Goal: Information Seeking & Learning: Learn about a topic

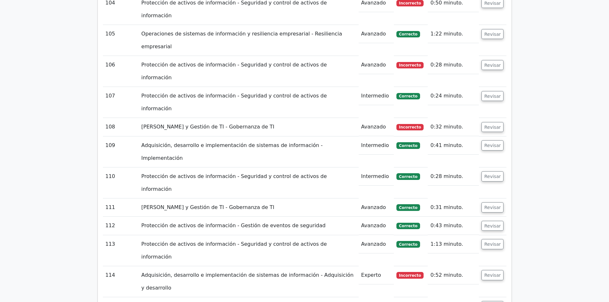
scroll to position [3707, 0]
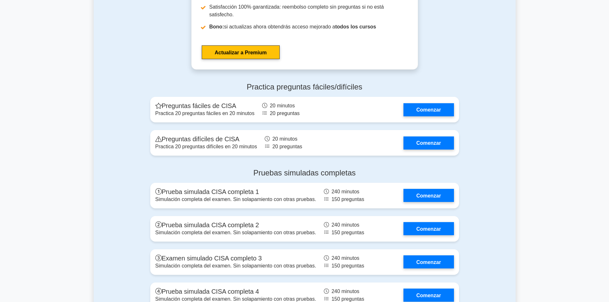
scroll to position [1059, 0]
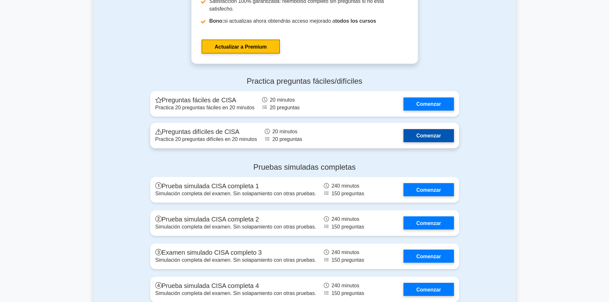
click at [449, 129] on link "Comenzar" at bounding box center [428, 135] width 50 height 13
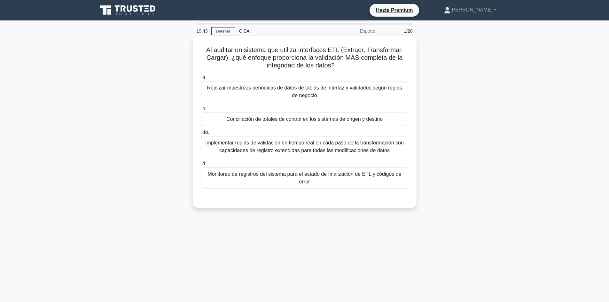
click at [379, 121] on font "Conciliación de totales de control en los sistemas de origen y destino" at bounding box center [304, 118] width 156 height 5
click at [201, 111] on input "b. Conciliación de totales de control en los sistemas de origen y destino" at bounding box center [201, 109] width 0 height 4
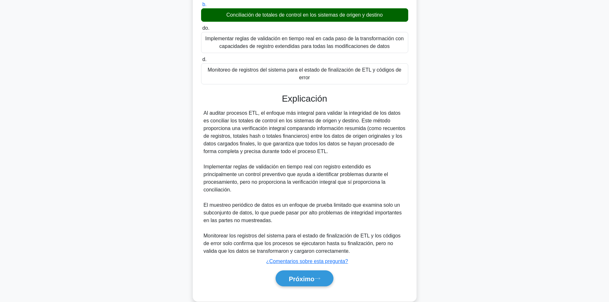
scroll to position [116, 0]
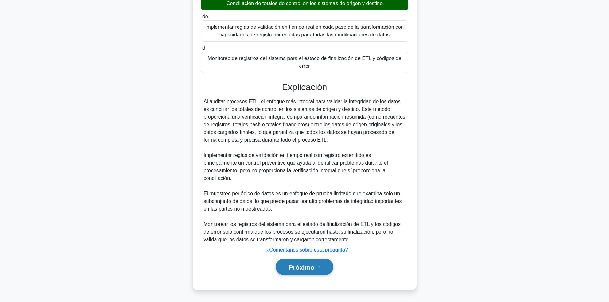
click at [323, 263] on button "Próximo" at bounding box center [305, 267] width 58 height 16
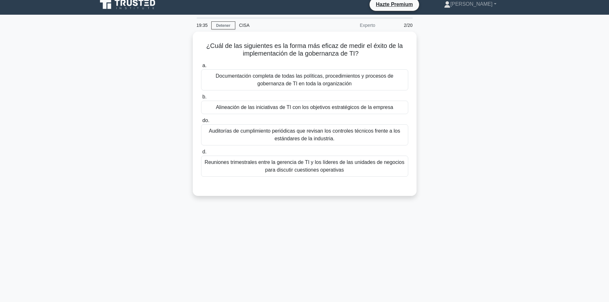
scroll to position [0, 0]
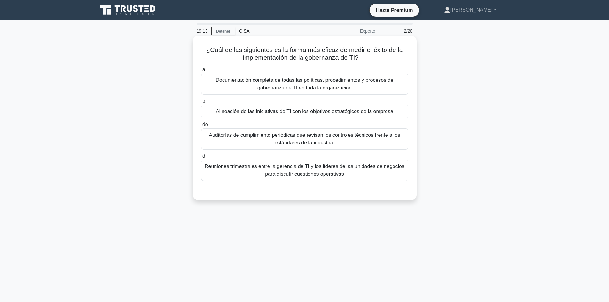
click at [352, 111] on font "Alineación de las iniciativas de TI con los objetivos estratégicos de la empresa" at bounding box center [304, 111] width 177 height 5
click at [201, 103] on input "b. Alineación de las iniciativas de TI con los objetivos estratégicos de la emp…" at bounding box center [201, 101] width 0 height 4
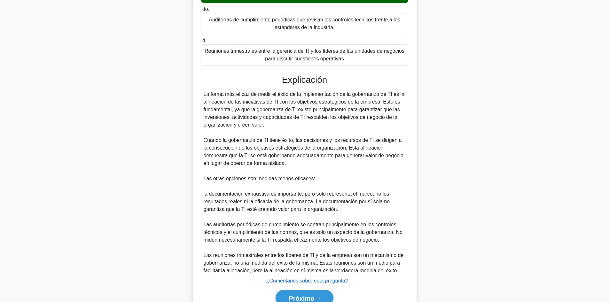
scroll to position [147, 0]
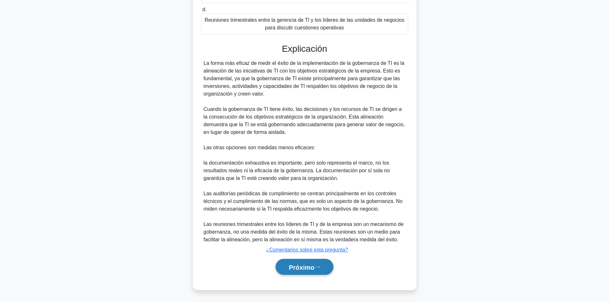
click at [306, 273] on button "Próximo" at bounding box center [305, 267] width 58 height 16
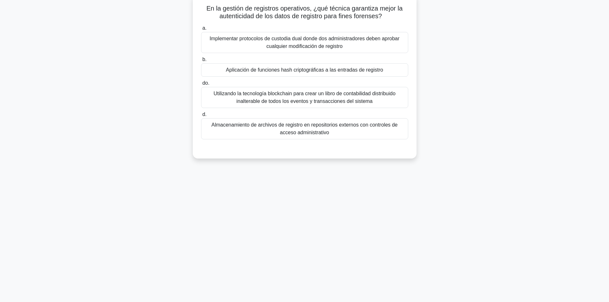
scroll to position [0, 0]
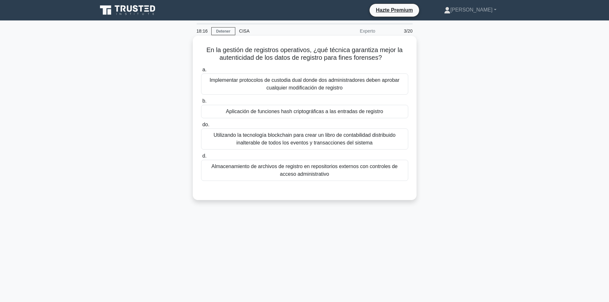
click at [373, 112] on font "Aplicación de funciones hash criptográficas a las entradas de registro" at bounding box center [304, 111] width 157 height 5
click at [201, 103] on input "b. Aplicación de funciones hash criptográficas a las entradas de registro" at bounding box center [201, 101] width 0 height 4
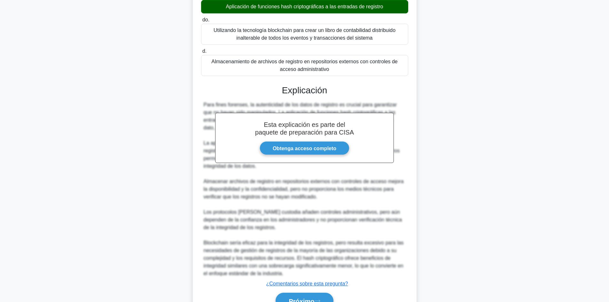
scroll to position [139, 0]
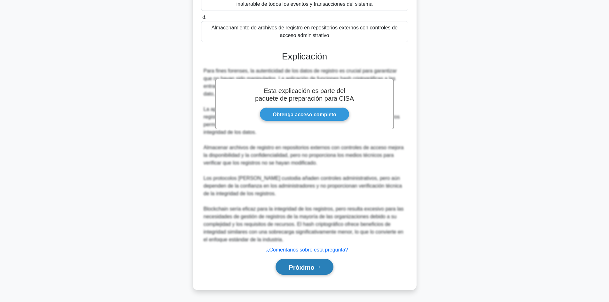
click at [314, 265] on font "Próximo" at bounding box center [302, 267] width 26 height 7
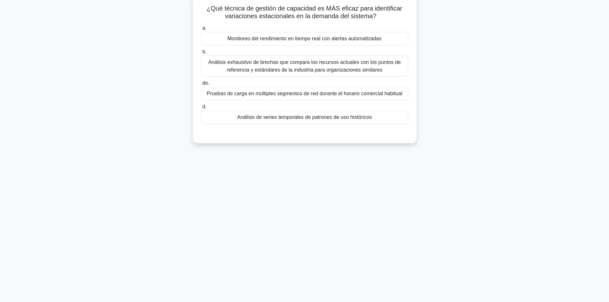
scroll to position [0, 0]
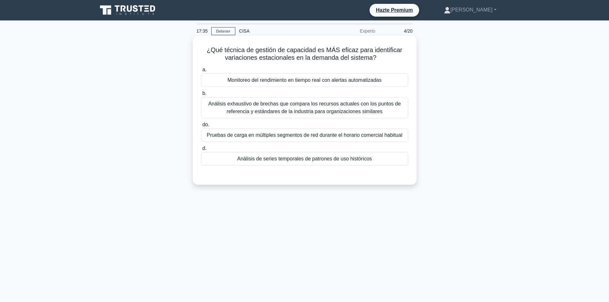
click at [379, 162] on div "Análisis de series temporales de patrones de uso históricos" at bounding box center [304, 158] width 207 height 13
click at [201, 151] on input "d. Análisis de series temporales de patrones de uso históricos" at bounding box center [201, 148] width 0 height 4
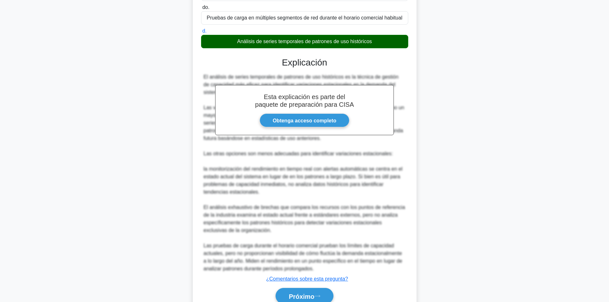
scroll to position [122, 0]
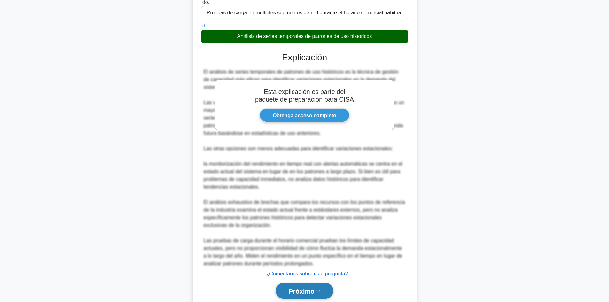
click at [316, 283] on button "Próximo" at bounding box center [305, 291] width 58 height 16
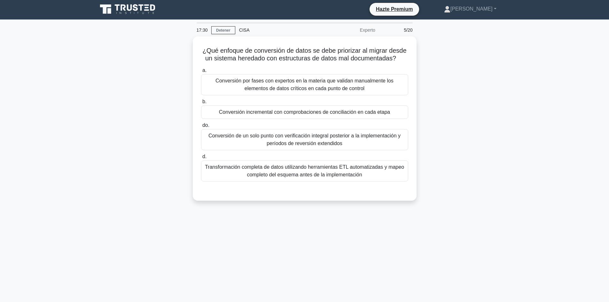
scroll to position [0, 0]
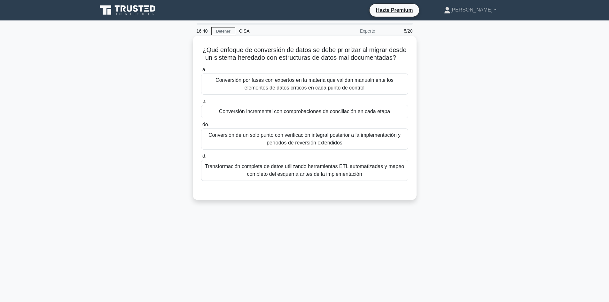
click at [372, 109] on font "Conversión incremental con comprobaciones de conciliación en cada etapa" at bounding box center [304, 111] width 171 height 5
click at [201, 103] on input "b. Conversión incremental con comprobaciones de conciliación en cada etapa" at bounding box center [201, 101] width 0 height 4
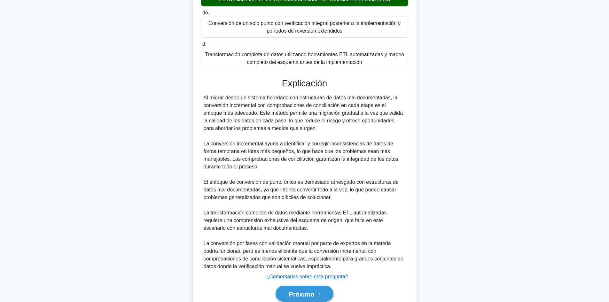
scroll to position [139, 0]
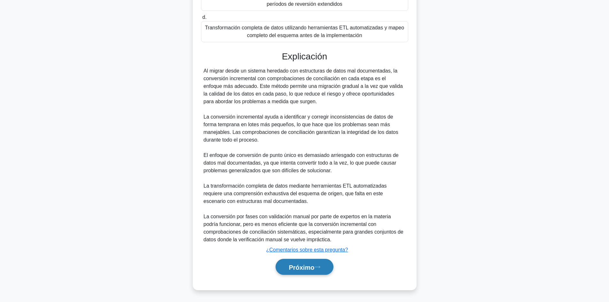
click at [284, 265] on button "Próximo" at bounding box center [305, 267] width 58 height 16
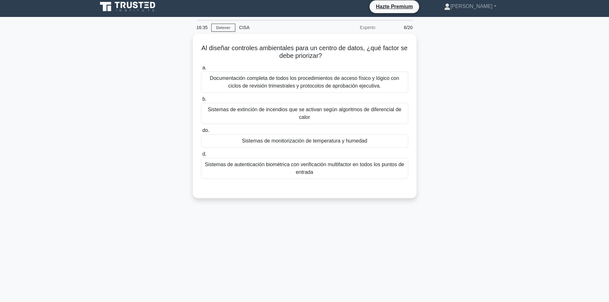
scroll to position [0, 0]
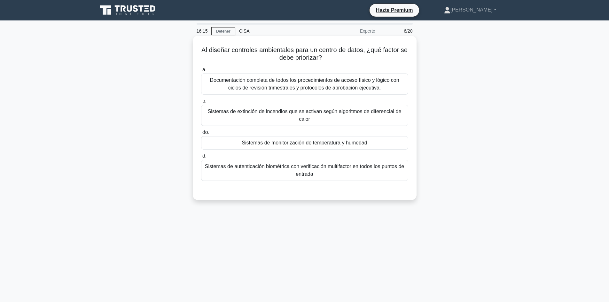
click at [393, 162] on div "Sistemas de autenticación biométrica con verificación multifactor en todos los …" at bounding box center [304, 170] width 207 height 21
click at [201, 158] on input "d. Sistemas de autenticación biométrica con verificación multifactor en todos l…" at bounding box center [201, 156] width 0 height 4
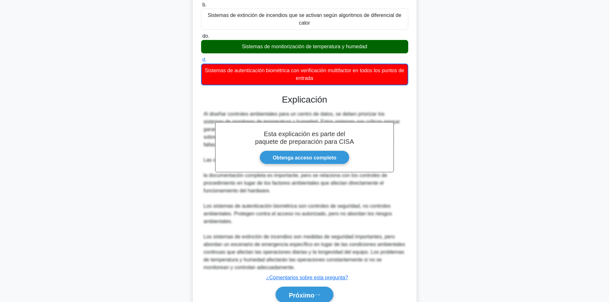
scroll to position [125, 0]
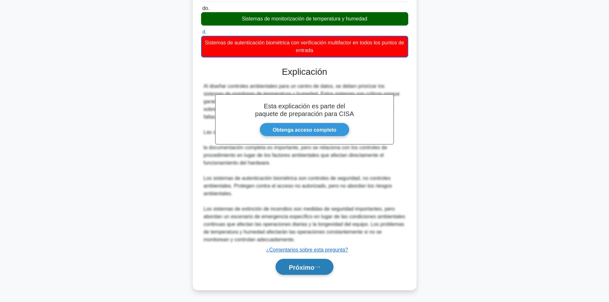
click at [314, 264] on font "Próximo" at bounding box center [302, 267] width 26 height 7
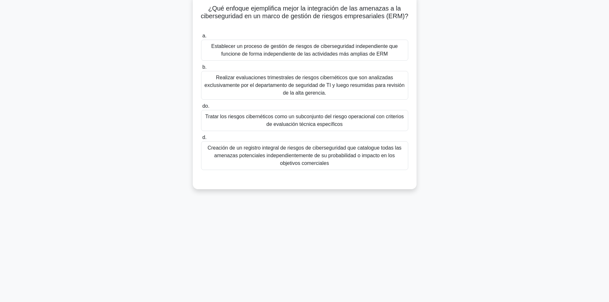
scroll to position [0, 0]
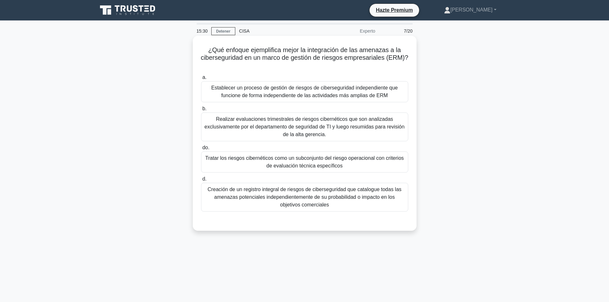
click at [358, 209] on font "Creación de un registro integral de riesgos de ciberseguridad que catalogue tod…" at bounding box center [304, 197] width 201 height 23
click at [201, 181] on input "d. Creación de un registro integral de riesgos de ciberseguridad que catalogue …" at bounding box center [201, 179] width 0 height 4
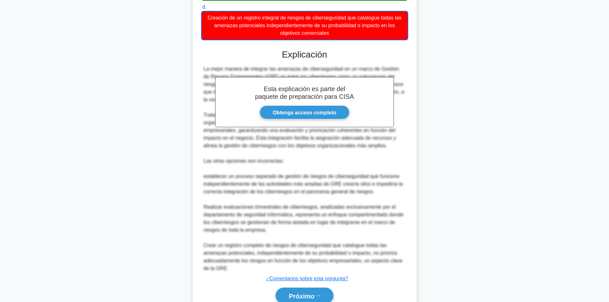
scroll to position [186, 0]
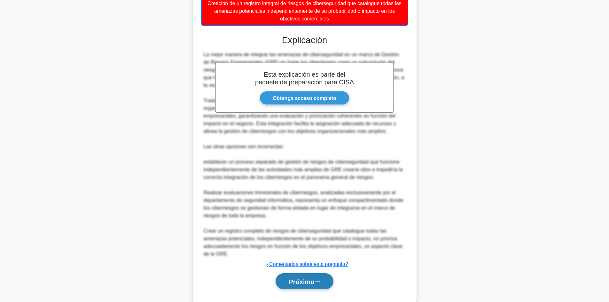
click at [311, 288] on button "Próximo" at bounding box center [305, 281] width 58 height 16
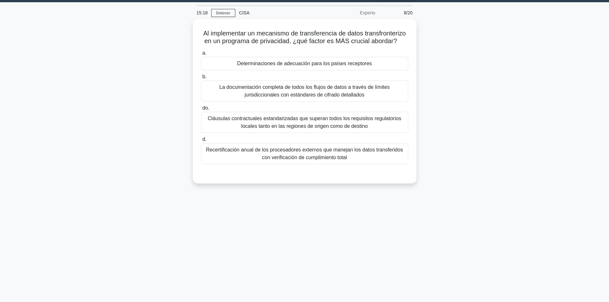
scroll to position [0, 0]
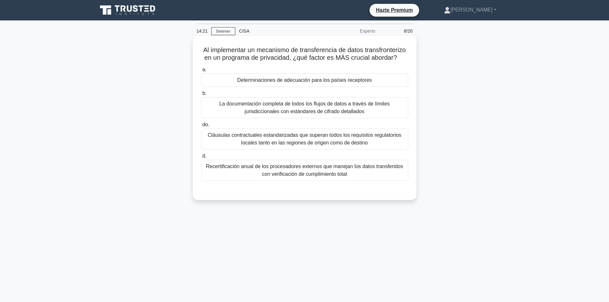
click at [352, 83] on font "Determinaciones de adecuación para los países receptores" at bounding box center [304, 79] width 135 height 5
click at [201, 72] on input "a. Determinaciones de adecuación para los países receptores" at bounding box center [201, 70] width 0 height 4
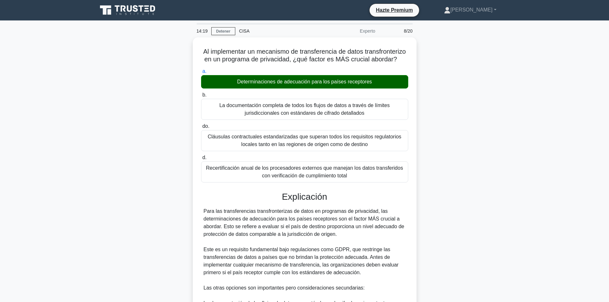
scroll to position [139, 0]
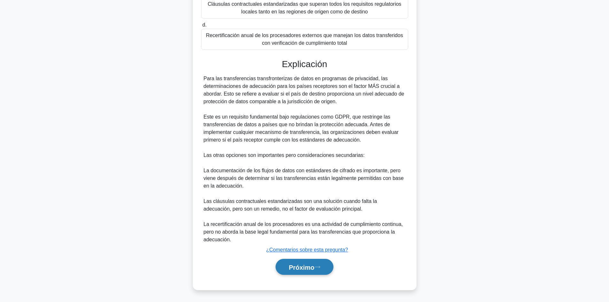
click at [309, 269] on font "Próximo" at bounding box center [302, 267] width 26 height 7
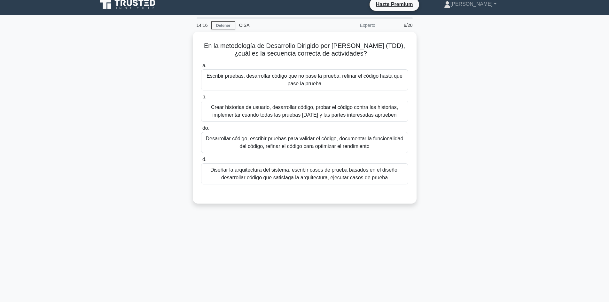
scroll to position [0, 0]
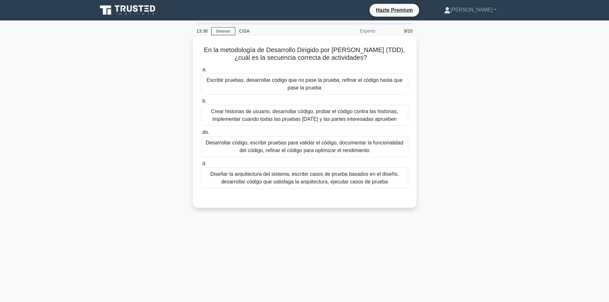
drag, startPoint x: 319, startPoint y: 187, endPoint x: 305, endPoint y: 184, distance: 14.5
click at [305, 184] on font "Diseñar la arquitectura del sistema, escribir casos de prueba basados ​​en el d…" at bounding box center [304, 177] width 189 height 13
click at [201, 166] on input "d. Diseñar la arquitectura del sistema, escribir casos de prueba basados ​​en e…" at bounding box center [201, 164] width 0 height 4
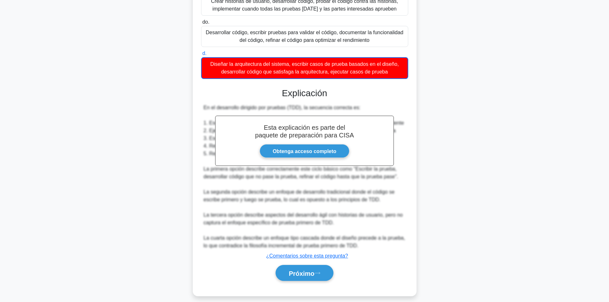
scroll to position [113, 0]
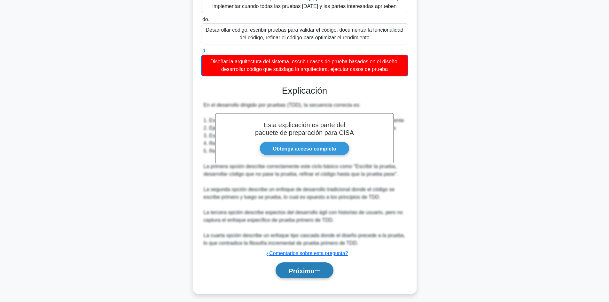
click at [317, 270] on icon at bounding box center [318, 271] width 6 height 4
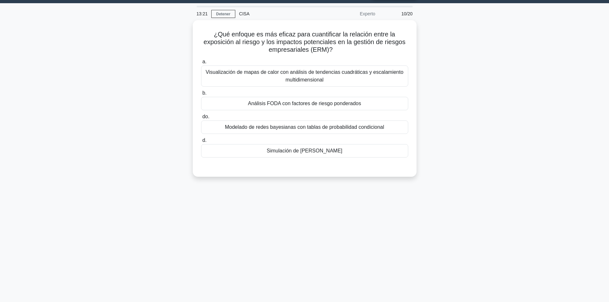
scroll to position [4, 0]
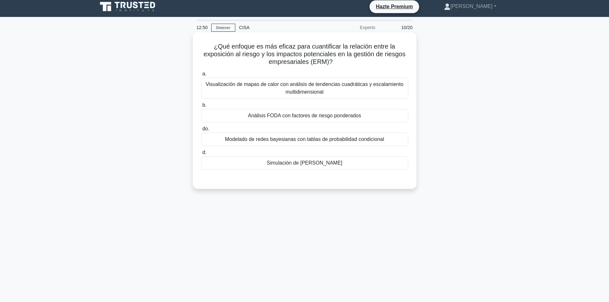
click at [372, 168] on div "Simulación de Monte Carlo" at bounding box center [304, 162] width 207 height 13
click at [201, 155] on input "d. Simulación de Monte Carlo" at bounding box center [201, 153] width 0 height 4
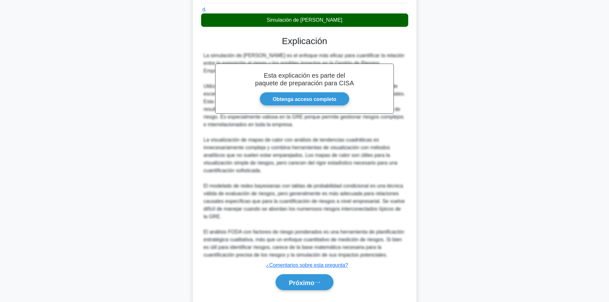
scroll to position [159, 0]
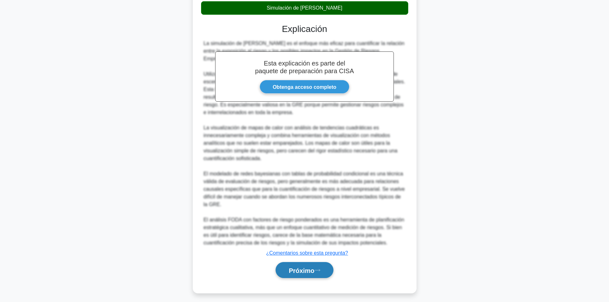
click at [304, 268] on font "Próximo" at bounding box center [302, 270] width 26 height 7
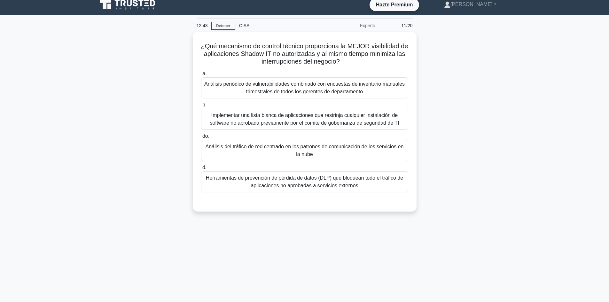
scroll to position [3, 0]
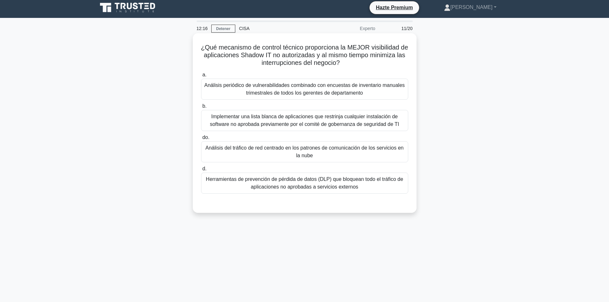
click at [366, 126] on font "Implementar una lista blanca de aplicaciones que restrinja cualquier instalació…" at bounding box center [304, 120] width 189 height 13
click at [201, 108] on input "b. Implementar una lista blanca de aplicaciones que restrinja cualquier instala…" at bounding box center [201, 106] width 0 height 4
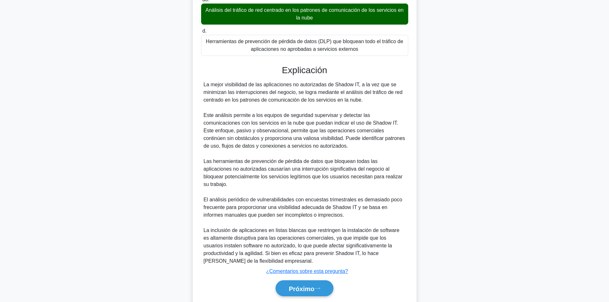
scroll to position [155, 0]
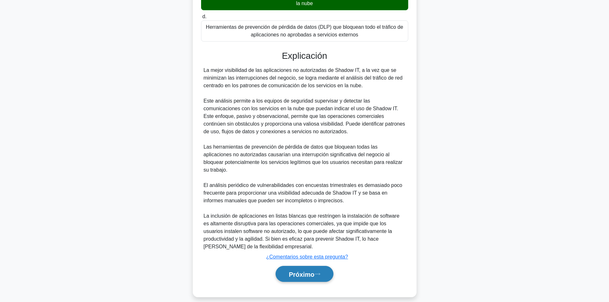
click at [292, 266] on button "Próximo" at bounding box center [305, 274] width 58 height 16
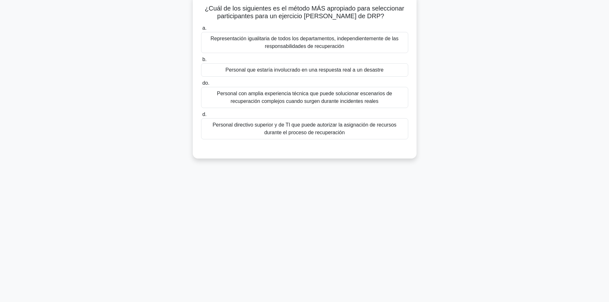
scroll to position [0, 0]
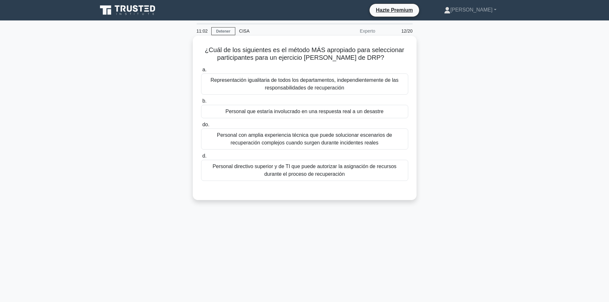
click at [388, 108] on div "Personal que estaría involucrado en una respuesta real a un desastre" at bounding box center [304, 111] width 207 height 13
click at [201, 103] on input "b. Personal que estaría involucrado en una respuesta real a un desastre" at bounding box center [201, 101] width 0 height 4
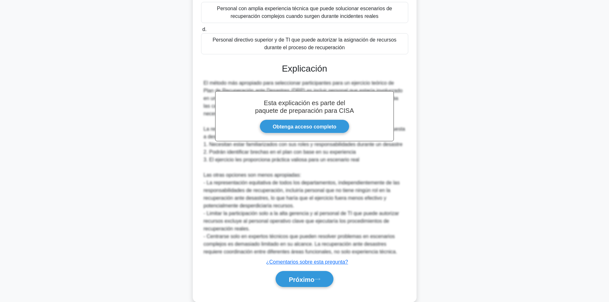
scroll to position [139, 0]
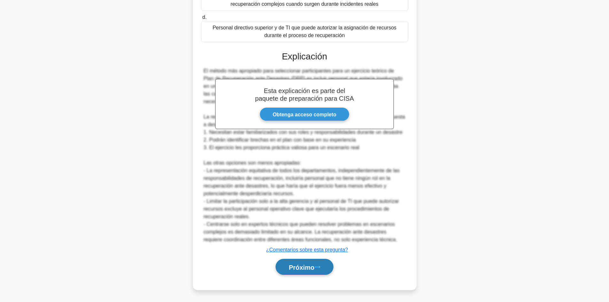
click at [311, 271] on button "Próximo" at bounding box center [305, 267] width 58 height 16
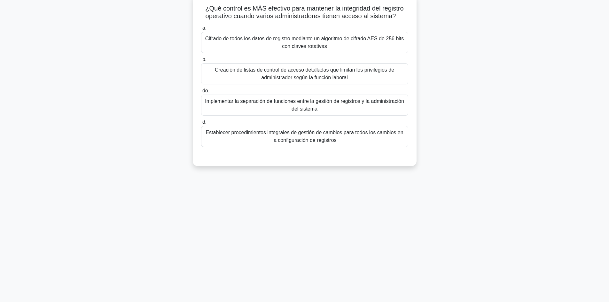
scroll to position [0, 0]
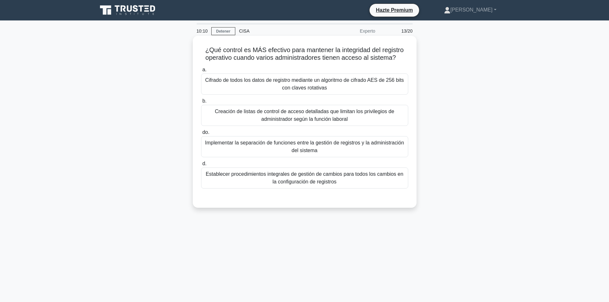
click at [375, 154] on font "Implementar la separación de funciones entre la gestión de registros y la admin…" at bounding box center [304, 146] width 201 height 15
click at [201, 135] on input "do. Implementar la separación de funciones entre la gestión de registros y la a…" at bounding box center [201, 132] width 0 height 4
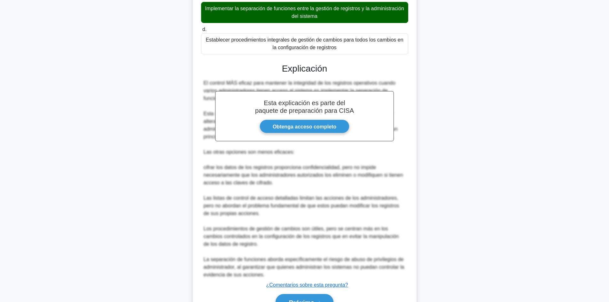
scroll to position [170, 0]
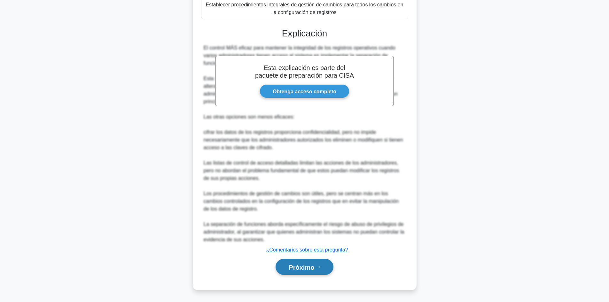
click at [291, 271] on button "Próximo" at bounding box center [305, 267] width 58 height 16
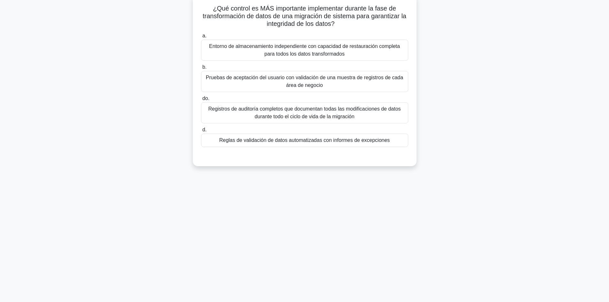
scroll to position [0, 0]
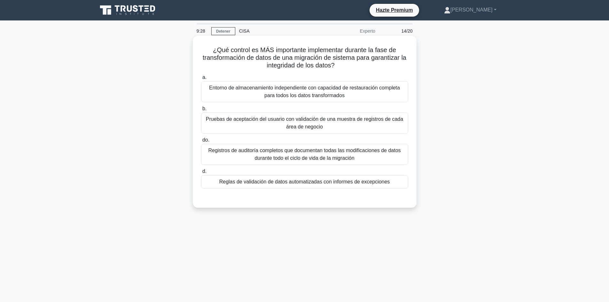
click at [369, 98] on font "Entorno de almacenamiento independiente con capacidad de restauración completa …" at bounding box center [304, 91] width 201 height 15
click at [201, 80] on input "a. Entorno de almacenamiento independiente con capacidad de restauración comple…" at bounding box center [201, 77] width 0 height 4
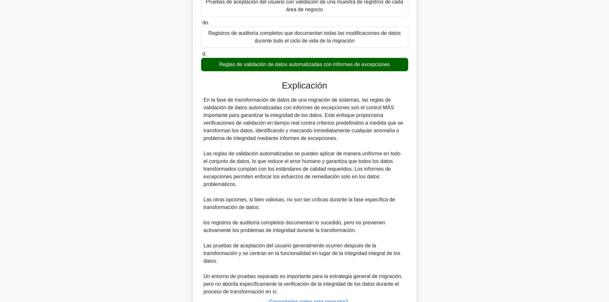
scroll to position [120, 0]
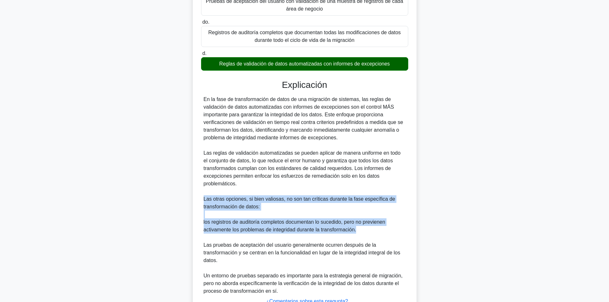
drag, startPoint x: 602, startPoint y: 207, endPoint x: 612, endPoint y: 235, distance: 30.1
click at [609, 235] on html "Hazte Premium Sandra Perfil" at bounding box center [304, 116] width 609 height 472
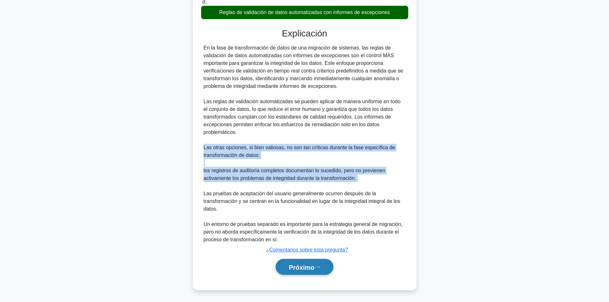
click at [307, 268] on font "Próximo" at bounding box center [302, 267] width 26 height 7
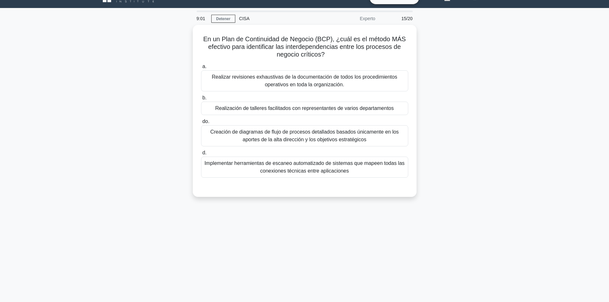
scroll to position [0, 0]
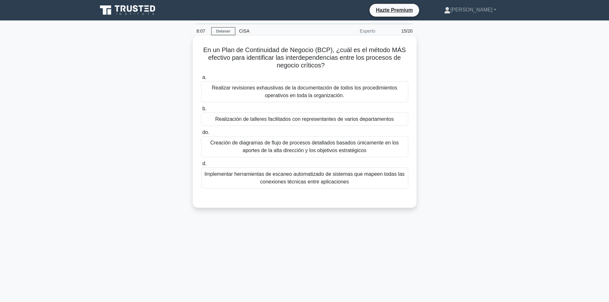
click at [386, 117] on font "Realización de talleres facilitados con representantes de varios departamentos" at bounding box center [304, 118] width 179 height 5
click at [201, 111] on input "b. Realización de talleres facilitados con representantes de varios departament…" at bounding box center [201, 109] width 0 height 4
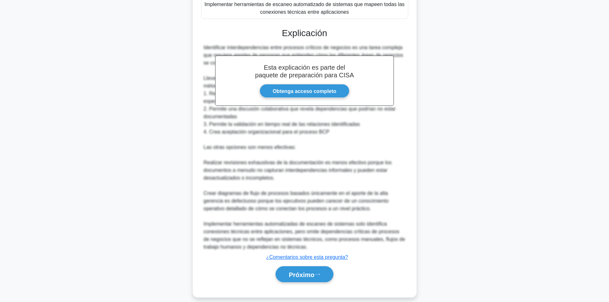
scroll to position [174, 0]
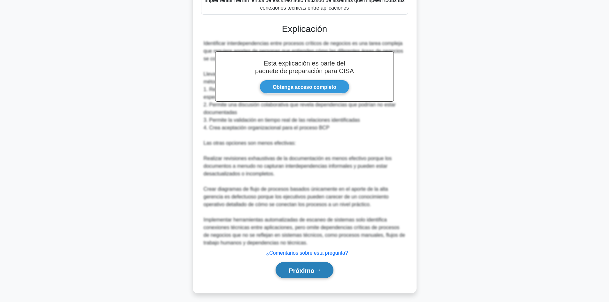
click at [300, 266] on button "Próximo" at bounding box center [305, 270] width 58 height 16
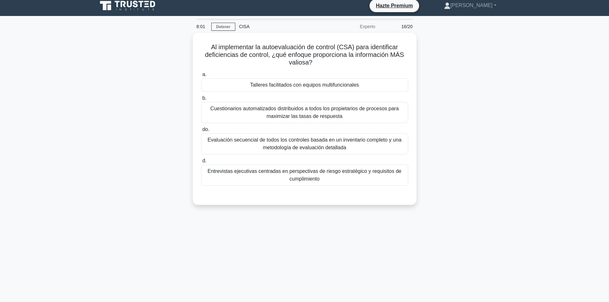
scroll to position [0, 0]
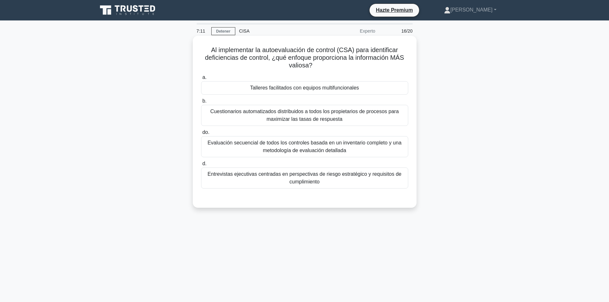
click at [372, 117] on font "Cuestionarios automatizados distribuidos a todos los propietarios de procesos p…" at bounding box center [304, 115] width 201 height 15
click at [201, 103] on input "b. Cuestionarios automatizados distribuidos a todos los propietarios de proceso…" at bounding box center [201, 101] width 0 height 4
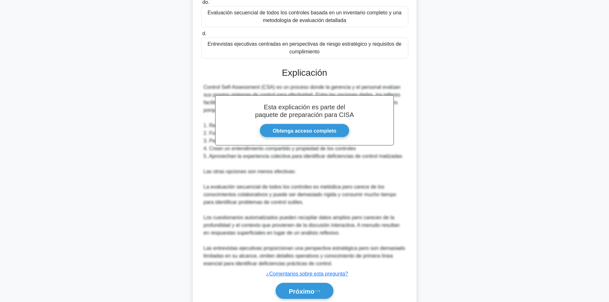
scroll to position [155, 0]
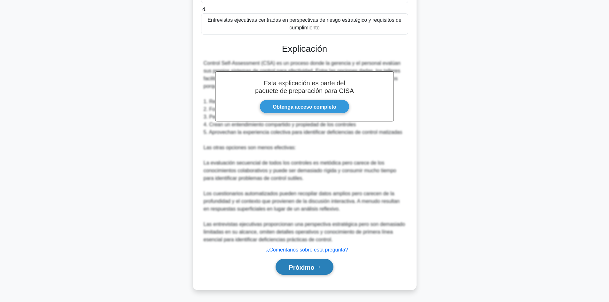
click at [307, 267] on font "Próximo" at bounding box center [302, 267] width 26 height 7
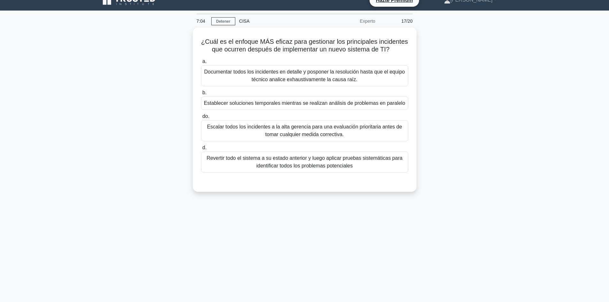
scroll to position [0, 0]
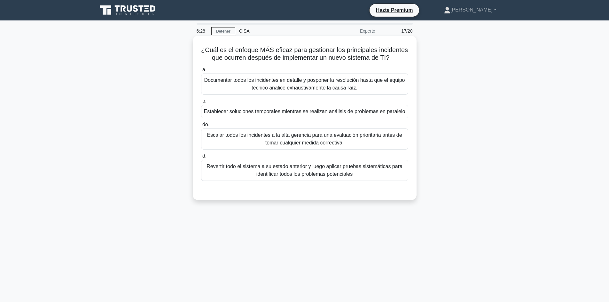
click at [377, 177] on font "Revertir todo el sistema a su estado anterior y luego aplicar pruebas sistemáti…" at bounding box center [304, 170] width 201 height 15
click at [201, 158] on input "d. Revertir todo el sistema a su estado anterior y luego aplicar pruebas sistem…" at bounding box center [201, 156] width 0 height 4
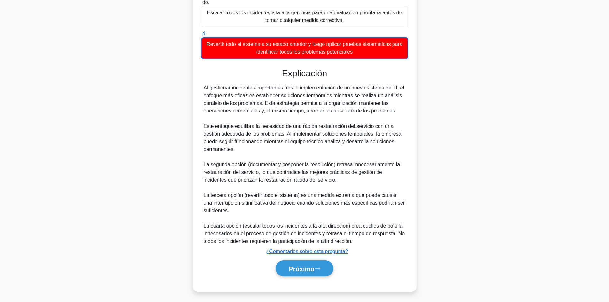
scroll to position [132, 0]
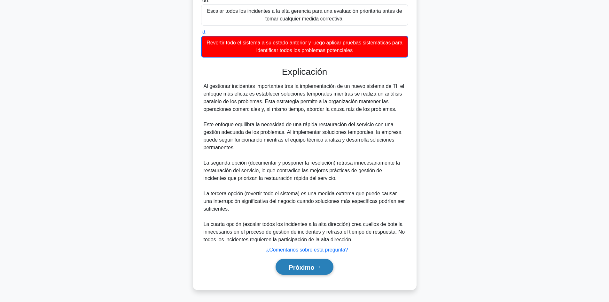
click at [306, 267] on font "Próximo" at bounding box center [302, 267] width 26 height 7
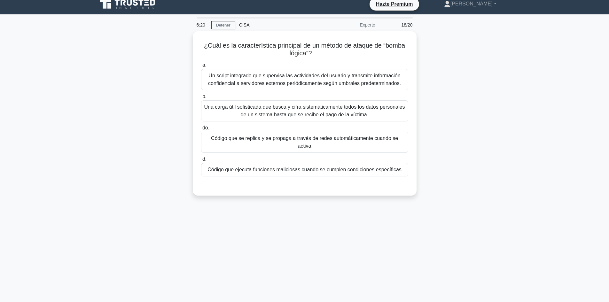
scroll to position [0, 0]
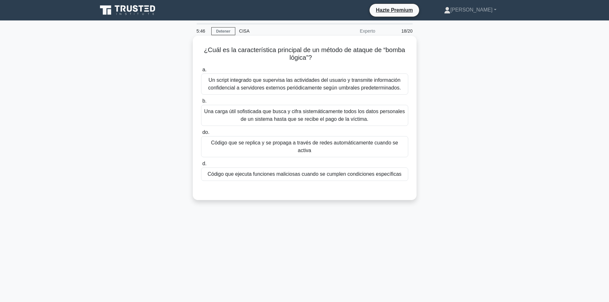
click at [391, 140] on font "Código que se replica y se propaga a través de redes automáticamente cuando se …" at bounding box center [304, 146] width 187 height 13
click at [201, 135] on input "do. Código que se replica y se propaga a través de redes automáticamente cuando…" at bounding box center [201, 132] width 0 height 4
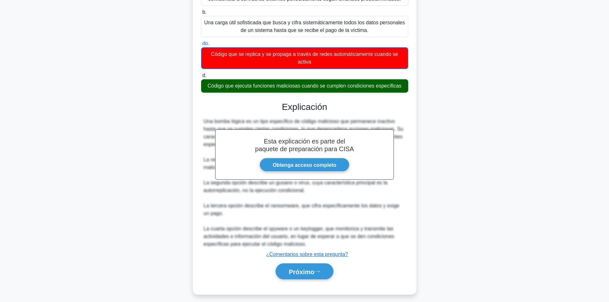
scroll to position [94, 0]
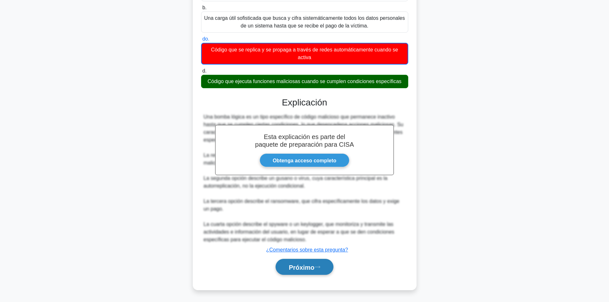
click at [302, 268] on font "Próximo" at bounding box center [302, 267] width 26 height 7
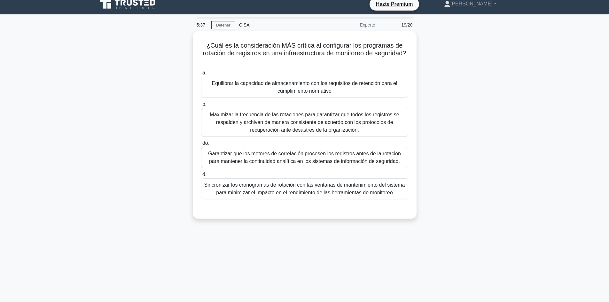
scroll to position [0, 0]
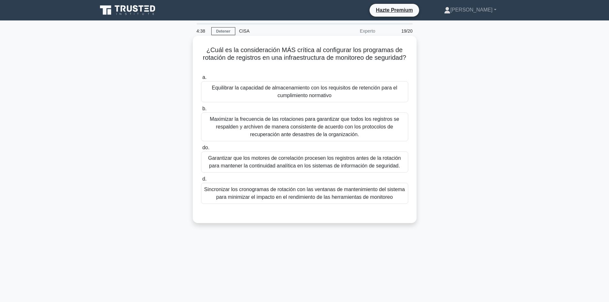
click at [371, 93] on font "Equilibrar la capacidad de almacenamiento con los requisitos de retención para …" at bounding box center [304, 91] width 201 height 15
click at [201, 80] on input "a. Equilibrar la capacidad de almacenamiento con los requisitos de retención pa…" at bounding box center [201, 77] width 0 height 4
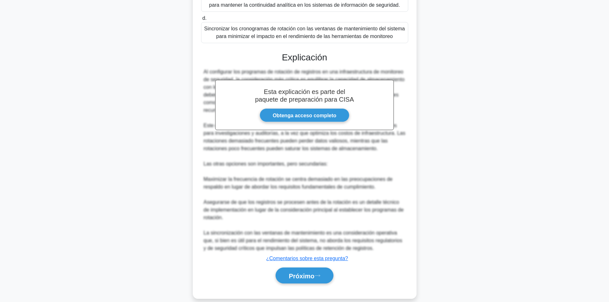
scroll to position [170, 0]
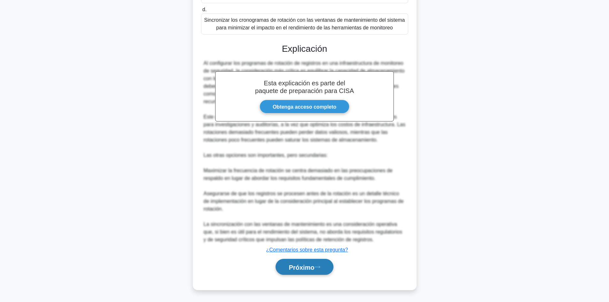
click at [296, 264] on font "Próximo" at bounding box center [302, 267] width 26 height 7
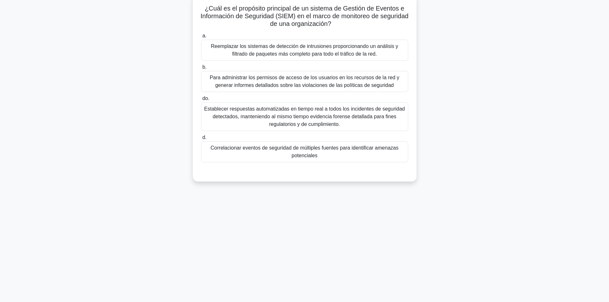
scroll to position [0, 0]
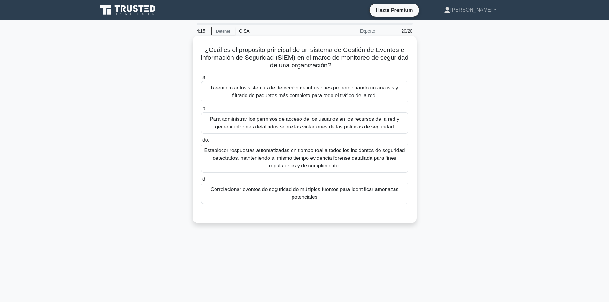
click at [391, 210] on div at bounding box center [304, 210] width 207 height 5
click at [378, 199] on font "Correlacionar eventos de seguridad de múltiples fuentes para identificar amenaz…" at bounding box center [304, 193] width 201 height 15
click at [201, 181] on input "d. Correlacionar eventos de seguridad de múltiples fuentes para identificar ame…" at bounding box center [201, 179] width 0 height 4
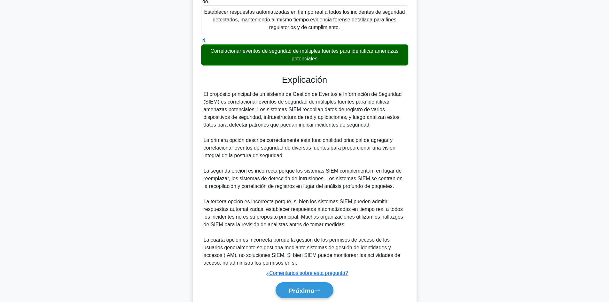
scroll to position [162, 0]
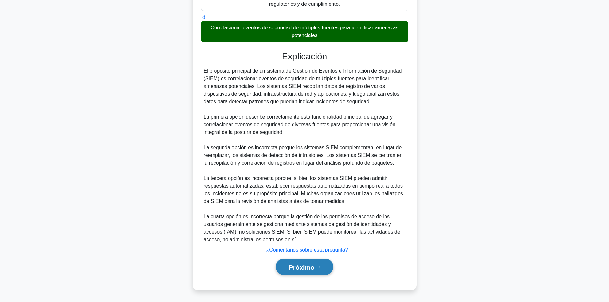
click at [304, 267] on font "Próximo" at bounding box center [302, 267] width 26 height 7
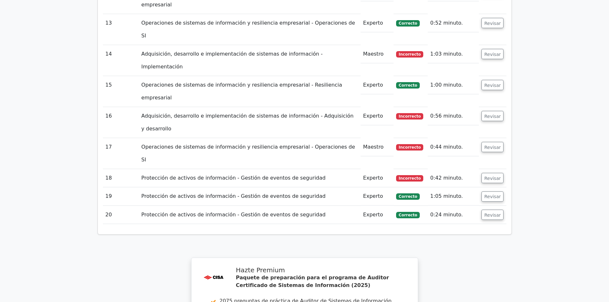
scroll to position [1239, 0]
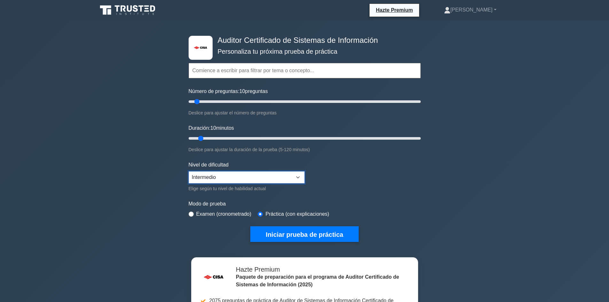
click at [294, 181] on select "Principiante Intermedio Experto" at bounding box center [247, 177] width 116 height 12
select select "expert"
click at [189, 171] on select "Principiante Intermedio Experto" at bounding box center [247, 177] width 116 height 12
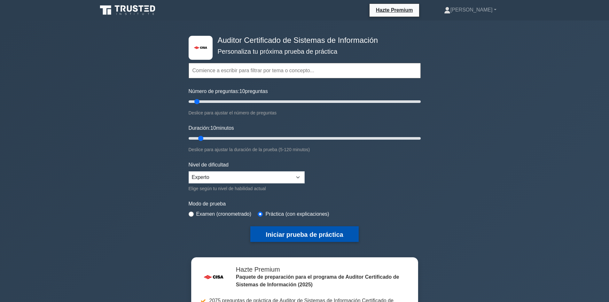
click at [321, 227] on button "Iniciar prueba de práctica" at bounding box center [304, 234] width 108 height 16
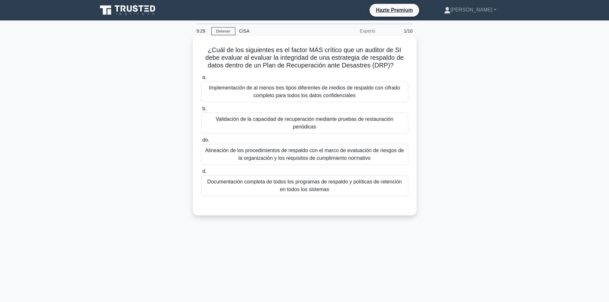
click at [366, 120] on font "Validación de la capacidad de recuperación mediante pruebas de restauración per…" at bounding box center [305, 122] width 178 height 13
click at [201, 111] on input "b. Validación de la capacidad de recuperación mediante pruebas de restauración …" at bounding box center [201, 109] width 0 height 4
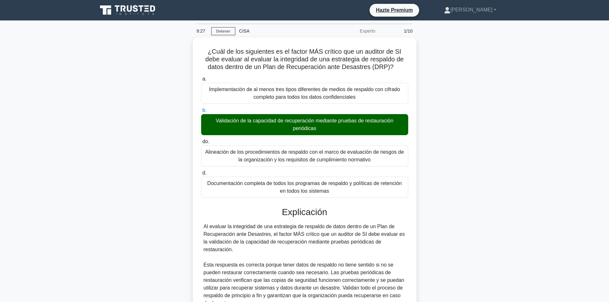
scroll to position [193, 0]
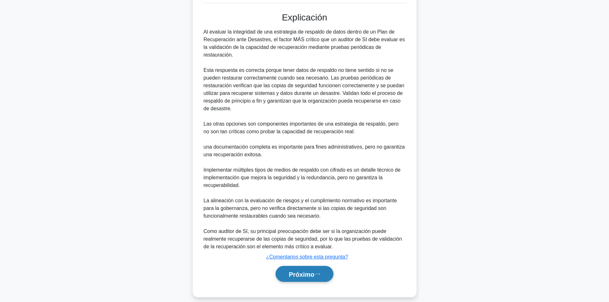
click at [308, 271] on font "Próximo" at bounding box center [302, 274] width 26 height 7
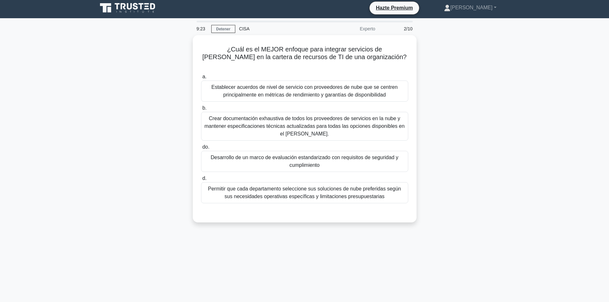
scroll to position [0, 0]
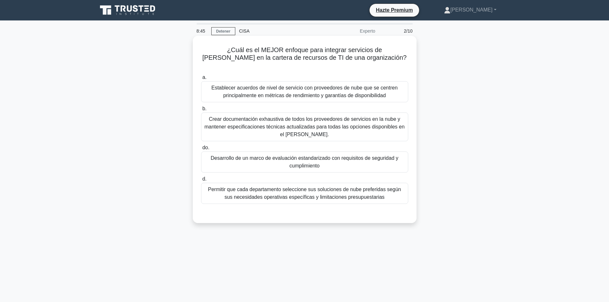
click at [346, 154] on font "Desarrollo de un marco de evaluación estandarizado con requisitos de seguridad …" at bounding box center [304, 161] width 201 height 15
click at [201, 150] on input "do. Desarrollo de un marco de evaluación estandarizado con requisitos de seguri…" at bounding box center [201, 148] width 0 height 4
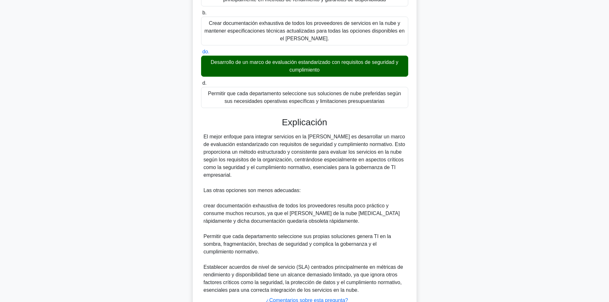
scroll to position [139, 0]
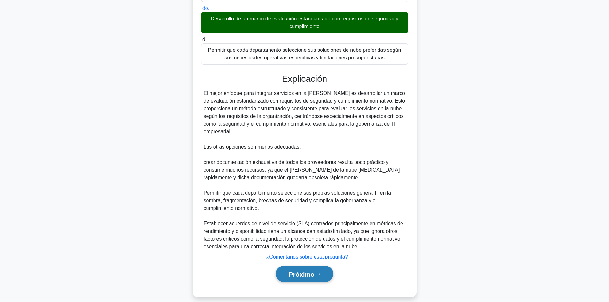
click at [303, 266] on button "Próximo" at bounding box center [305, 274] width 58 height 16
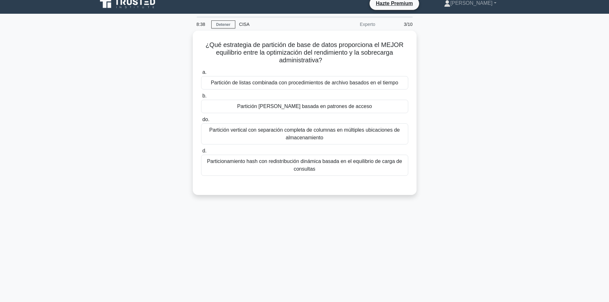
scroll to position [7, 0]
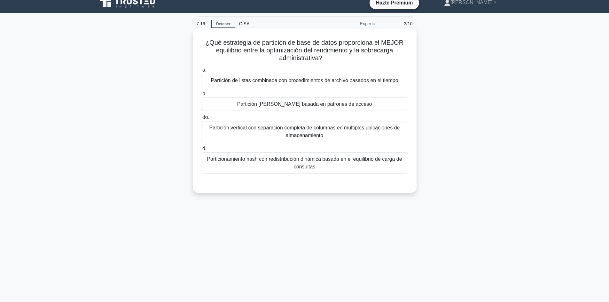
click at [391, 136] on font "Partición vertical con separación completa de columnas en múltiples ubicaciones…" at bounding box center [304, 131] width 201 height 15
click at [201, 120] on input "do. Partición vertical con separación completa de columnas en múltiples ubicaci…" at bounding box center [201, 117] width 0 height 4
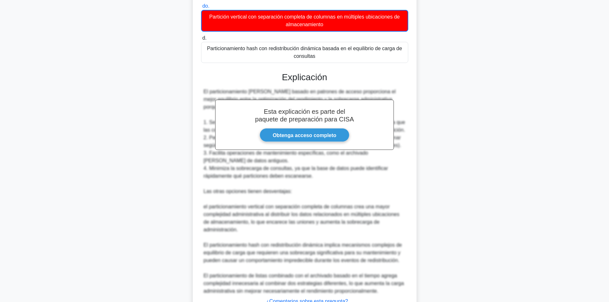
scroll to position [163, 0]
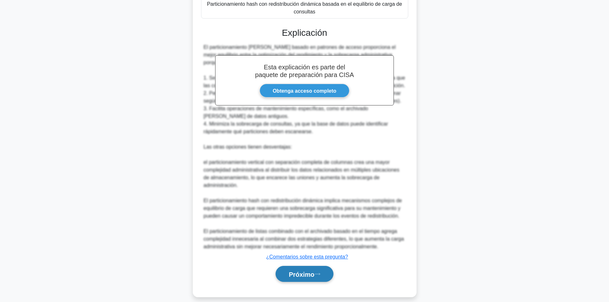
click at [304, 271] on font "Próximo" at bounding box center [302, 274] width 26 height 7
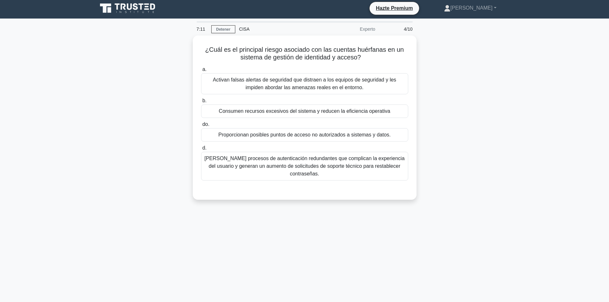
scroll to position [0, 0]
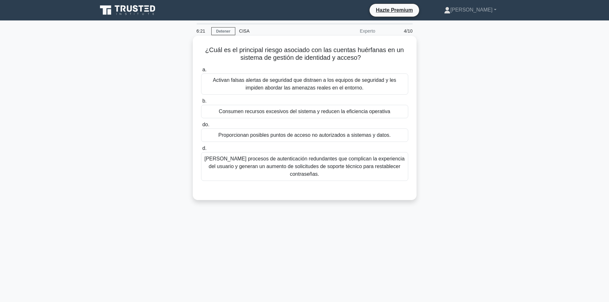
click at [320, 138] on font "Proporcionan posibles puntos de acceso no autorizados a sistemas y datos." at bounding box center [304, 134] width 172 height 5
click at [201, 127] on input "do. Proporcionan posibles puntos de acceso no autorizados a sistemas y datos." at bounding box center [201, 125] width 0 height 4
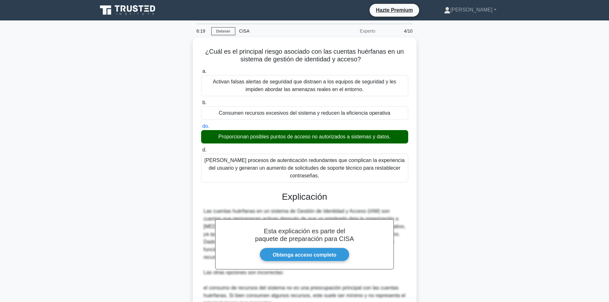
scroll to position [139, 0]
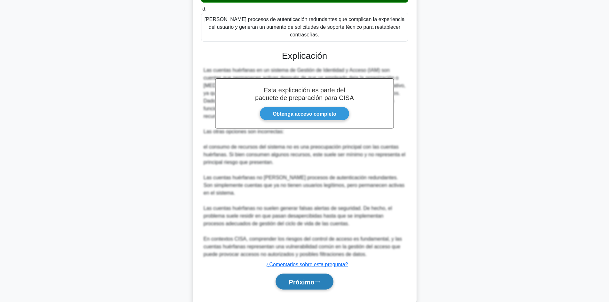
click at [308, 278] on font "Próximo" at bounding box center [302, 281] width 26 height 7
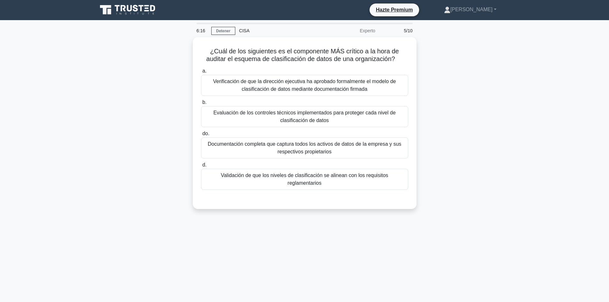
scroll to position [0, 0]
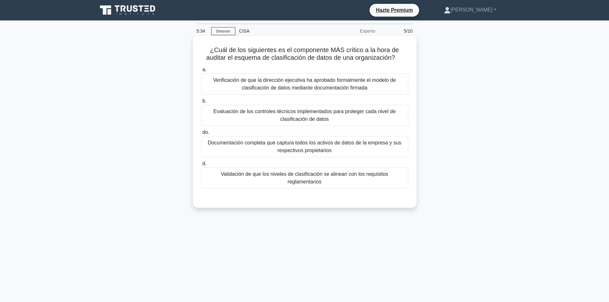
click at [380, 173] on font "Validación de que los niveles de clasificación se alinean con los requisitos re…" at bounding box center [305, 177] width 168 height 13
click at [201, 166] on input "d. Validación de que los niveles de clasificación se alinean con los requisitos…" at bounding box center [201, 164] width 0 height 4
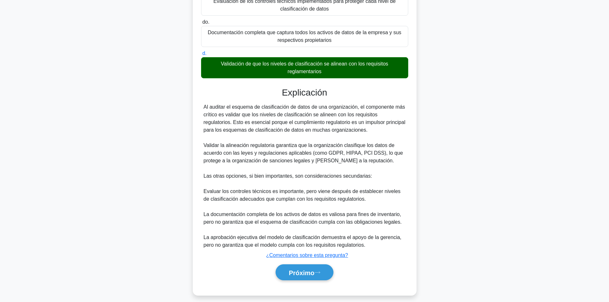
scroll to position [116, 0]
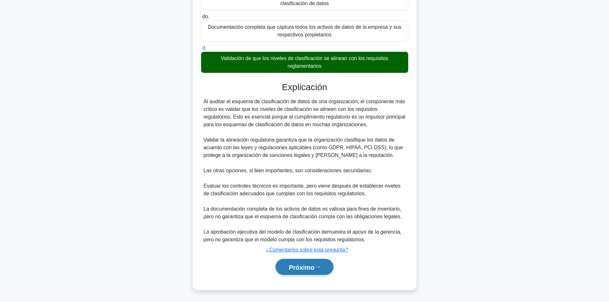
click at [305, 260] on button "Próximo" at bounding box center [305, 267] width 58 height 16
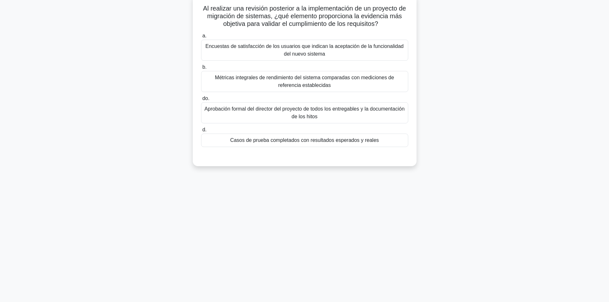
scroll to position [0, 0]
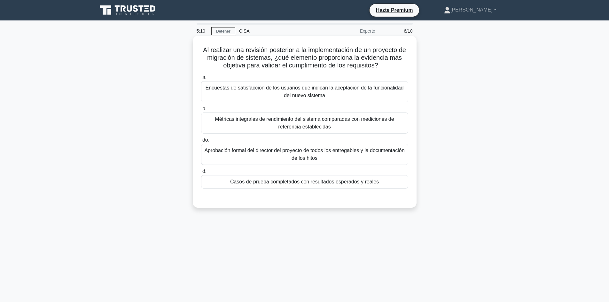
click at [377, 186] on div "Casos de prueba completados con resultados esperados y reales" at bounding box center [304, 181] width 207 height 13
click at [201, 174] on input "d. Casos de prueba completados con resultados esperados y reales" at bounding box center [201, 171] width 0 height 4
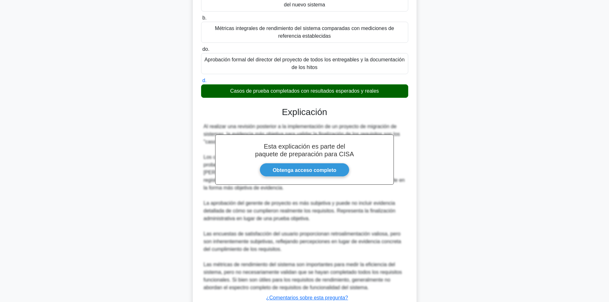
scroll to position [139, 0]
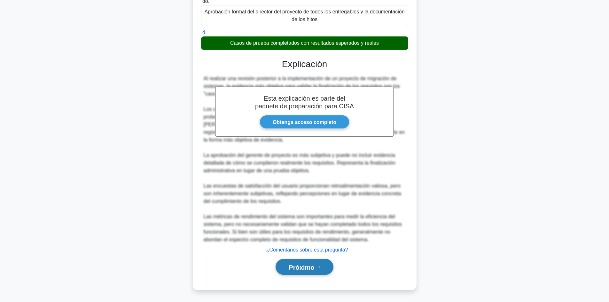
click at [302, 267] on font "Próximo" at bounding box center [302, 267] width 26 height 7
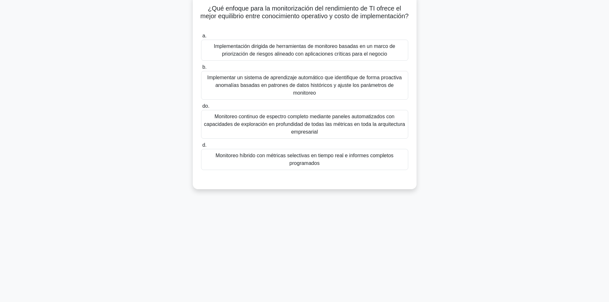
scroll to position [0, 0]
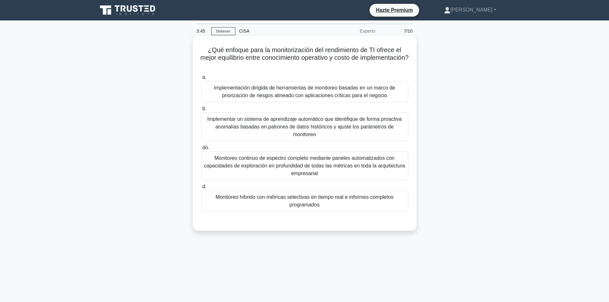
click at [387, 93] on font "Implementación dirigida de herramientas de monitoreo basadas en un marco de pri…" at bounding box center [304, 91] width 201 height 15
click at [201, 80] on input "a. Implementación dirigida de herramientas de monitoreo basadas en un marco de …" at bounding box center [201, 77] width 0 height 4
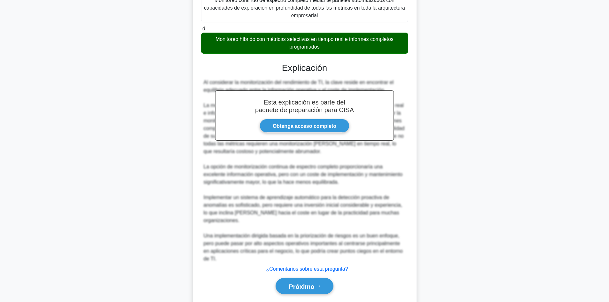
scroll to position [171, 0]
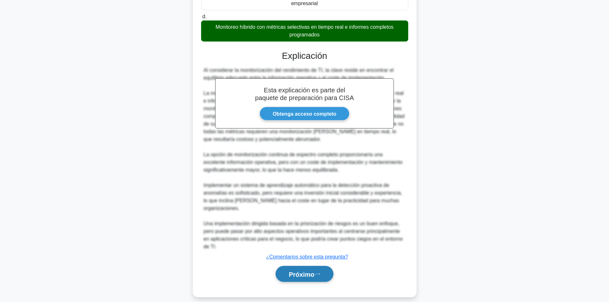
click at [308, 271] on button "Próximo" at bounding box center [305, 274] width 58 height 16
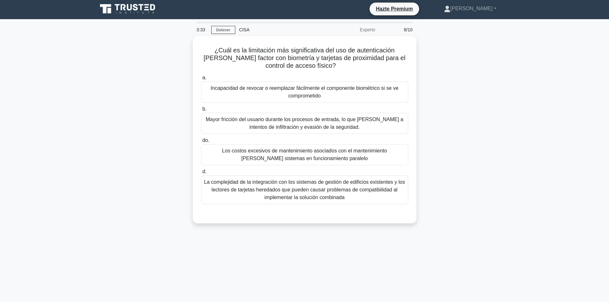
scroll to position [1, 0]
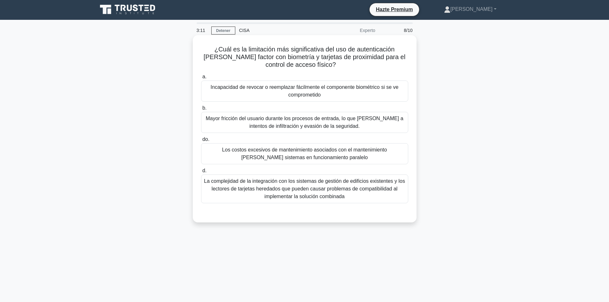
click at [389, 156] on font "Los costos excesivos de mantenimiento asociados con el mantenimiento de ambos s…" at bounding box center [304, 153] width 201 height 15
click at [201, 142] on input "do. Los costos excesivos de mantenimiento asociados con el mantenimiento de amb…" at bounding box center [201, 139] width 0 height 4
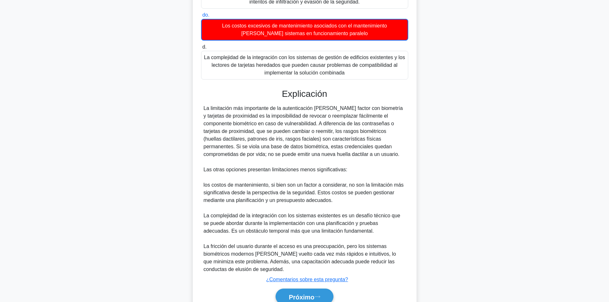
scroll to position [155, 0]
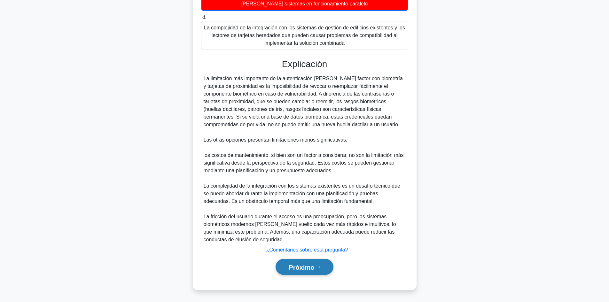
click at [314, 270] on font "Próximo" at bounding box center [302, 267] width 26 height 7
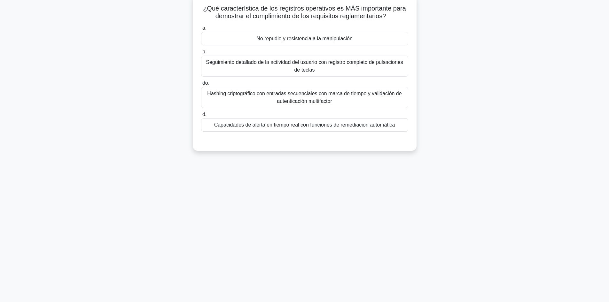
scroll to position [0, 0]
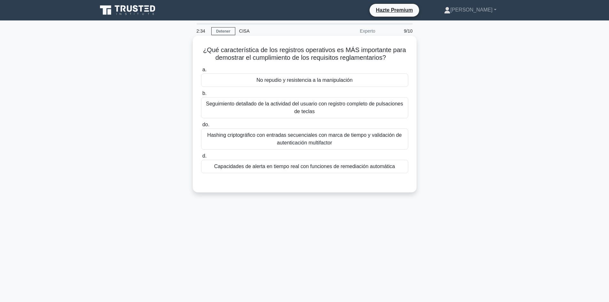
click at [338, 137] on font "Hashing criptográfico con entradas secuenciales con marca de tiempo y validació…" at bounding box center [304, 138] width 194 height 13
click at [201, 127] on input "do. Hashing criptográfico con entradas secuenciales con marca de tiempo y valid…" at bounding box center [201, 125] width 0 height 4
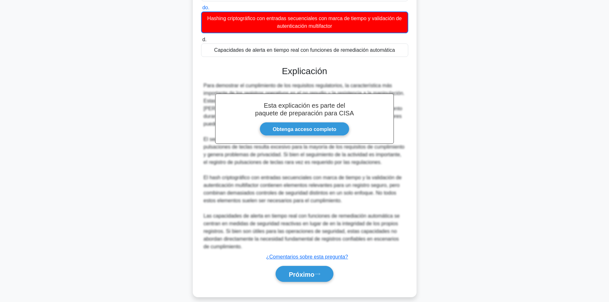
scroll to position [125, 0]
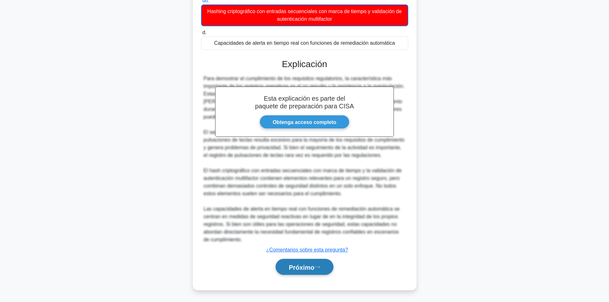
click at [300, 264] on font "Próximo" at bounding box center [302, 267] width 26 height 7
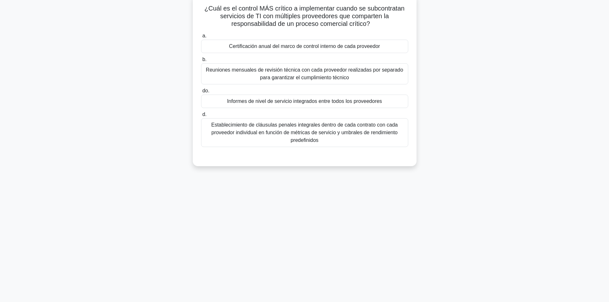
scroll to position [0, 0]
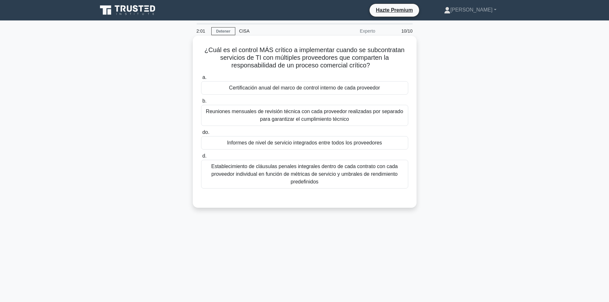
click at [374, 172] on font "Establecimiento de cláusulas penales integrales dentro de cada contrato con cad…" at bounding box center [304, 174] width 186 height 21
click at [201, 158] on input "d. Establecimiento de cláusulas penales integrales dentro de cada contrato con …" at bounding box center [201, 156] width 0 height 4
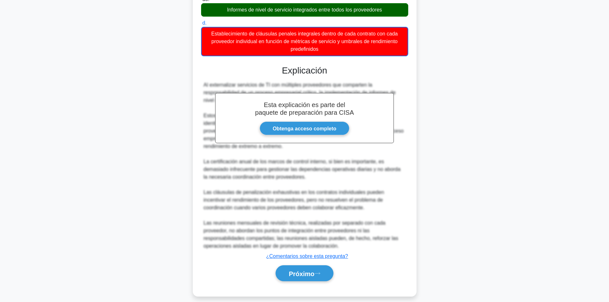
scroll to position [137, 0]
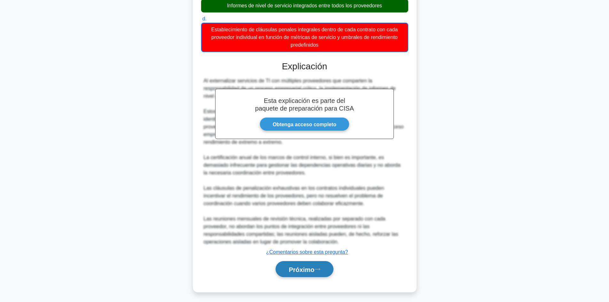
click at [307, 268] on font "Próximo" at bounding box center [302, 269] width 26 height 7
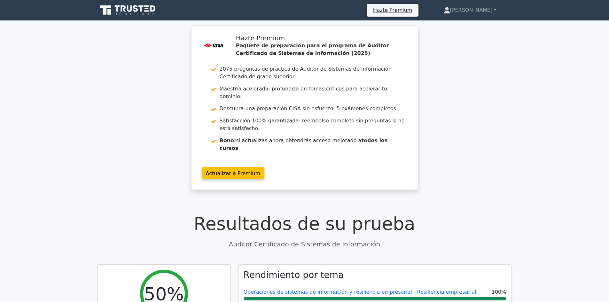
scroll to position [264, 0]
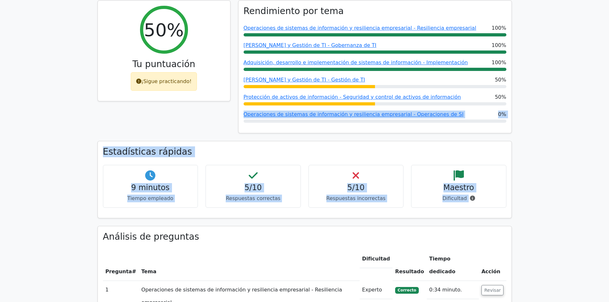
drag, startPoint x: 608, startPoint y: 91, endPoint x: 608, endPoint y: 180, distance: 88.2
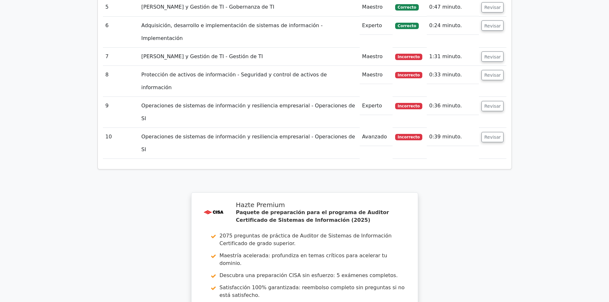
scroll to position [1128, 0]
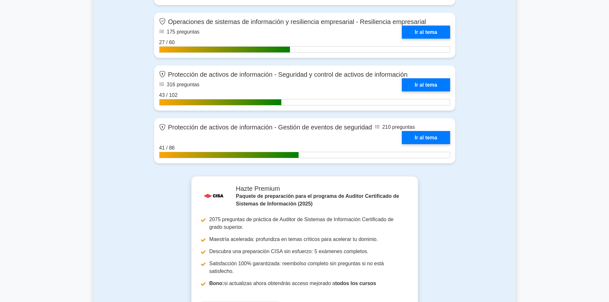
scroll to position [770, 0]
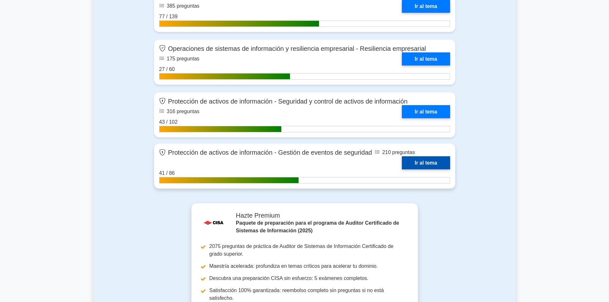
click at [426, 157] on link "Ir al tema" at bounding box center [426, 162] width 48 height 13
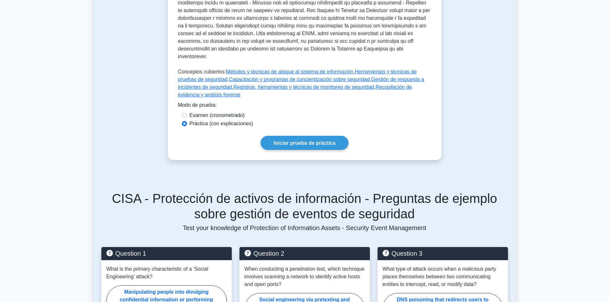
scroll to position [335, 0]
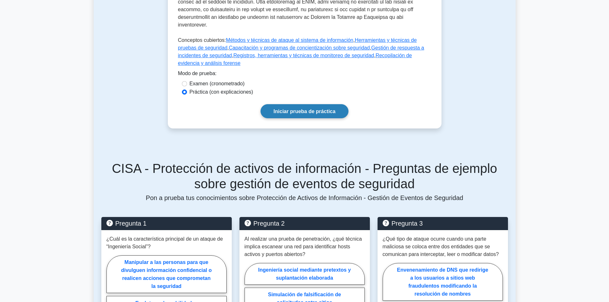
click at [309, 109] on font "Iniciar prueba de práctica" at bounding box center [305, 111] width 62 height 5
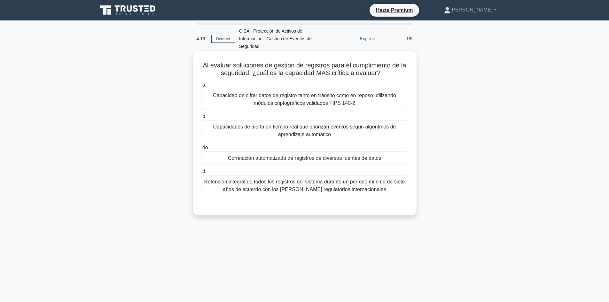
click at [366, 192] on font "Retención integral de todos los registros del sistema durante un período mínimo…" at bounding box center [304, 185] width 201 height 13
click at [201, 174] on input "d. Retención integral de todos los registros del sistema durante un período mín…" at bounding box center [201, 171] width 0 height 4
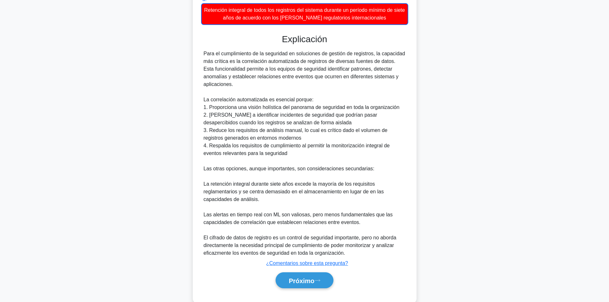
scroll to position [178, 0]
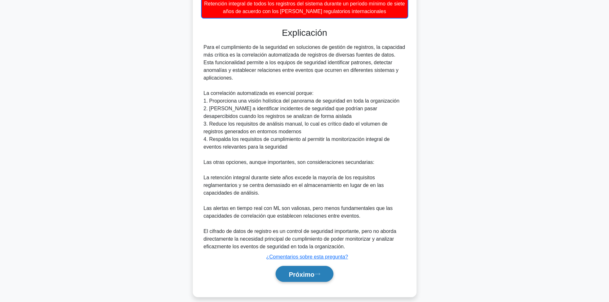
click at [300, 271] on font "Próximo" at bounding box center [302, 274] width 26 height 7
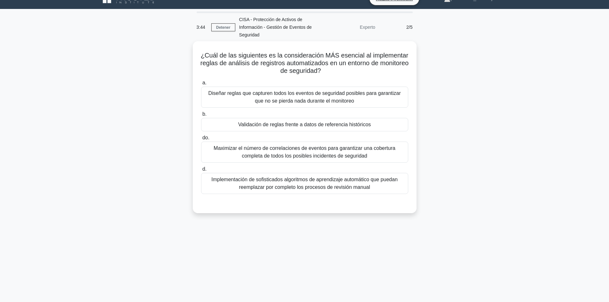
scroll to position [11, 0]
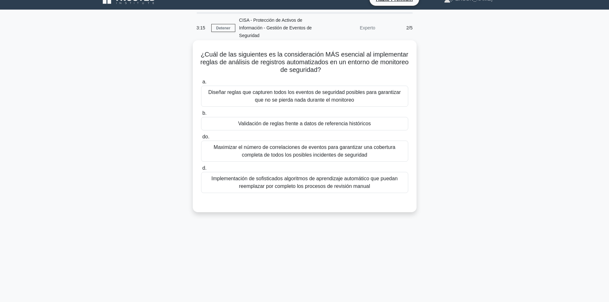
drag, startPoint x: 378, startPoint y: 142, endPoint x: 357, endPoint y: 150, distance: 22.3
click at [357, 150] on font "Maximizar el número de correlaciones de eventos para garantizar una cobertura c…" at bounding box center [305, 150] width 182 height 13
click at [201, 139] on input "do. Maximizar el número de correlaciones de eventos para garantizar una cobertu…" at bounding box center [201, 137] width 0 height 4
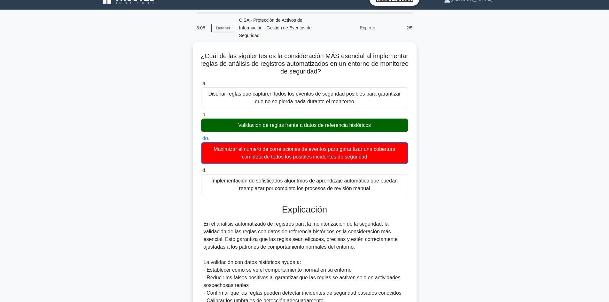
scroll to position [178, 0]
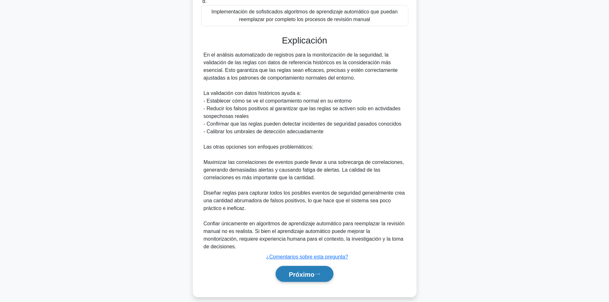
click at [293, 271] on button "Próximo" at bounding box center [305, 274] width 58 height 16
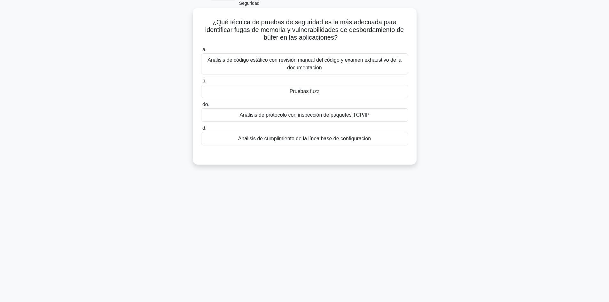
click at [336, 145] on div "Análisis de cumplimiento de la línea base de configuración" at bounding box center [304, 138] width 207 height 13
click at [201, 130] on input "d. Análisis de cumplimiento de la línea base de configuración" at bounding box center [201, 128] width 0 height 4
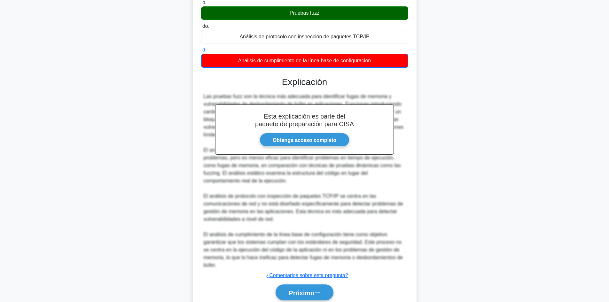
scroll to position [148, 0]
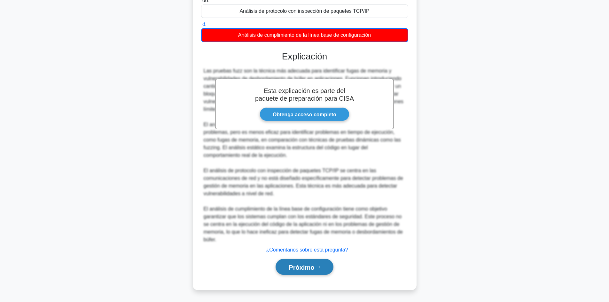
click at [308, 265] on font "Próximo" at bounding box center [302, 267] width 26 height 7
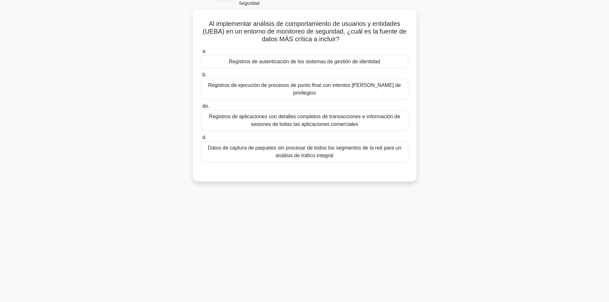
scroll to position [0, 0]
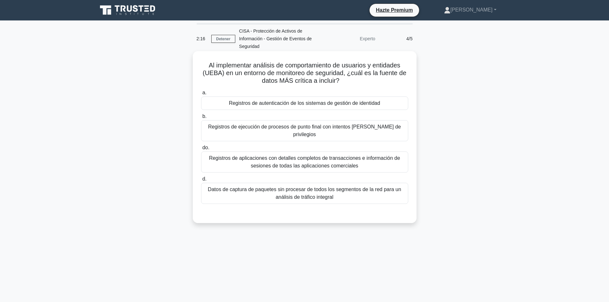
click at [299, 187] on font "Datos de captura de paquetes sin procesar de todos los segmentos de la red para…" at bounding box center [304, 193] width 193 height 13
click at [201, 181] on input "d. Datos de captura de paquetes sin procesar de todos los segmentos de la red p…" at bounding box center [201, 179] width 0 height 4
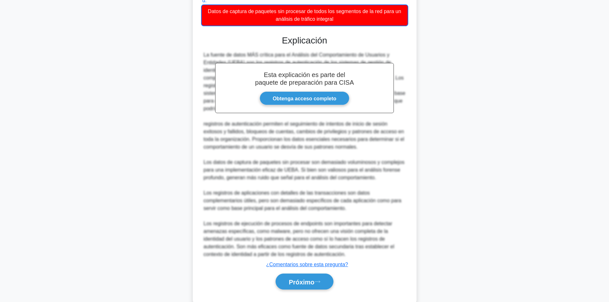
scroll to position [184, 0]
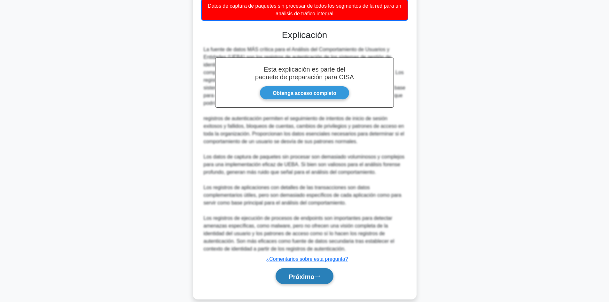
click at [291, 275] on button "Próximo" at bounding box center [305, 276] width 58 height 16
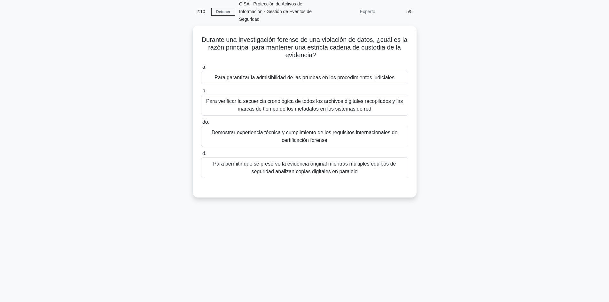
scroll to position [0, 0]
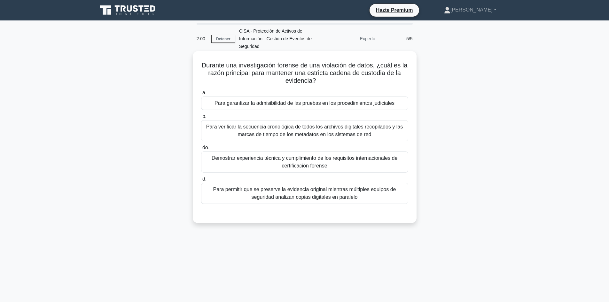
click at [335, 105] on font "Para garantizar la admisibilidad de las pruebas en los procedimientos judiciales" at bounding box center [305, 102] width 180 height 5
click at [201, 95] on input "a. Para garantizar la admisibilidad de las pruebas en los procedimientos judici…" at bounding box center [201, 93] width 0 height 4
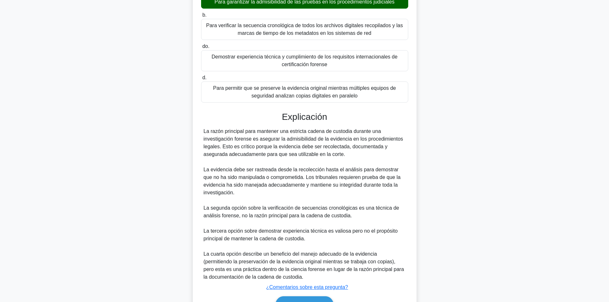
scroll to position [139, 0]
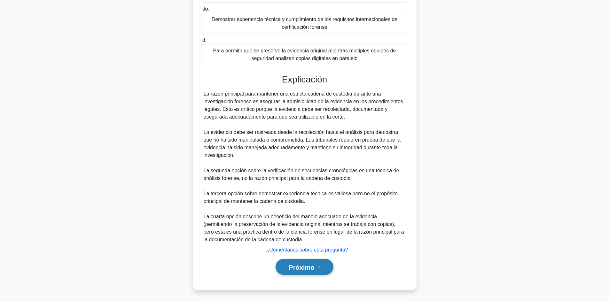
click at [309, 265] on font "Próximo" at bounding box center [302, 267] width 26 height 7
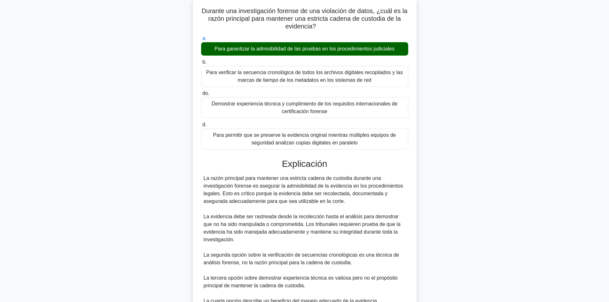
scroll to position [54, 0]
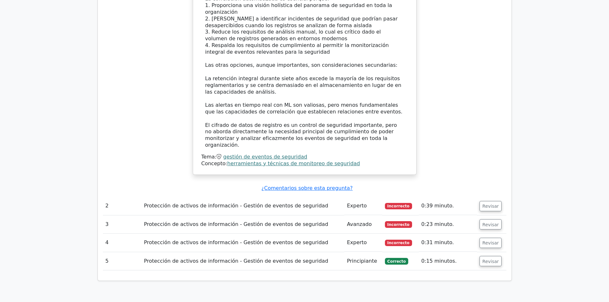
scroll to position [740, 0]
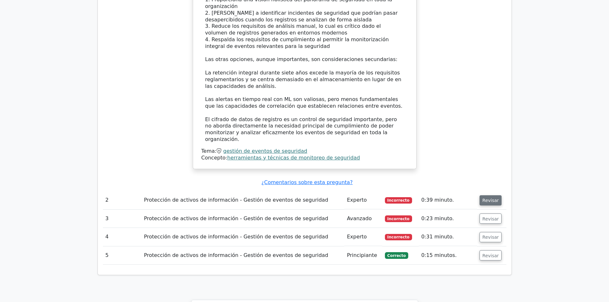
drag, startPoint x: 491, startPoint y: 161, endPoint x: 487, endPoint y: 160, distance: 4.2
click at [487, 198] on font "Revisar" at bounding box center [490, 200] width 17 height 5
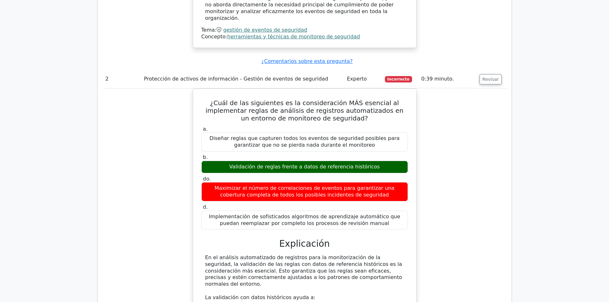
scroll to position [861, 0]
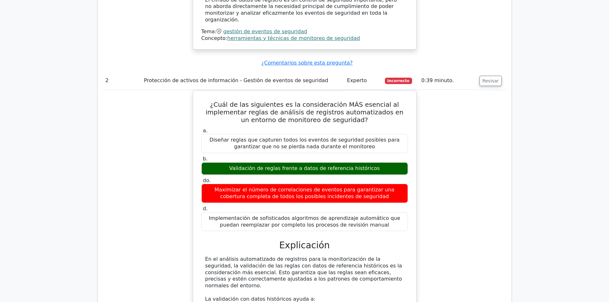
drag, startPoint x: 609, startPoint y: 177, endPoint x: 611, endPoint y: 194, distance: 16.8
click at [609, 194] on html "Hazte Premium Sandra Perfil" at bounding box center [304, 4] width 609 height 1731
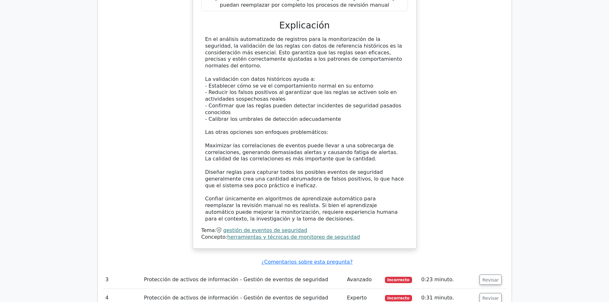
scroll to position [1110, 0]
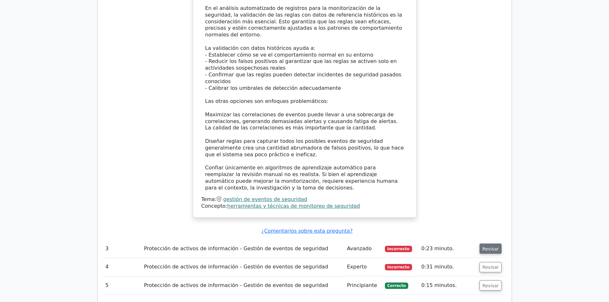
click at [482, 246] on font "Revisar" at bounding box center [490, 248] width 17 height 5
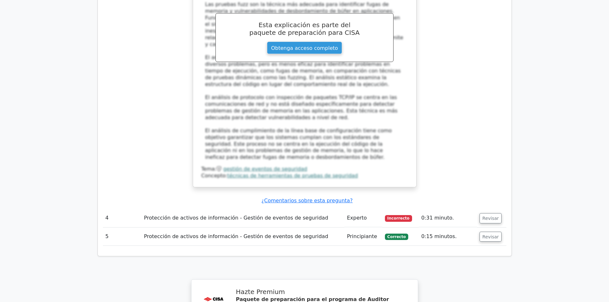
scroll to position [1537, 0]
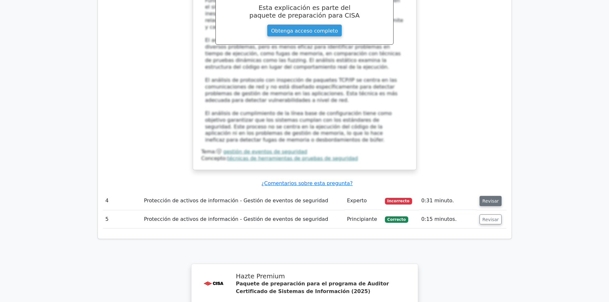
click at [488, 199] on font "Revisar" at bounding box center [490, 201] width 17 height 5
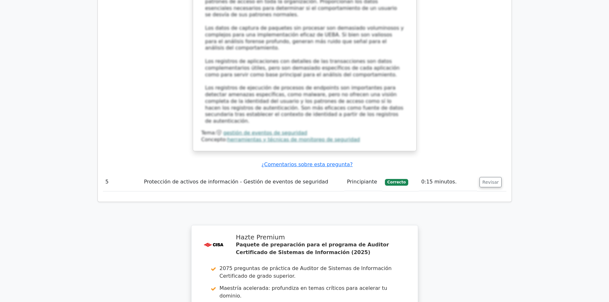
scroll to position [1999, 0]
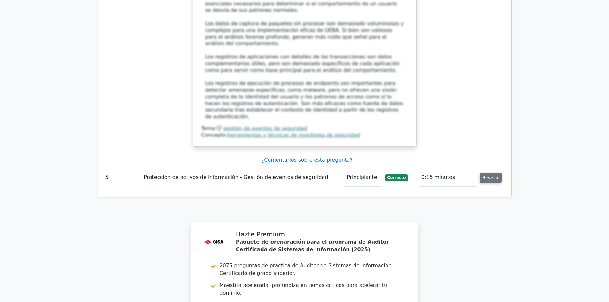
click at [493, 175] on font "Revisar" at bounding box center [490, 177] width 17 height 5
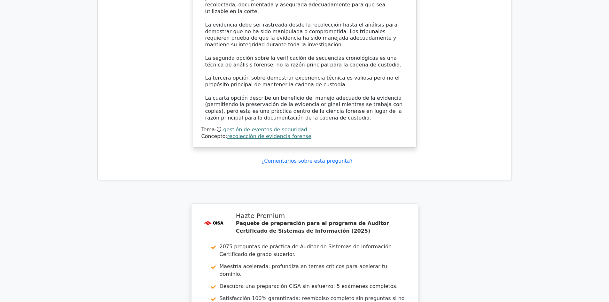
scroll to position [2460, 0]
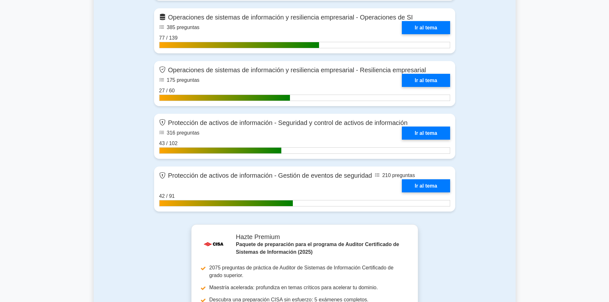
scroll to position [750, 0]
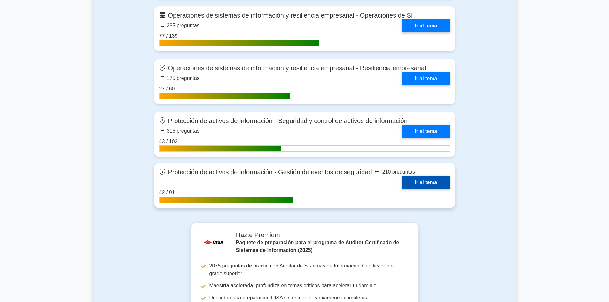
click at [434, 176] on link "Ir al tema" at bounding box center [426, 182] width 48 height 13
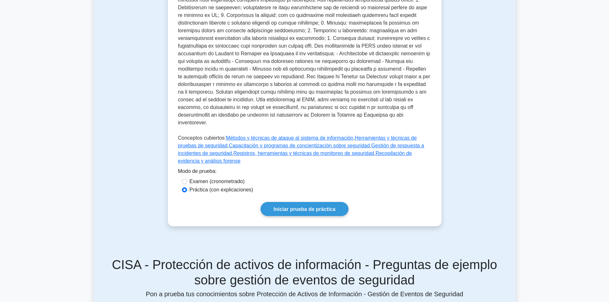
scroll to position [240, 0]
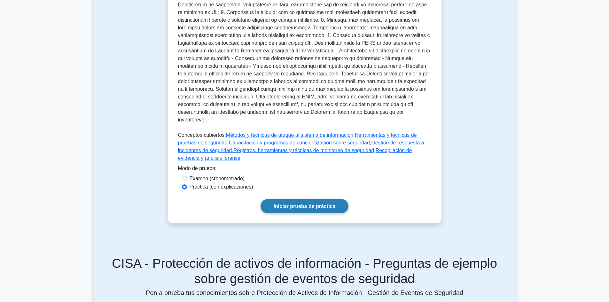
click at [298, 203] on font "Iniciar prueba de práctica" at bounding box center [305, 205] width 62 height 5
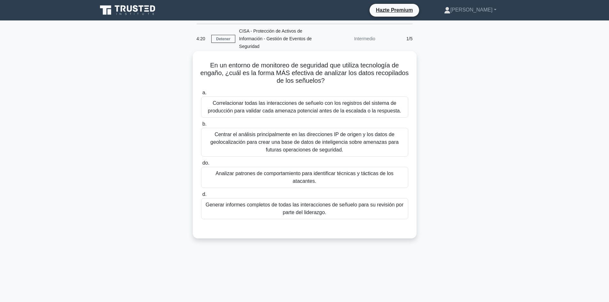
click at [295, 106] on font "Correlacionar todas las interacciones de señuelo con los registros del sistema …" at bounding box center [304, 106] width 193 height 13
click at [201, 95] on input "a. Correlacionar todas las interacciones de señuelo con los registros del siste…" at bounding box center [201, 93] width 0 height 4
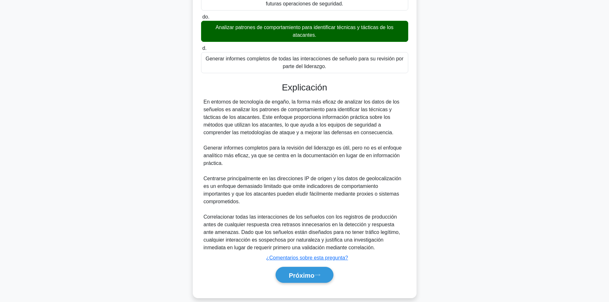
scroll to position [153, 0]
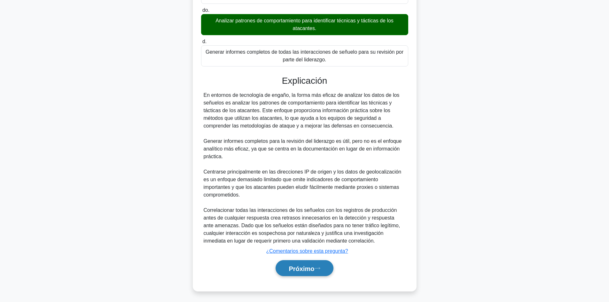
click at [289, 268] on font "Próximo" at bounding box center [302, 268] width 26 height 7
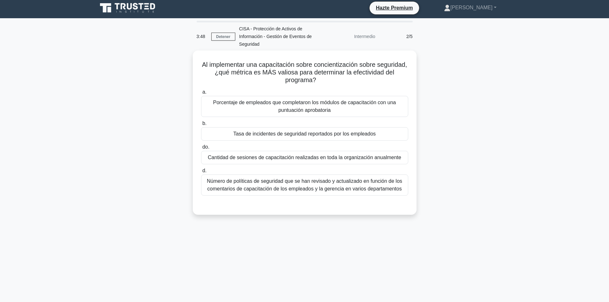
scroll to position [2, 0]
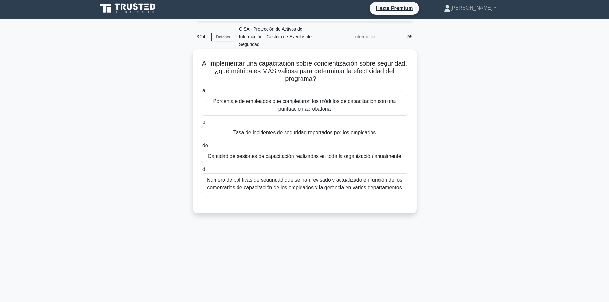
click at [366, 132] on font "Tasa de incidentes de seguridad reportados por los empleados" at bounding box center [304, 132] width 143 height 5
click at [201, 124] on input "b. Tasa de incidentes de seguridad reportados por los empleados" at bounding box center [201, 122] width 0 height 4
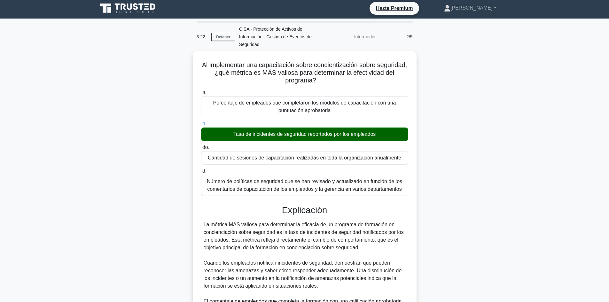
scroll to position [162, 0]
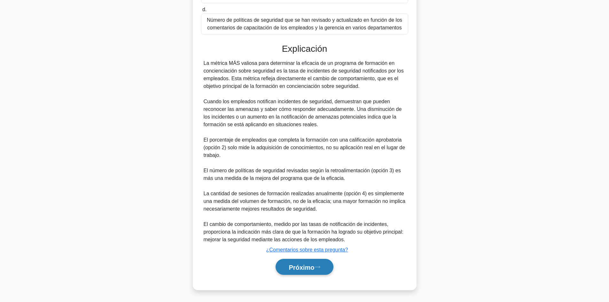
click at [305, 265] on font "Próximo" at bounding box center [302, 267] width 26 height 7
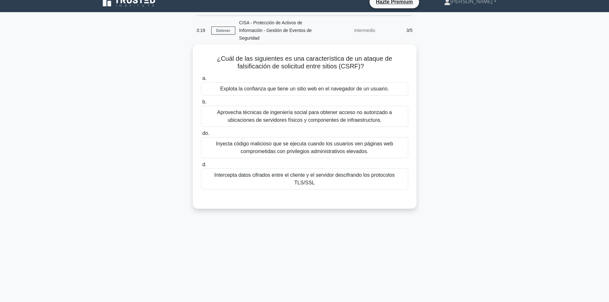
scroll to position [0, 0]
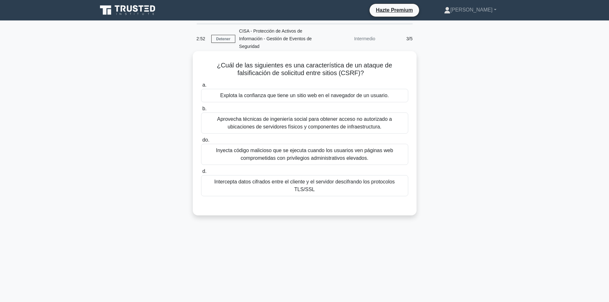
click at [393, 98] on div "Explota la confianza que tiene un sitio web en el navegador de un usuario." at bounding box center [304, 95] width 207 height 13
click at [201, 87] on input "a. Explota la confianza que tiene un sitio web en el navegador de un usuario." at bounding box center [201, 85] width 0 height 4
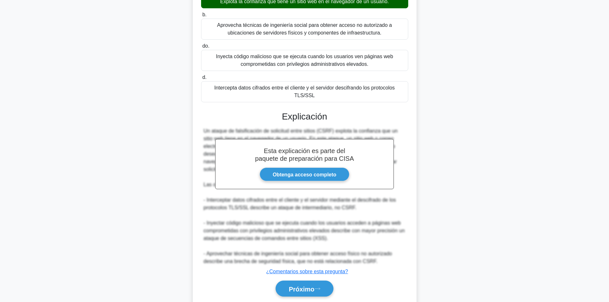
scroll to position [109, 0]
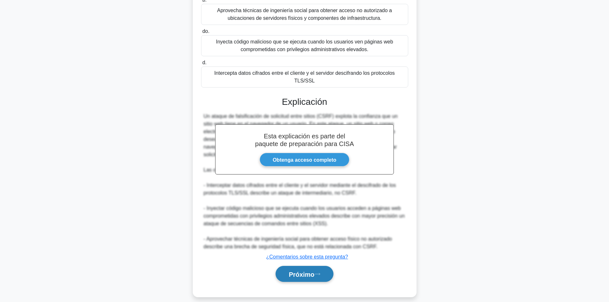
click at [308, 271] on font "Próximo" at bounding box center [302, 274] width 26 height 7
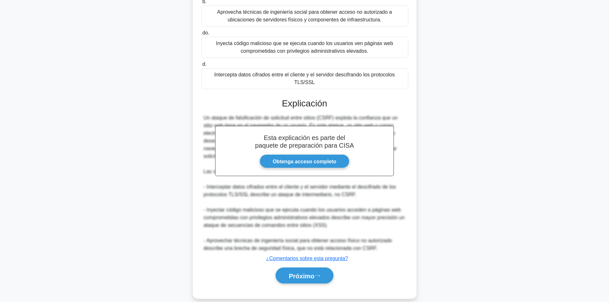
scroll to position [43, 0]
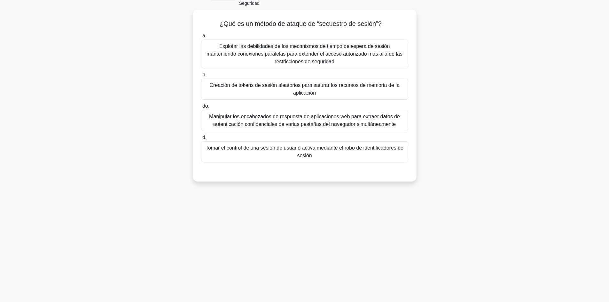
drag, startPoint x: 609, startPoint y: 168, endPoint x: 609, endPoint y: 144, distance: 24.0
click at [609, 144] on main "2:46 Detener CISA - Protección de Activos de Información - Gestión de Eventos d…" at bounding box center [304, 139] width 609 height 325
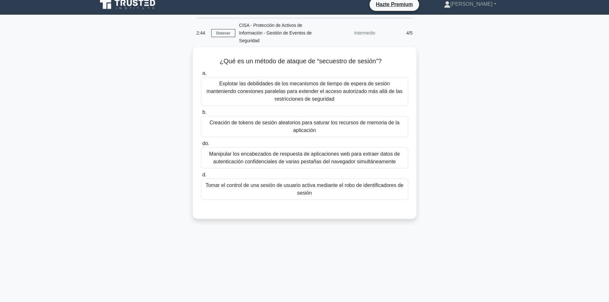
scroll to position [0, 0]
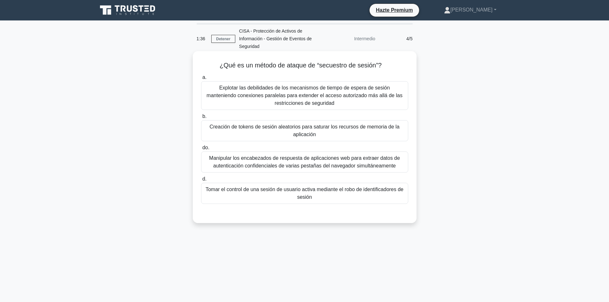
click at [288, 137] on font "Creación de tokens de sesión aleatorios para saturar los recursos de memoria de…" at bounding box center [304, 130] width 201 height 15
click at [201, 119] on input "b. Creación de tokens de sesión aleatorios para saturar los recursos de memoria…" at bounding box center [201, 116] width 0 height 4
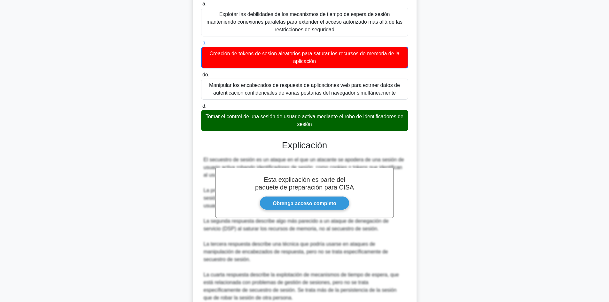
scroll to position [93, 0]
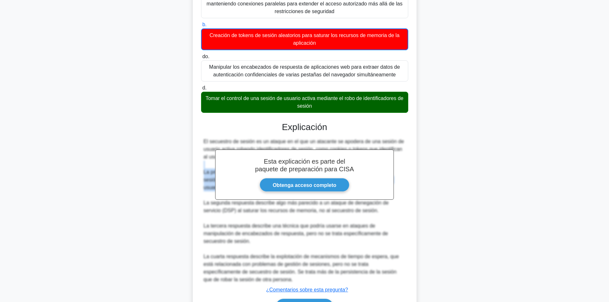
drag, startPoint x: 609, startPoint y: 147, endPoint x: 606, endPoint y: 196, distance: 49.6
click at [606, 196] on main "1:30 Detener CISA - Protección de Activos de Información - Gestión de Eventos d…" at bounding box center [304, 133] width 609 height 413
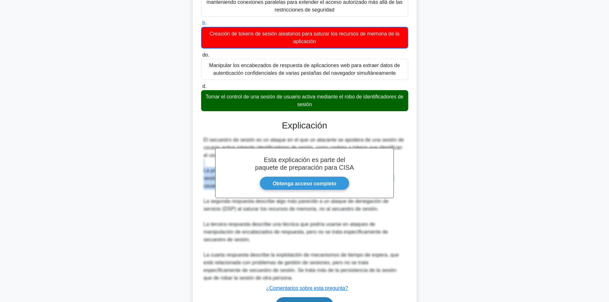
click at [320, 297] on button "Próximo" at bounding box center [305, 305] width 58 height 16
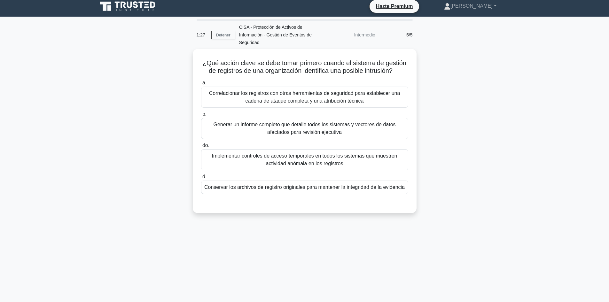
scroll to position [0, 0]
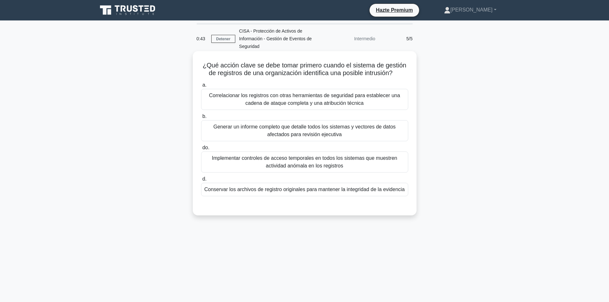
click at [329, 192] on font "Conservar los archivos de registro originales para mantener la integridad de la…" at bounding box center [304, 189] width 200 height 5
click at [201, 181] on input "d. Conservar los archivos de registro originales para mantener la integridad de…" at bounding box center [201, 179] width 0 height 4
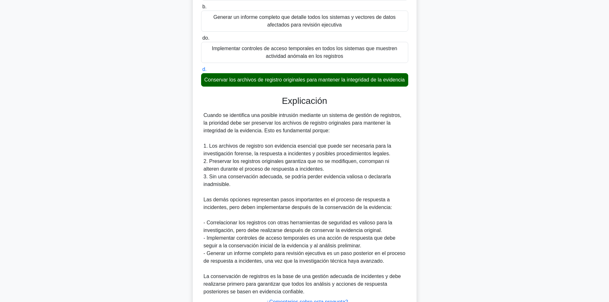
scroll to position [170, 0]
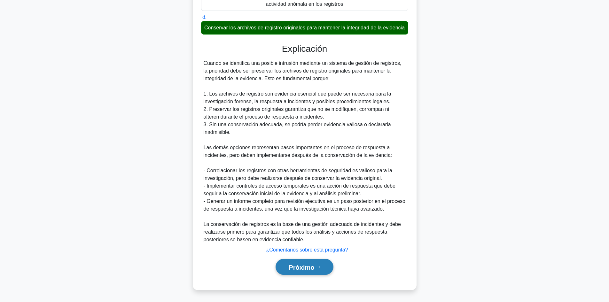
click at [303, 270] on font "Próximo" at bounding box center [302, 267] width 26 height 7
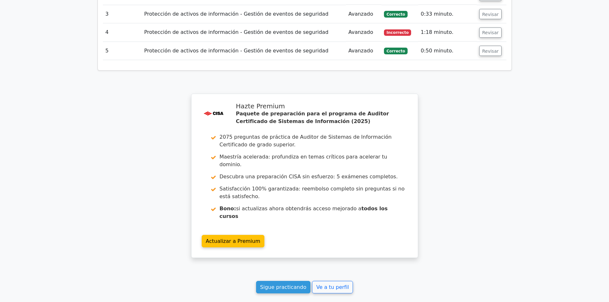
scroll to position [921, 0]
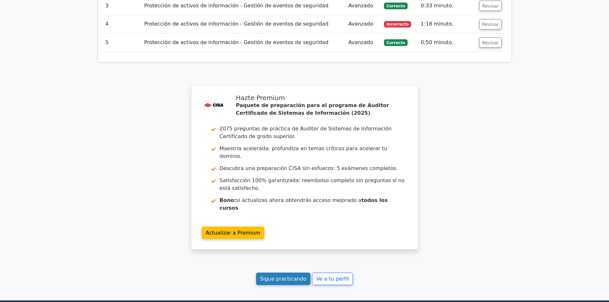
click at [293, 276] on font "Sigue practicando" at bounding box center [283, 279] width 46 height 6
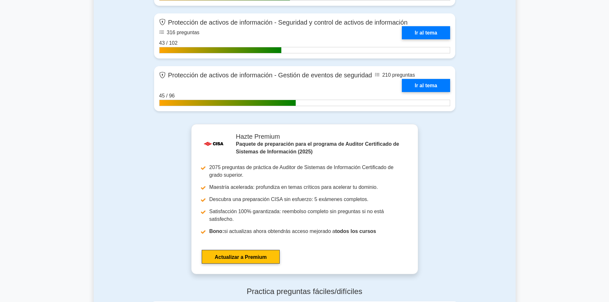
scroll to position [818, 0]
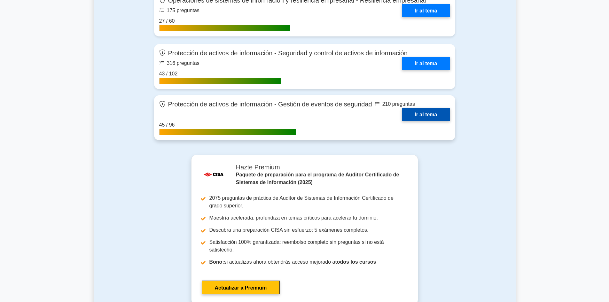
click at [434, 115] on link "Ir al tema" at bounding box center [426, 114] width 48 height 13
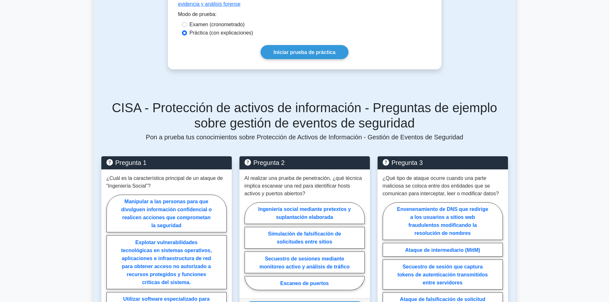
scroll to position [381, 0]
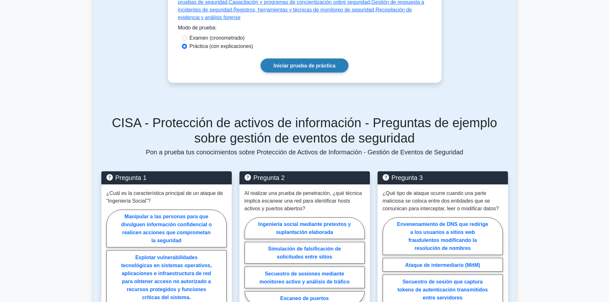
click at [326, 63] on font "Iniciar prueba de práctica" at bounding box center [305, 65] width 62 height 5
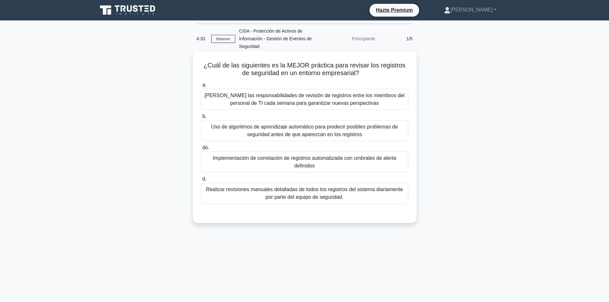
click at [326, 137] on font "Uso de algoritmos de aprendizaje automático para predecir posibles problemas de…" at bounding box center [304, 130] width 187 height 13
click at [201, 119] on input "b. Uso de algoritmos de aprendizaje automático para predecir posibles problemas…" at bounding box center [201, 116] width 0 height 4
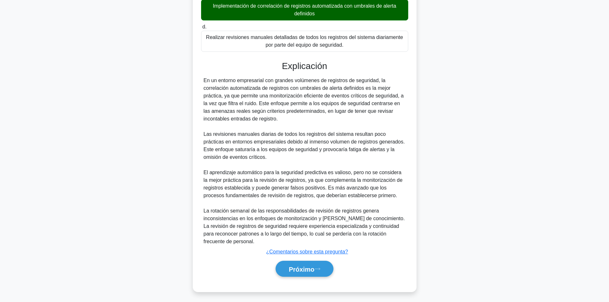
scroll to position [155, 0]
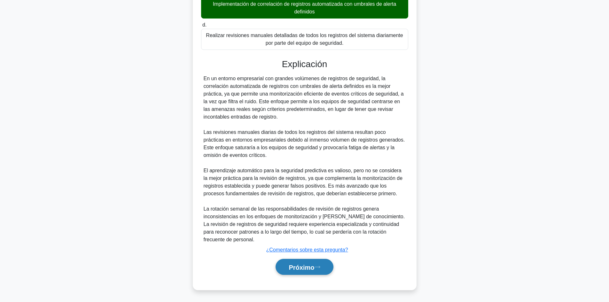
click at [289, 266] on font "Próximo" at bounding box center [302, 267] width 26 height 7
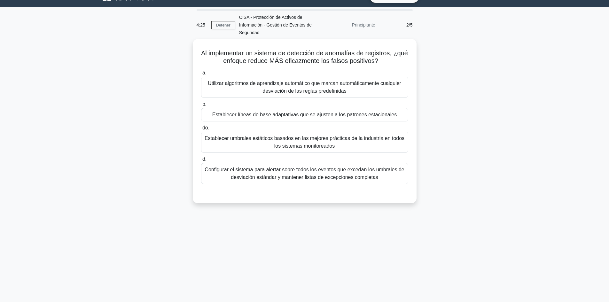
scroll to position [0, 0]
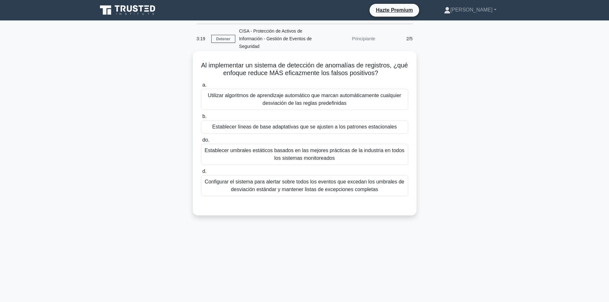
click at [384, 191] on font "Configurar el sistema para alertar sobre todos los eventos que excedan los umbr…" at bounding box center [304, 185] width 201 height 15
click at [201, 174] on input "d. Configurar el sistema para alertar sobre todos los eventos que excedan los u…" at bounding box center [201, 171] width 0 height 4
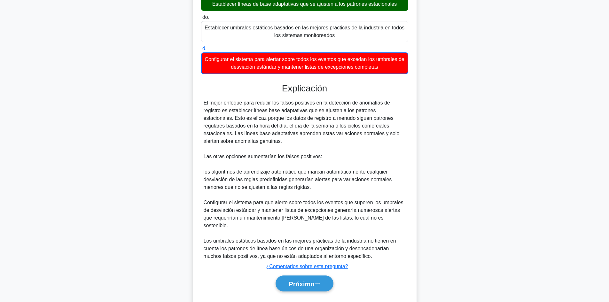
scroll to position [132, 0]
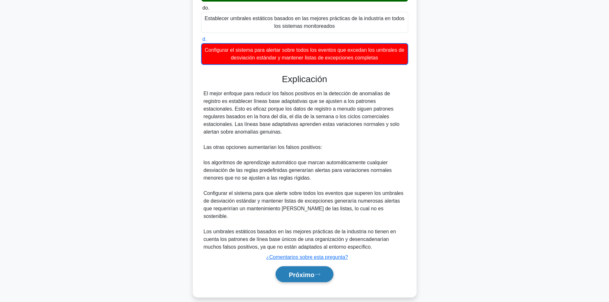
click at [303, 271] on font "Próximo" at bounding box center [302, 274] width 26 height 7
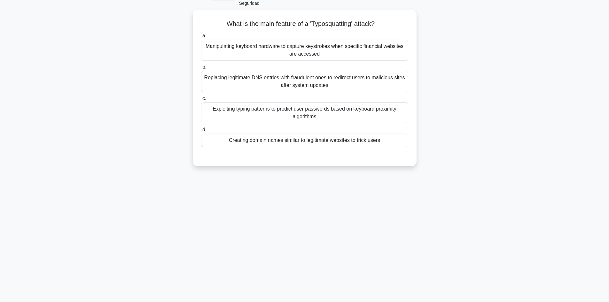
scroll to position [43, 0]
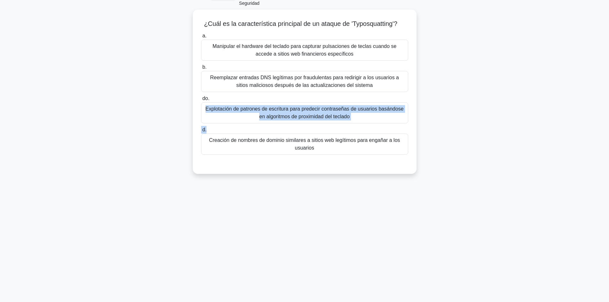
drag, startPoint x: 608, startPoint y: 132, endPoint x: 613, endPoint y: 101, distance: 31.7
click at [609, 101] on html "Hazte Premium Sandra Perfil" at bounding box center [304, 129] width 609 height 345
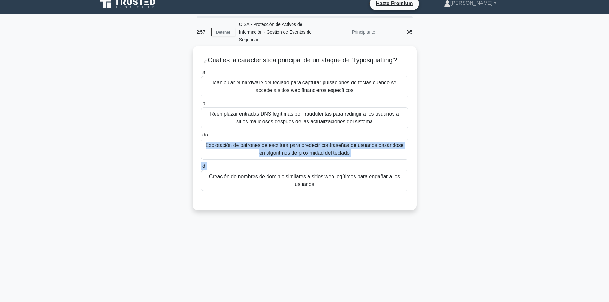
scroll to position [7, 0]
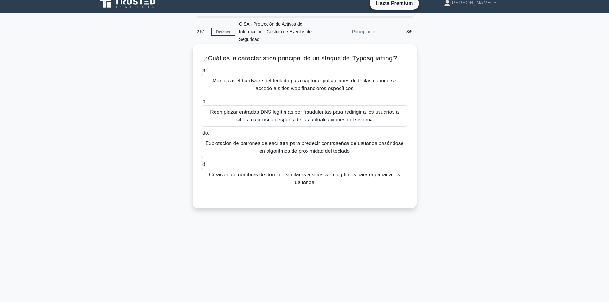
click at [335, 109] on font "Reemplazar entradas DNS legítimas por fraudulentas para redirigir a los usuario…" at bounding box center [304, 115] width 189 height 13
click at [201, 104] on input "b. Reemplazar entradas DNS legítimas por fraudulentas para redirigir a los usua…" at bounding box center [201, 102] width 0 height 4
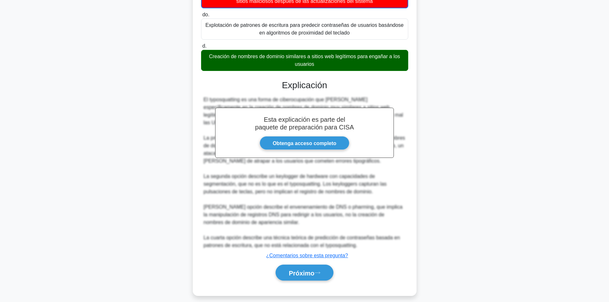
scroll to position [132, 0]
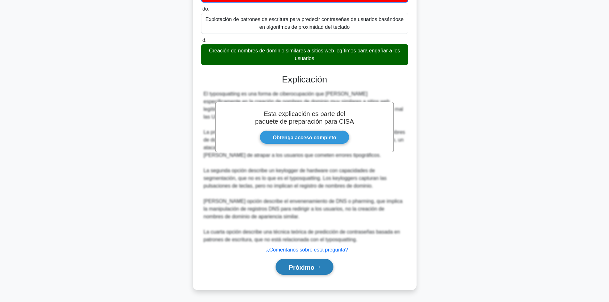
click at [293, 271] on button "Próximo" at bounding box center [305, 267] width 58 height 16
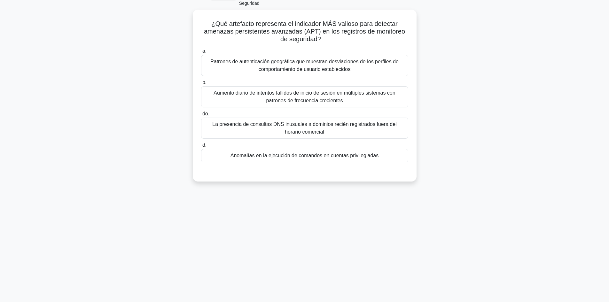
scroll to position [0, 0]
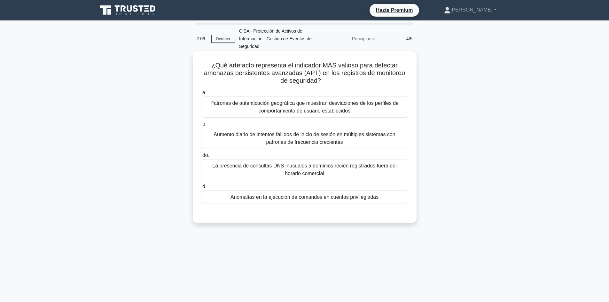
click at [384, 190] on label "d. Anomalías en la ejecución de comandos en cuentas privilegiadas" at bounding box center [304, 193] width 207 height 21
click at [201, 189] on input "d. Anomalías en la ejecución de comandos en cuentas privilegiadas" at bounding box center [201, 187] width 0 height 4
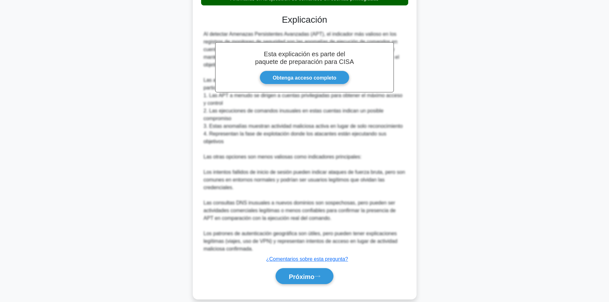
scroll to position [201, 0]
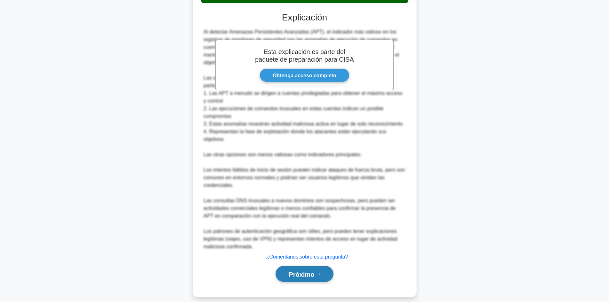
click at [299, 266] on button "Próximo" at bounding box center [305, 274] width 58 height 16
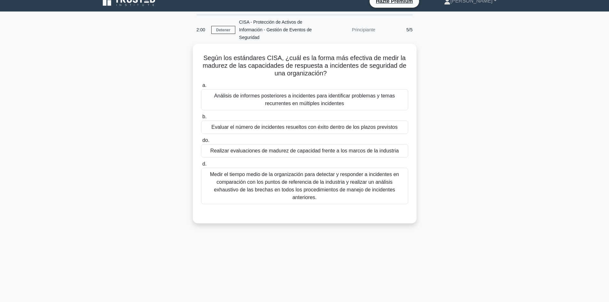
scroll to position [0, 0]
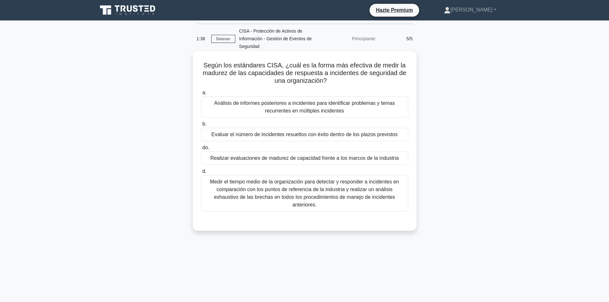
click at [403, 137] on div "Evaluar el número de incidentes resueltos con éxito dentro de los plazos previs…" at bounding box center [304, 134] width 207 height 13
click at [201, 126] on input "b. Evaluar el número de incidentes resueltos con éxito dentro de los plazos pre…" at bounding box center [201, 124] width 0 height 4
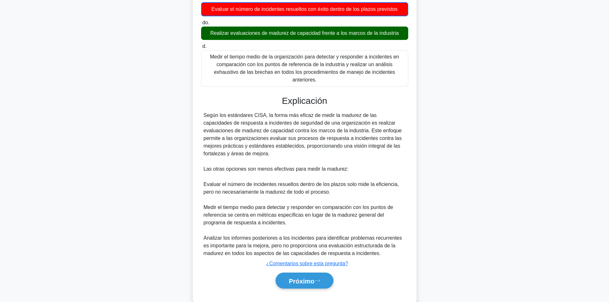
scroll to position [132, 0]
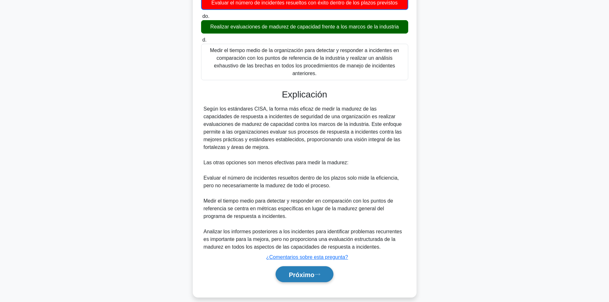
click at [311, 271] on font "Próximo" at bounding box center [302, 274] width 26 height 7
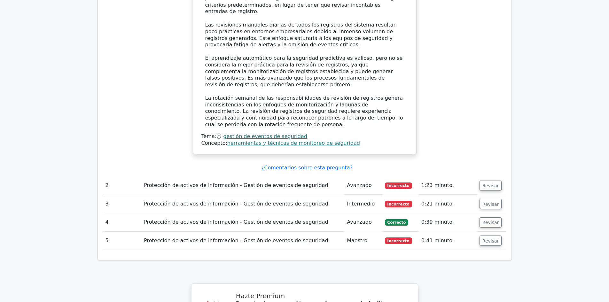
scroll to position [716, 0]
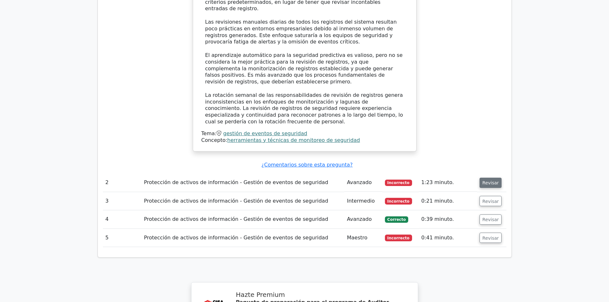
click at [493, 178] on button "Revisar" at bounding box center [491, 183] width 22 height 10
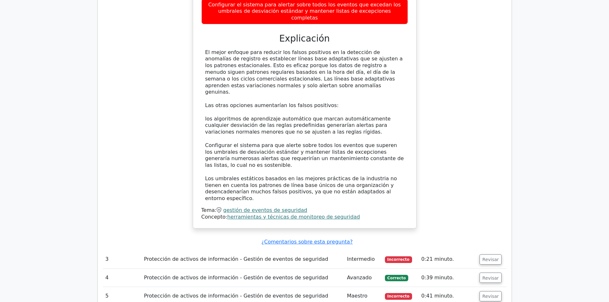
scroll to position [1049, 0]
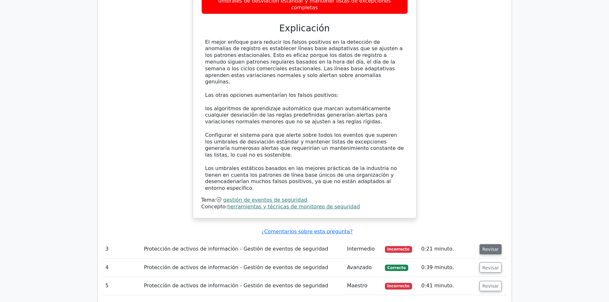
click at [494, 247] on font "Revisar" at bounding box center [490, 249] width 17 height 5
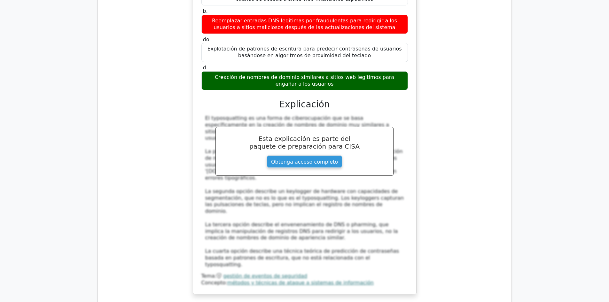
scroll to position [1391, 0]
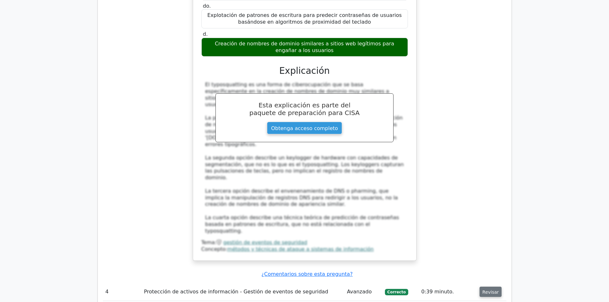
click at [493, 289] on font "Revisar" at bounding box center [490, 291] width 17 height 5
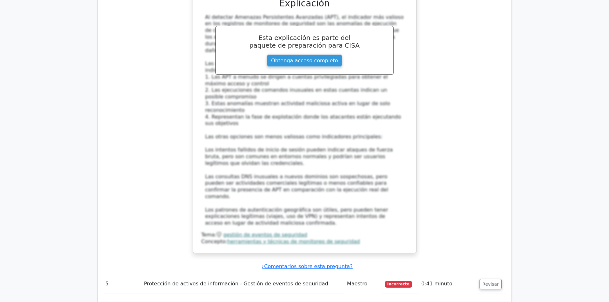
scroll to position [1856, 0]
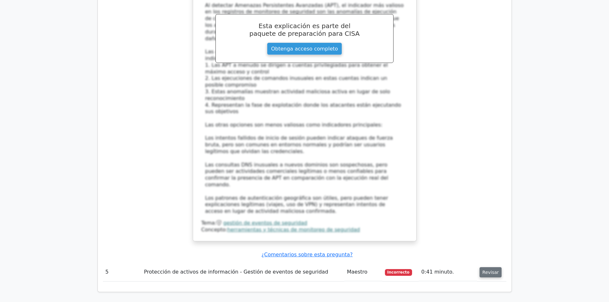
click at [488, 270] on font "Revisar" at bounding box center [490, 272] width 17 height 5
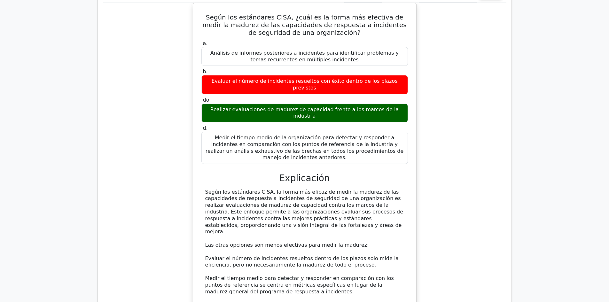
scroll to position [2139, 0]
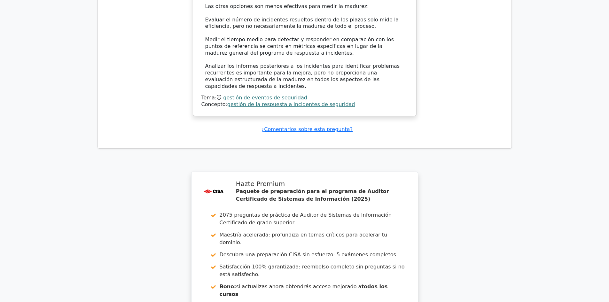
scroll to position [2377, 0]
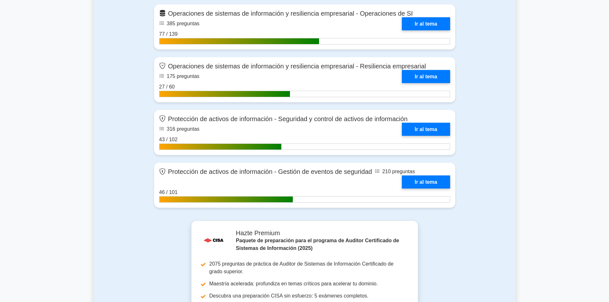
scroll to position [748, 0]
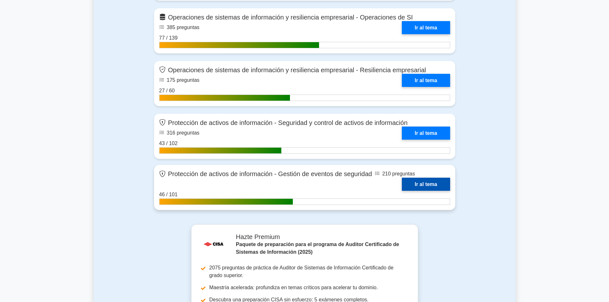
click at [429, 178] on link "Ir al tema" at bounding box center [426, 184] width 48 height 13
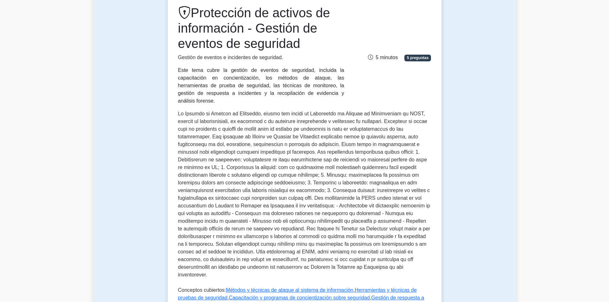
scroll to position [93, 0]
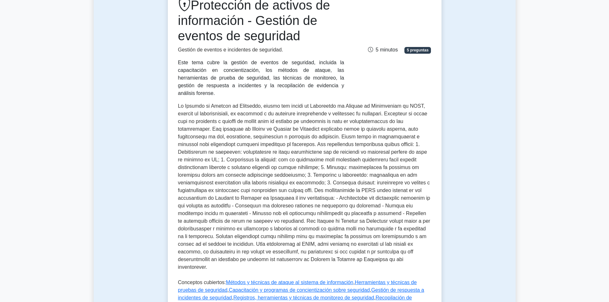
click at [416, 48] on font "5 preguntas" at bounding box center [418, 50] width 22 height 4
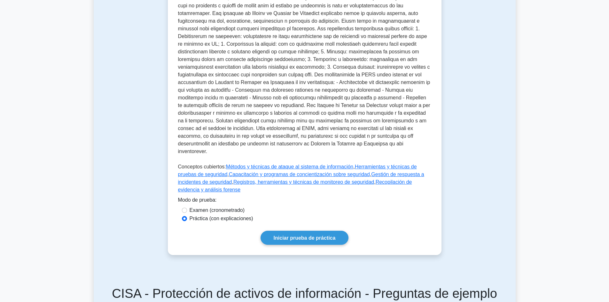
scroll to position [212, 0]
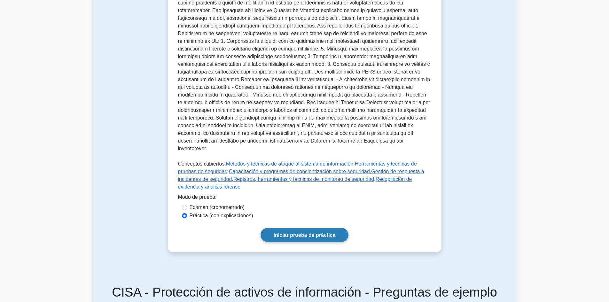
click at [298, 232] on font "Iniciar prueba de práctica" at bounding box center [305, 234] width 62 height 5
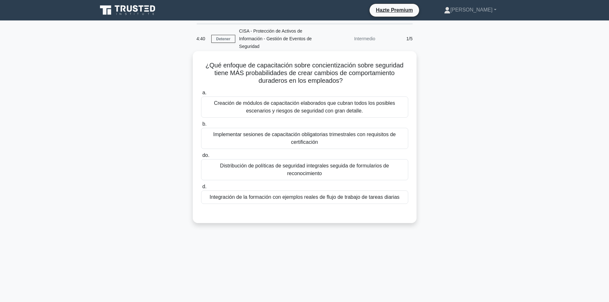
click at [296, 199] on font "Integración de la formación con ejemplos reales de flujo de trabajo de tareas d…" at bounding box center [304, 196] width 190 height 5
click at [201, 189] on input "d. Integración de la formación con ejemplos reales de flujo de trabajo de tarea…" at bounding box center [201, 187] width 0 height 4
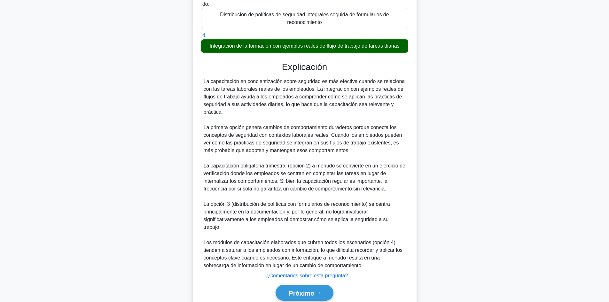
scroll to position [170, 0]
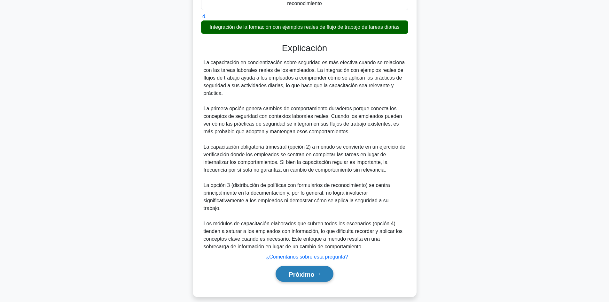
click at [313, 271] on font "Próximo" at bounding box center [302, 274] width 26 height 7
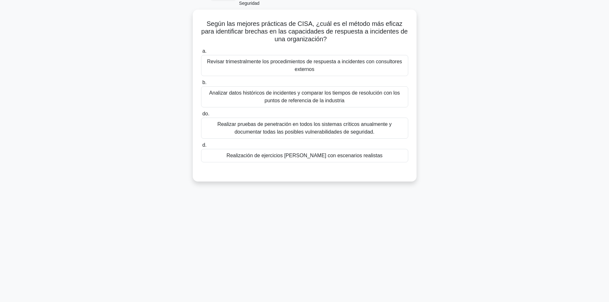
scroll to position [0, 0]
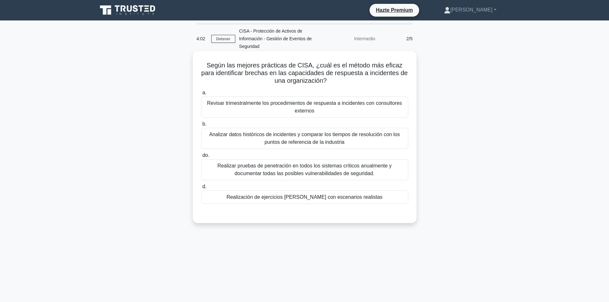
click at [385, 197] on div "Realización de ejercicios [PERSON_NAME] con escenarios realistas" at bounding box center [304, 197] width 207 height 13
click at [201, 189] on input "d. Realización de ejercicios [PERSON_NAME] con escenarios realistas" at bounding box center [201, 187] width 0 height 4
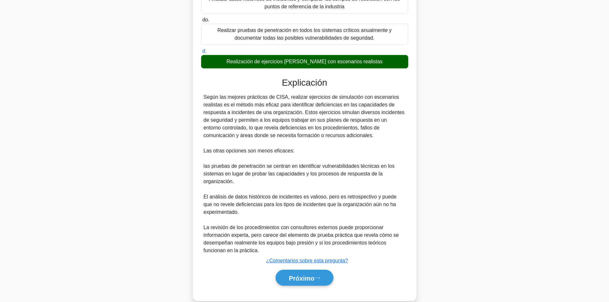
scroll to position [147, 0]
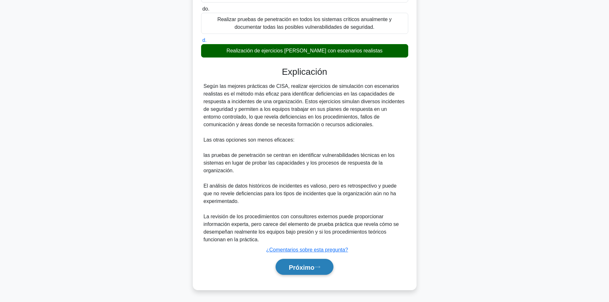
click at [307, 270] on font "Próximo" at bounding box center [302, 267] width 26 height 7
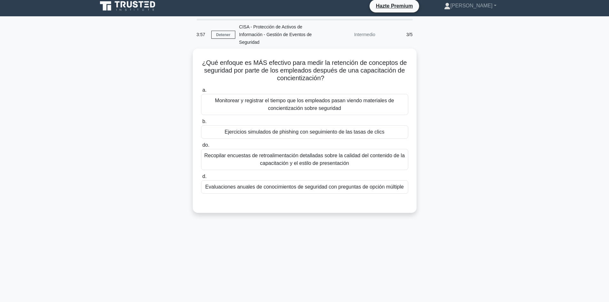
scroll to position [0, 0]
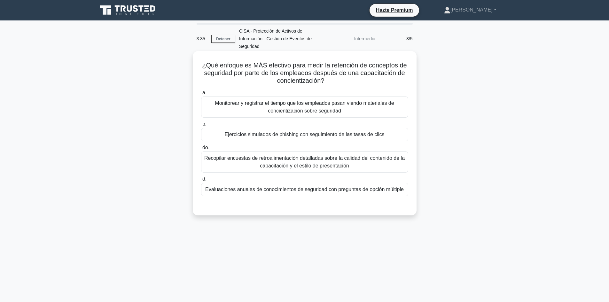
click at [379, 137] on font "Ejercicios simulados de phishing con seguimiento de las tasas de clics" at bounding box center [305, 134] width 160 height 5
click at [201, 126] on input "b. Ejercicios simulados de phishing con seguimiento de las tasas de clics" at bounding box center [201, 124] width 0 height 4
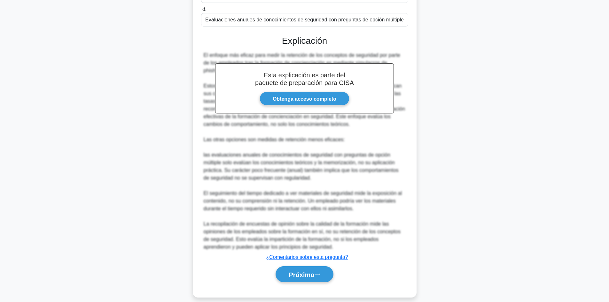
scroll to position [175, 0]
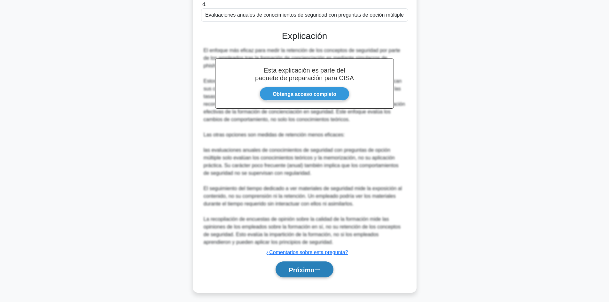
click at [310, 270] on font "Próximo" at bounding box center [302, 269] width 26 height 7
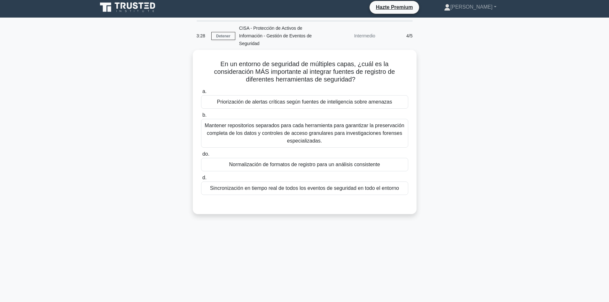
scroll to position [0, 0]
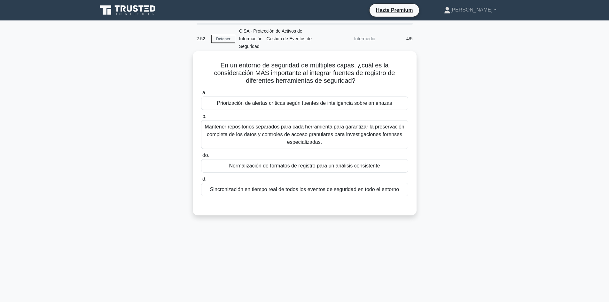
click at [349, 187] on font "Sincronización en tiempo real de todos los eventos de seguridad en todo el ento…" at bounding box center [304, 189] width 189 height 5
click at [201, 181] on input "d. Sincronización en tiempo real de todos los eventos de seguridad en todo el e…" at bounding box center [201, 179] width 0 height 4
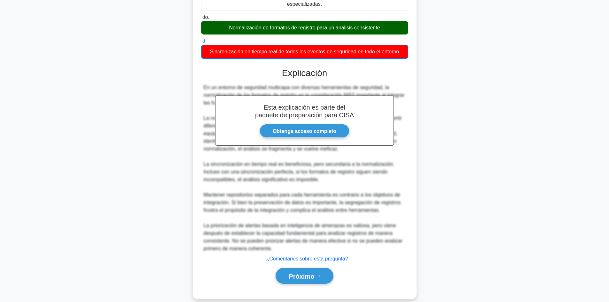
scroll to position [148, 0]
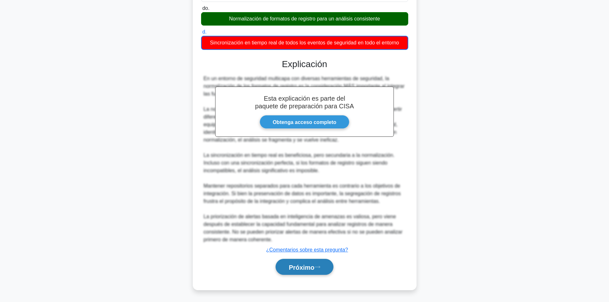
click at [313, 265] on font "Próximo" at bounding box center [302, 267] width 26 height 7
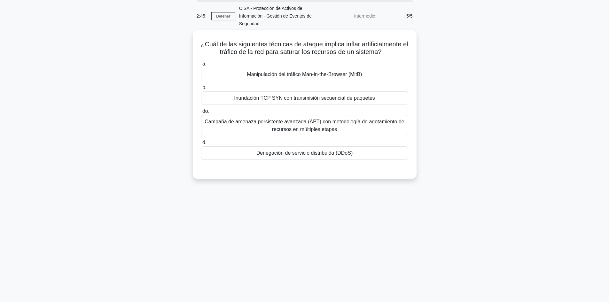
scroll to position [0, 0]
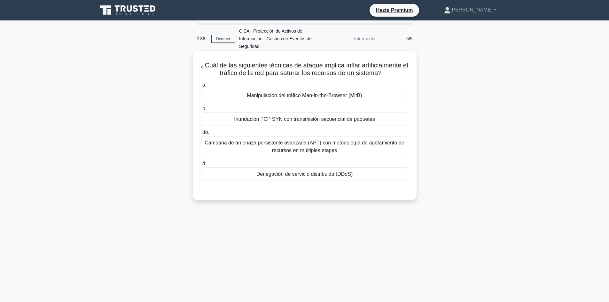
click at [359, 176] on div "Denegación de servicio distribuida (DDoS)" at bounding box center [304, 174] width 207 height 13
click at [201, 166] on input "d. Denegación de servicio distribuida (DDoS)" at bounding box center [201, 164] width 0 height 4
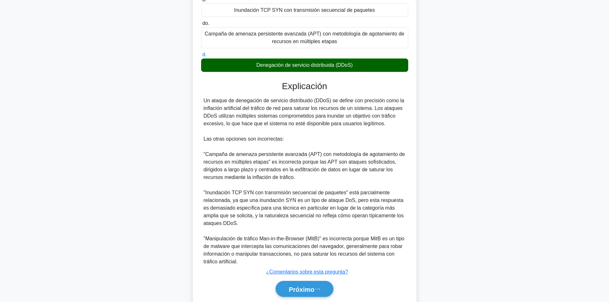
scroll to position [132, 0]
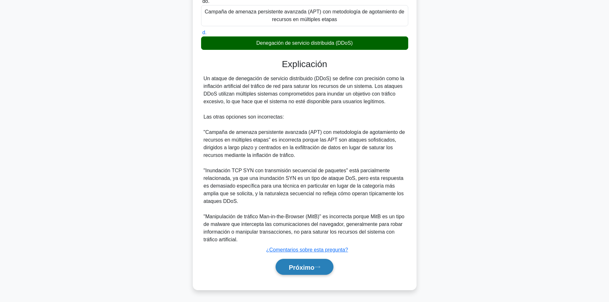
click at [300, 270] on font "Próximo" at bounding box center [302, 267] width 26 height 7
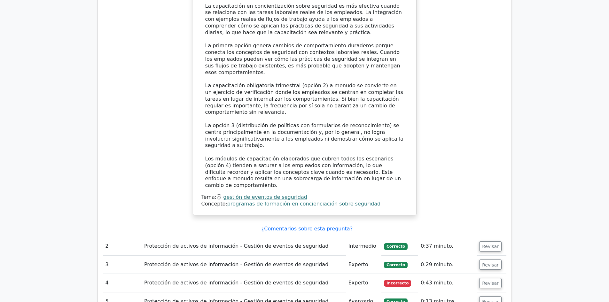
scroll to position [697, 0]
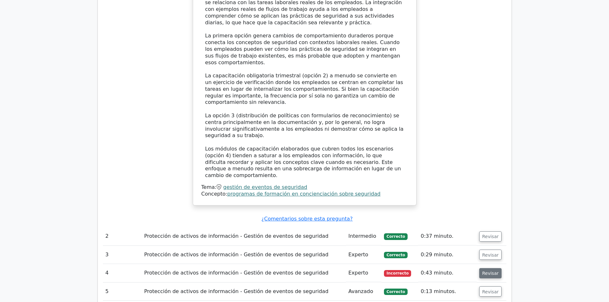
click at [493, 271] on font "Revisar" at bounding box center [490, 273] width 17 height 5
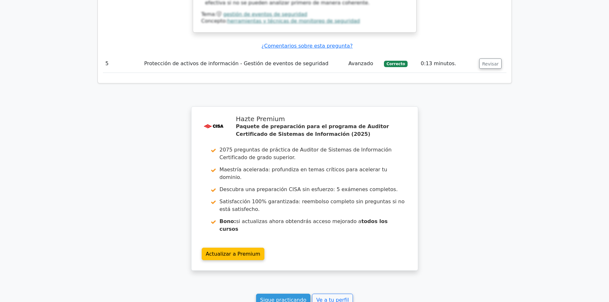
scroll to position [1325, 0]
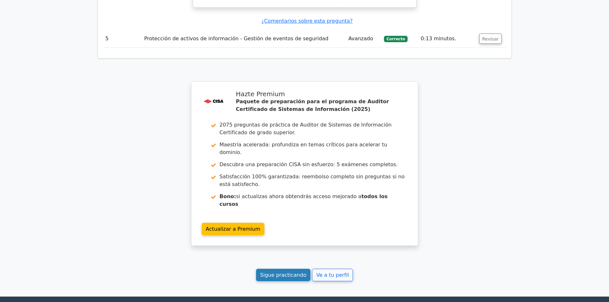
click at [277, 272] on font "Sigue practicando" at bounding box center [283, 275] width 46 height 6
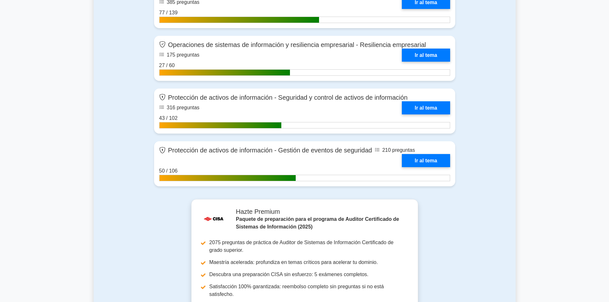
scroll to position [770, 0]
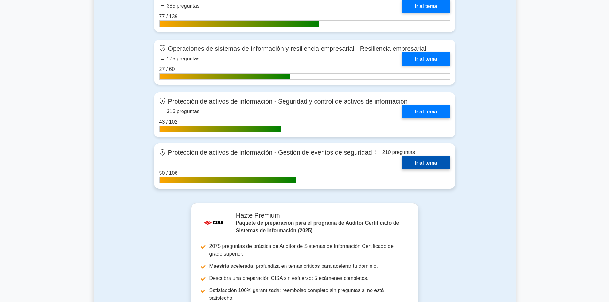
click at [443, 156] on link "Ir al tema" at bounding box center [426, 162] width 48 height 13
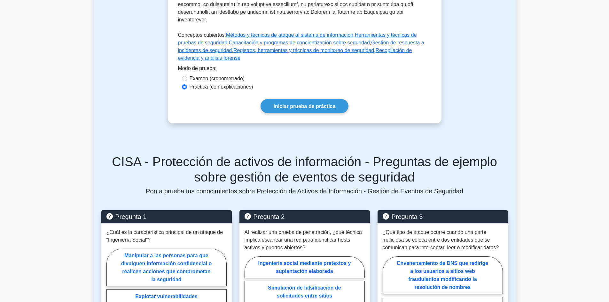
scroll to position [341, 0]
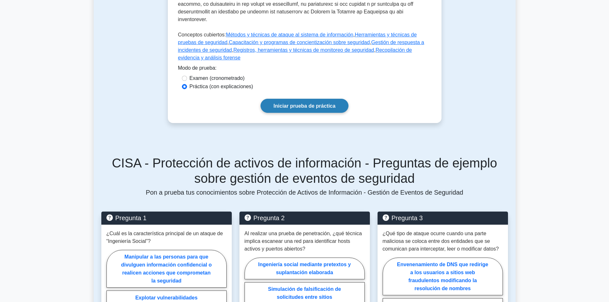
click at [300, 103] on font "Iniciar prueba de práctica" at bounding box center [305, 105] width 62 height 5
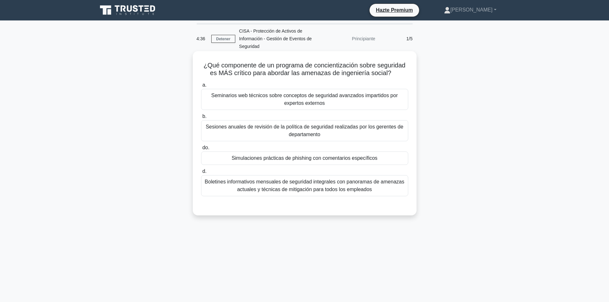
click at [348, 160] on font "Simulaciones prácticas de phishing con comentarios específicos" at bounding box center [304, 157] width 146 height 5
click at [201, 150] on input "do. Simulaciones prácticas de phishing con comentarios específicos" at bounding box center [201, 148] width 0 height 4
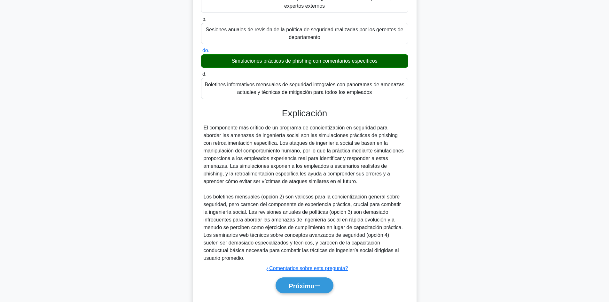
scroll to position [109, 0]
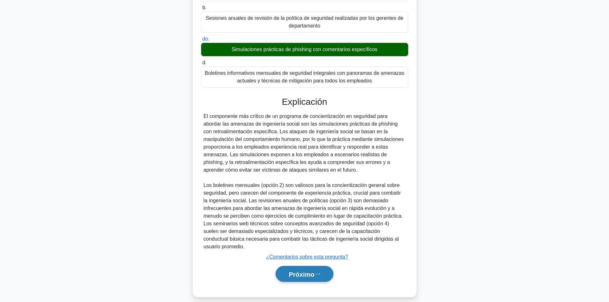
click at [312, 271] on font "Próximo" at bounding box center [302, 274] width 26 height 7
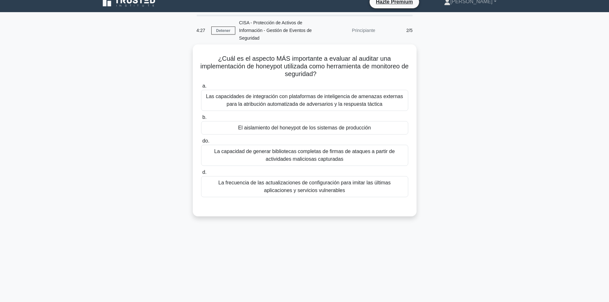
scroll to position [0, 0]
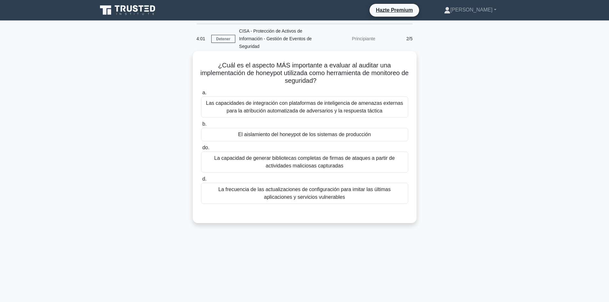
click at [383, 136] on div "El aislamiento del honeypot de los sistemas de producción" at bounding box center [304, 134] width 207 height 13
click at [201, 126] on input "b. El aislamiento del honeypot de los sistemas de producción" at bounding box center [201, 124] width 0 height 4
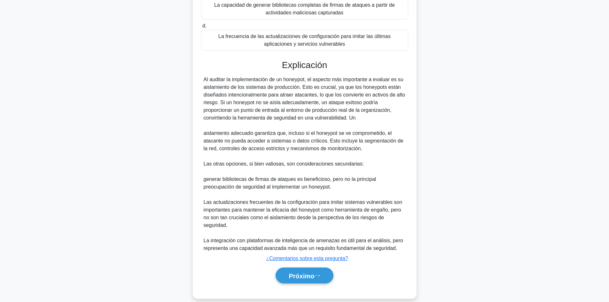
scroll to position [162, 0]
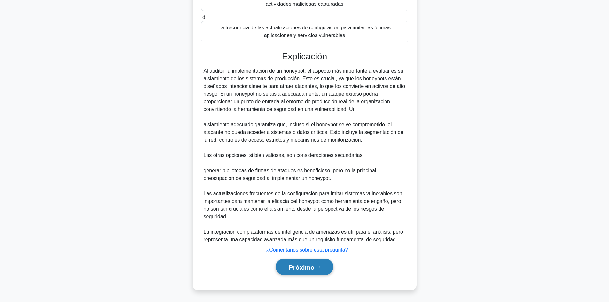
click at [295, 270] on font "Próximo" at bounding box center [302, 267] width 26 height 7
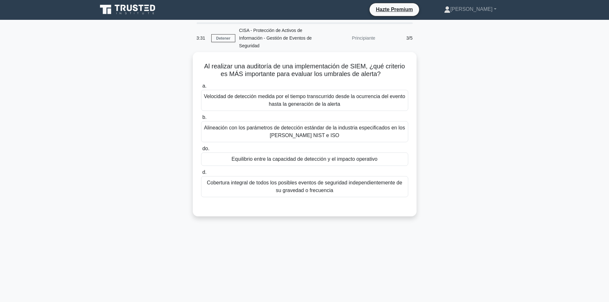
scroll to position [0, 0]
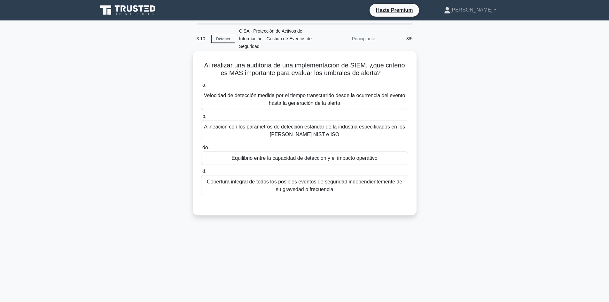
click at [382, 161] on div "Equilibrio entre la capacidad de detección y el impacto operativo" at bounding box center [304, 158] width 207 height 13
click at [201, 150] on input "do. Equilibrio entre la capacidad de detección y el impacto operativo" at bounding box center [201, 148] width 0 height 4
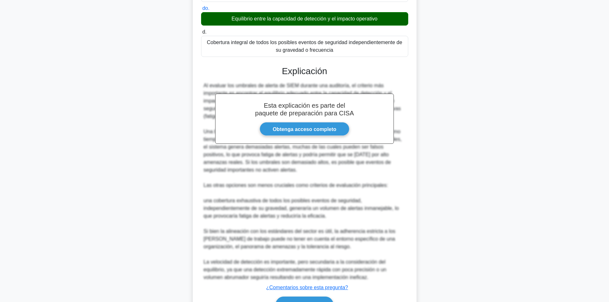
scroll to position [178, 0]
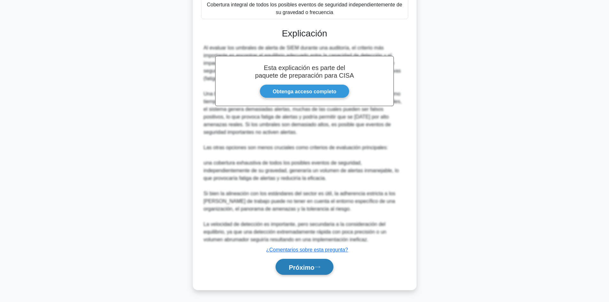
click at [309, 262] on button "Próximo" at bounding box center [305, 267] width 58 height 16
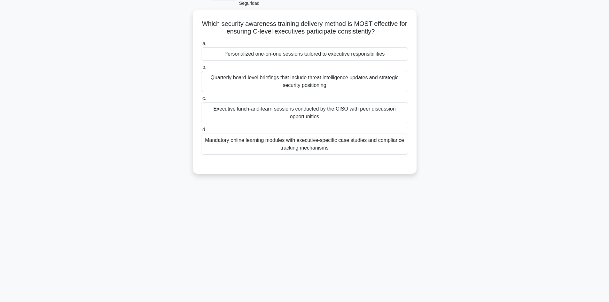
scroll to position [43, 0]
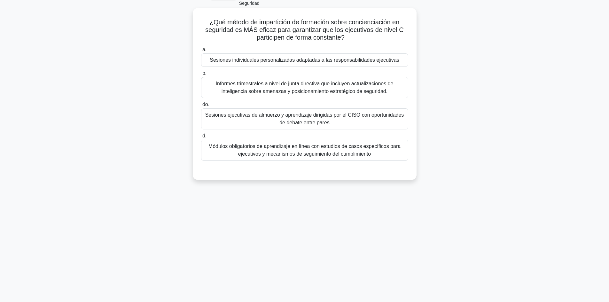
click at [304, 157] on font "Módulos obligatorios de aprendizaje en línea con estudios de casos específicos …" at bounding box center [304, 150] width 192 height 13
click at [201, 138] on input "d. Módulos obligatorios de aprendizaje en línea con estudios de casos específic…" at bounding box center [201, 136] width 0 height 4
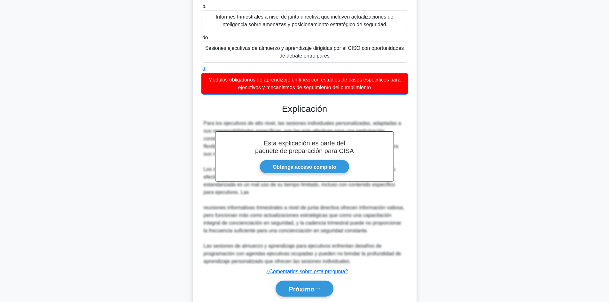
scroll to position [126, 0]
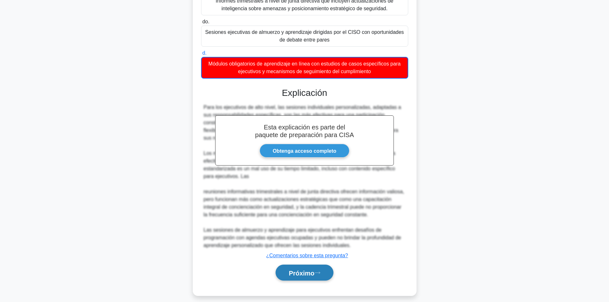
click at [313, 268] on button "Próximo" at bounding box center [305, 273] width 58 height 16
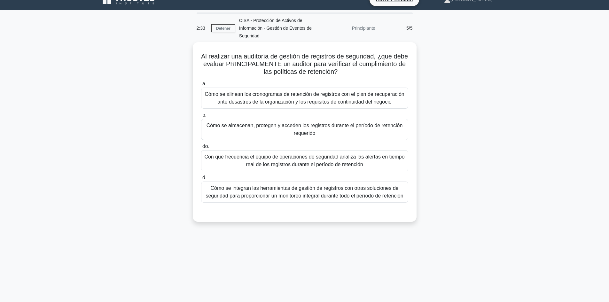
scroll to position [6, 0]
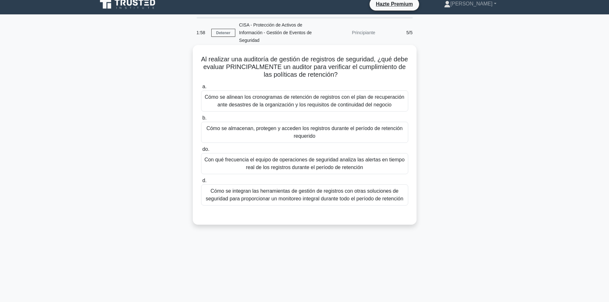
click at [380, 103] on font "Cómo se alinean los cronogramas de retención de registros con el plan de recupe…" at bounding box center [304, 100] width 199 height 13
click at [201, 89] on input "a. Cómo se alinean los cronogramas de retención de registros con el plan de rec…" at bounding box center [201, 87] width 0 height 4
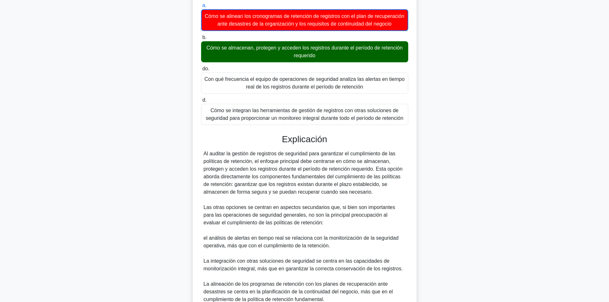
scroll to position [155, 0]
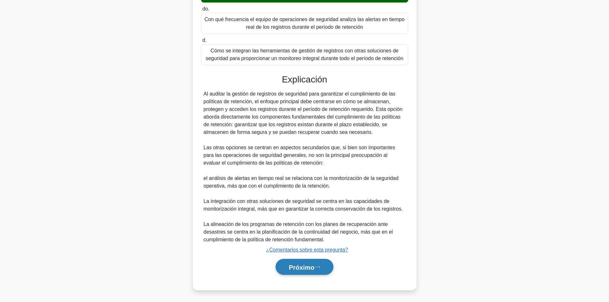
click at [302, 263] on font "Próximo" at bounding box center [302, 266] width 26 height 7
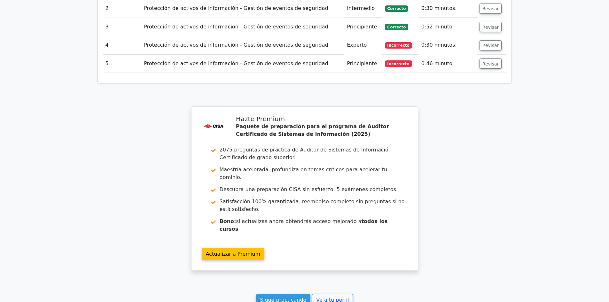
scroll to position [869, 0]
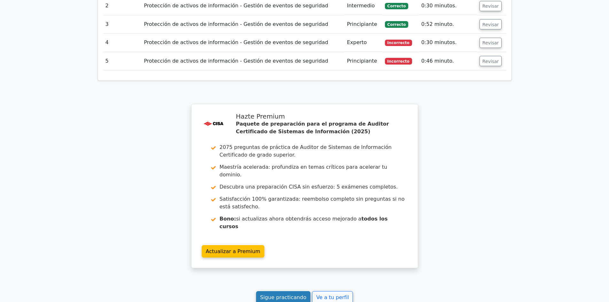
click at [296, 291] on link "Sigue practicando" at bounding box center [283, 297] width 55 height 12
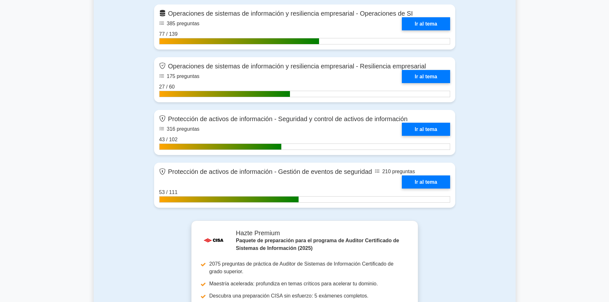
scroll to position [779, 0]
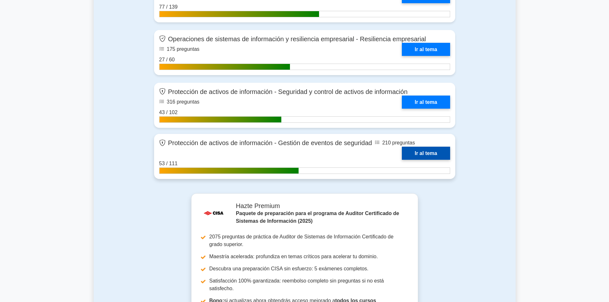
click at [419, 147] on link "Ir al tema" at bounding box center [426, 153] width 48 height 13
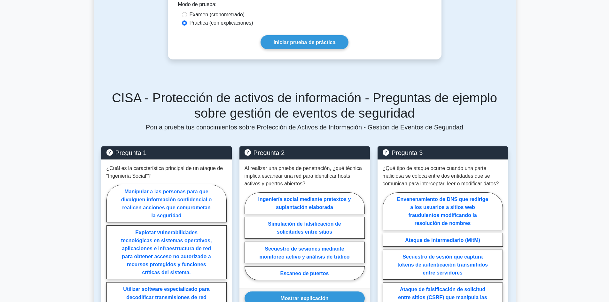
scroll to position [394, 0]
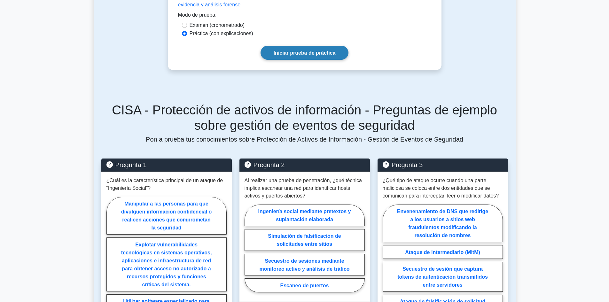
click at [279, 46] on link "Iniciar prueba de práctica" at bounding box center [305, 53] width 88 height 14
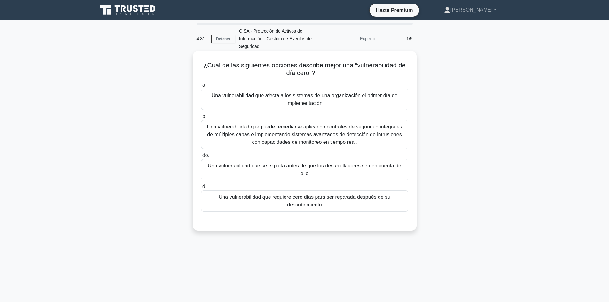
click at [338, 102] on font "Una vulnerabilidad que afecta a los sistemas de una organización el primer día …" at bounding box center [304, 99] width 201 height 15
click at [201, 87] on input "a. Una vulnerabilidad que afecta a los sistemas de una organización el primer d…" at bounding box center [201, 85] width 0 height 4
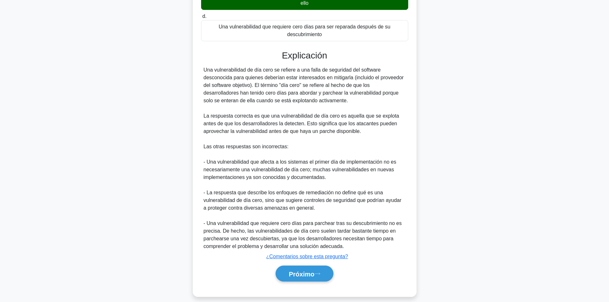
scroll to position [178, 0]
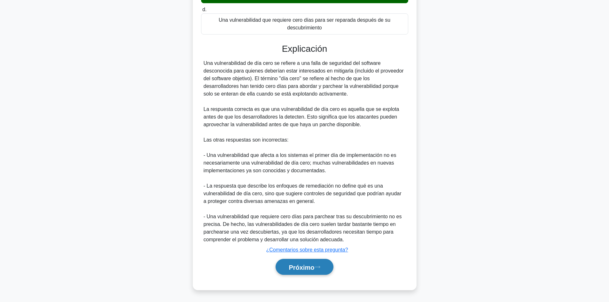
click at [307, 268] on font "Próximo" at bounding box center [302, 267] width 26 height 7
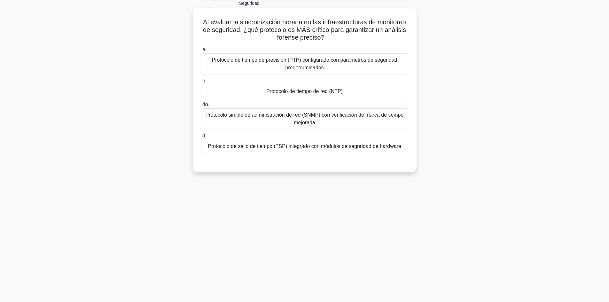
click at [306, 148] on font "Protocolo de sello de tiempo (TSP) integrado con módulos de seguridad de hardwa…" at bounding box center [304, 146] width 193 height 5
click at [201, 138] on input "d. Protocolo de sello de tiempo (TSP) integrado con módulos de seguridad de har…" at bounding box center [201, 136] width 0 height 4
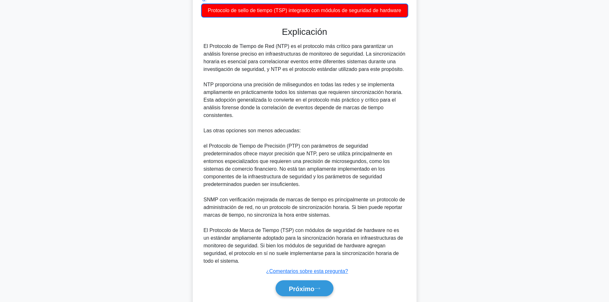
scroll to position [201, 0]
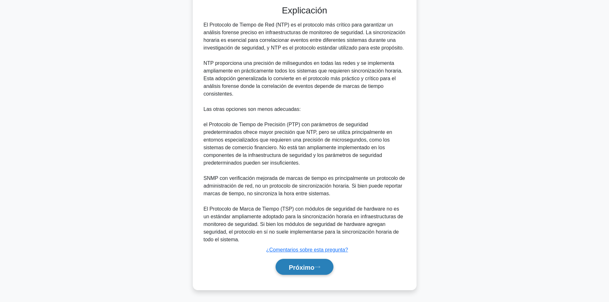
click at [308, 273] on button "Próximo" at bounding box center [305, 267] width 58 height 16
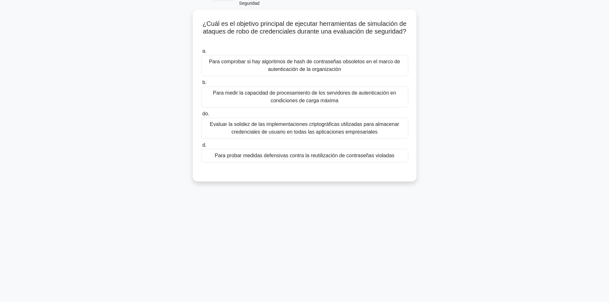
scroll to position [0, 0]
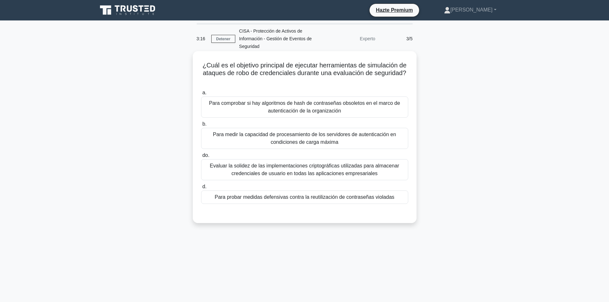
click at [376, 205] on div "a. Para comprobar si hay algoritmos de hash de contraseñas obsoletos en el marc…" at bounding box center [304, 147] width 215 height 118
click at [373, 198] on font "Para probar medidas defensivas contra la reutilización de contraseñas violadas" at bounding box center [305, 196] width 180 height 5
click at [201, 189] on input "d. Para probar medidas defensivas contra la reutilización de contraseñas violad…" at bounding box center [201, 187] width 0 height 4
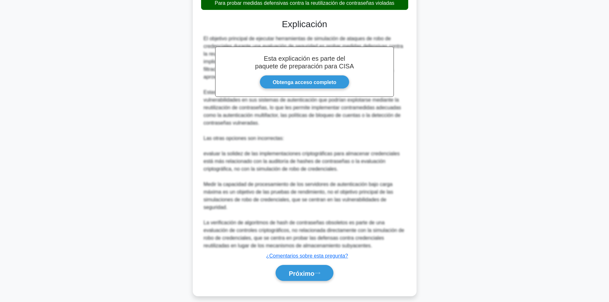
scroll to position [200, 0]
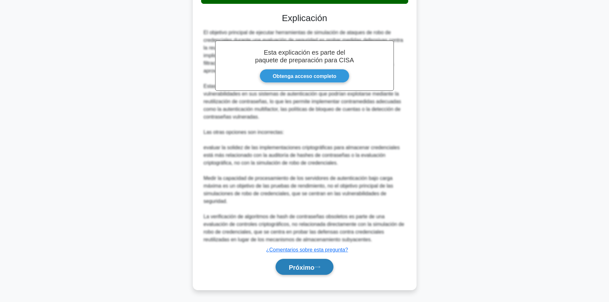
click at [301, 270] on font "Próximo" at bounding box center [302, 267] width 26 height 7
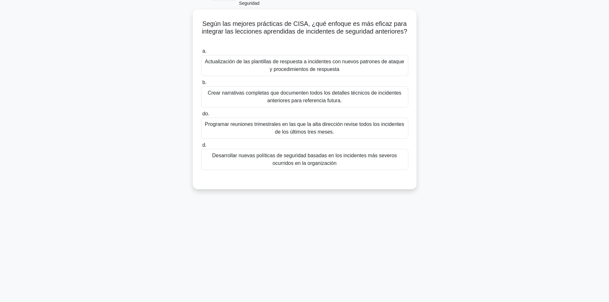
scroll to position [0, 0]
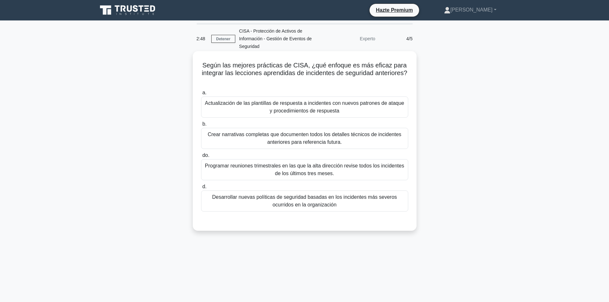
click at [372, 104] on font "Actualización de las plantillas de respuesta a incidentes con nuevos patrones d…" at bounding box center [304, 106] width 199 height 13
click at [201, 95] on input "a. Actualización de las plantillas de respuesta a incidentes con nuevos patrone…" at bounding box center [201, 93] width 0 height 4
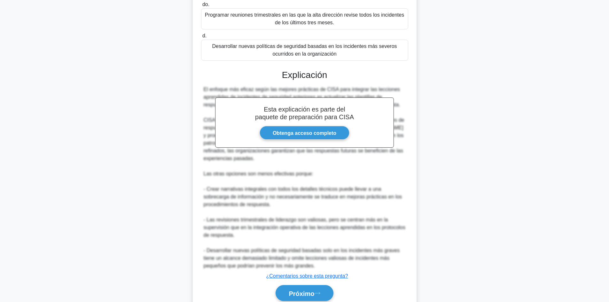
scroll to position [156, 0]
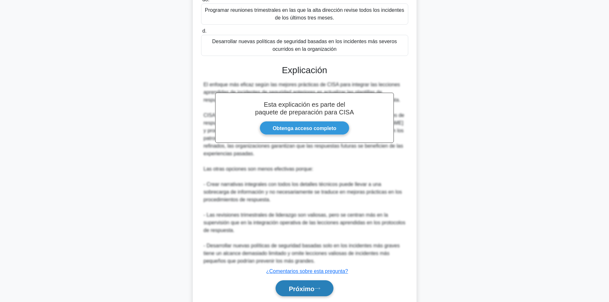
click at [316, 284] on button "Próximo" at bounding box center [305, 288] width 58 height 16
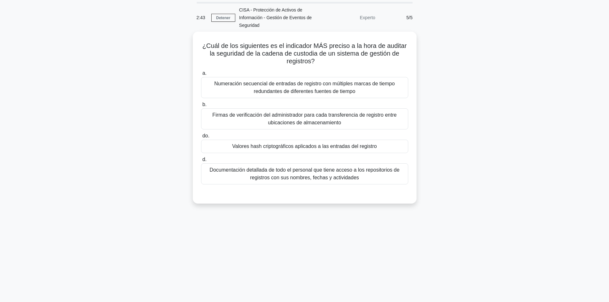
scroll to position [0, 0]
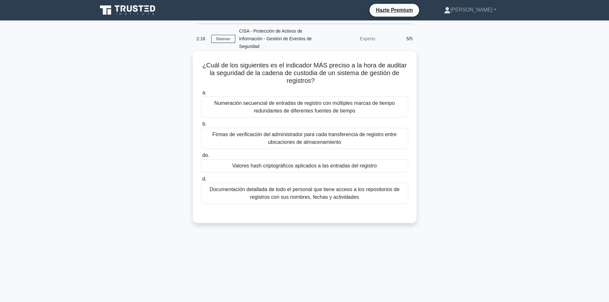
click at [389, 113] on font "Numeración secuencial de entradas de registro con múltiples marcas de tiempo re…" at bounding box center [304, 106] width 201 height 15
click at [201, 95] on input "a. Numeración secuencial de entradas de registro con múltiples marcas de tiempo…" at bounding box center [201, 93] width 0 height 4
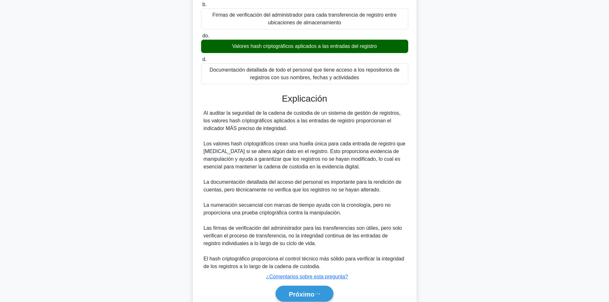
scroll to position [134, 0]
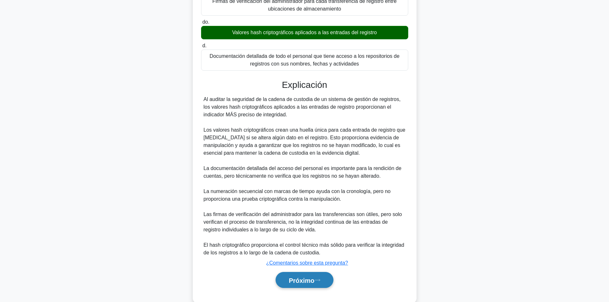
click at [301, 277] on font "Próximo" at bounding box center [302, 280] width 26 height 7
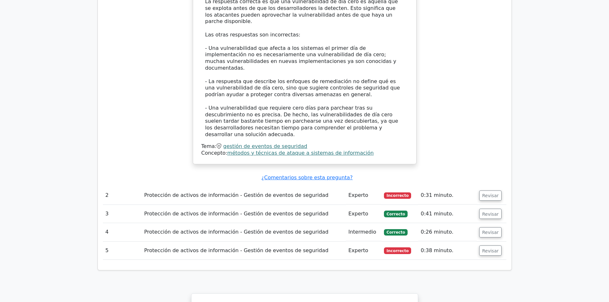
scroll to position [740, 0]
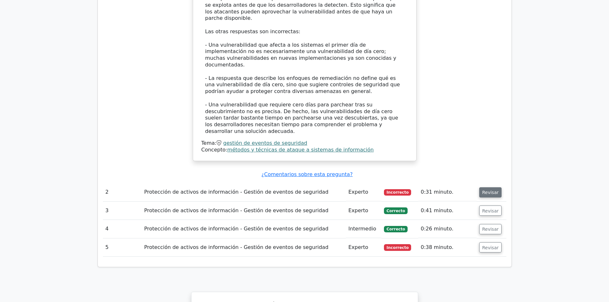
click at [486, 190] on font "Revisar" at bounding box center [490, 192] width 17 height 5
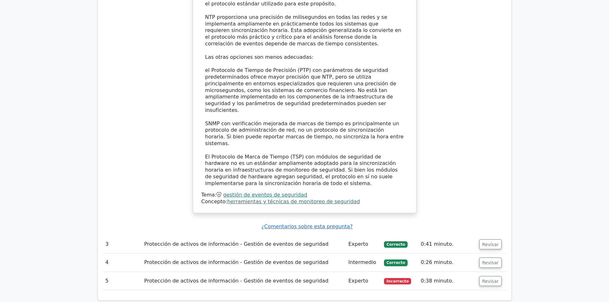
scroll to position [1177, 0]
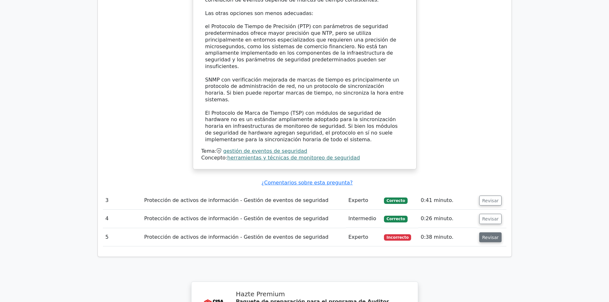
click at [489, 235] on font "Revisar" at bounding box center [490, 237] width 17 height 5
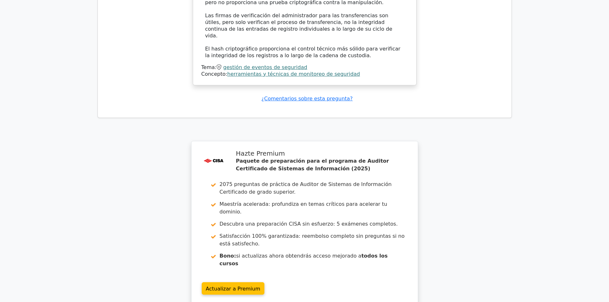
scroll to position [1731, 0]
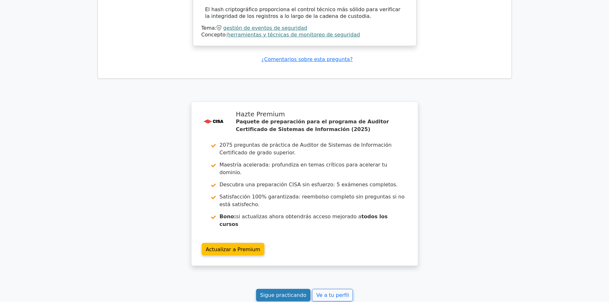
click at [293, 289] on link "Sigue practicando" at bounding box center [283, 295] width 55 height 12
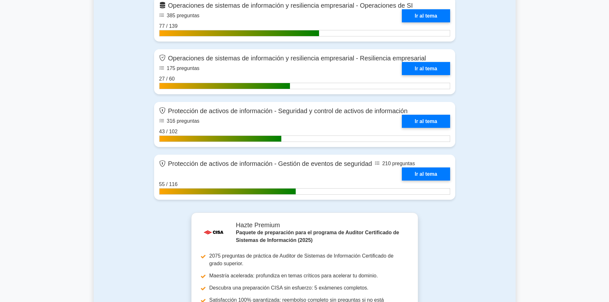
scroll to position [766, 0]
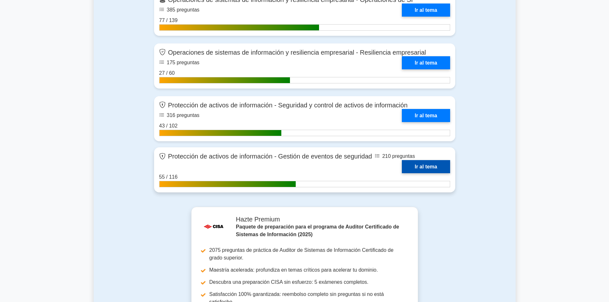
click at [428, 160] on link "Ir al tema" at bounding box center [426, 166] width 48 height 13
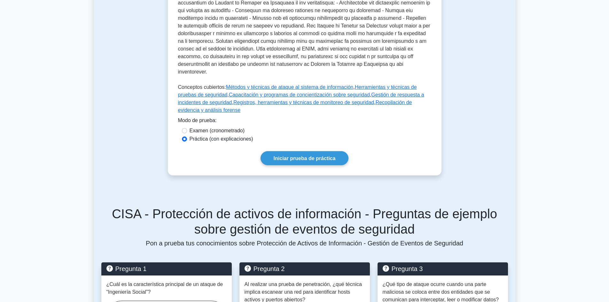
scroll to position [332, 0]
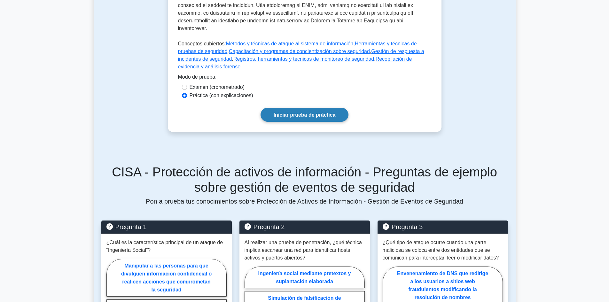
click at [307, 112] on font "Iniciar prueba de práctica" at bounding box center [305, 114] width 62 height 5
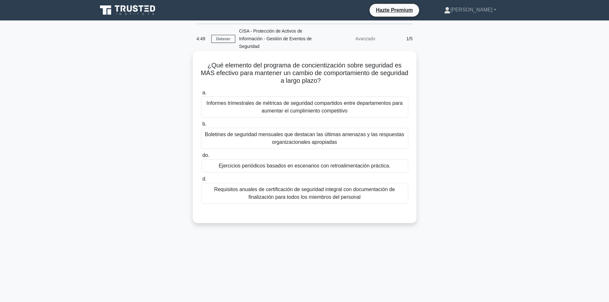
click at [292, 170] on font "Ejercicios periódicos basados ​​en escenarios con retroalimentación práctica." at bounding box center [305, 166] width 172 height 8
click at [201, 158] on input "do. Ejercicios periódicos basados ​​en escenarios con retroalimentación práctic…" at bounding box center [201, 155] width 0 height 4
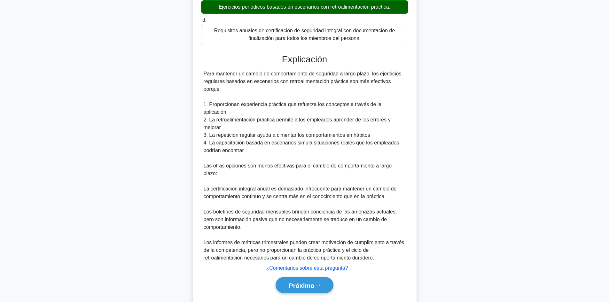
scroll to position [162, 0]
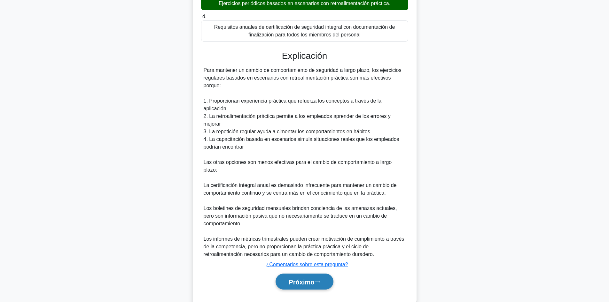
click at [308, 278] on font "Próximo" at bounding box center [302, 281] width 26 height 7
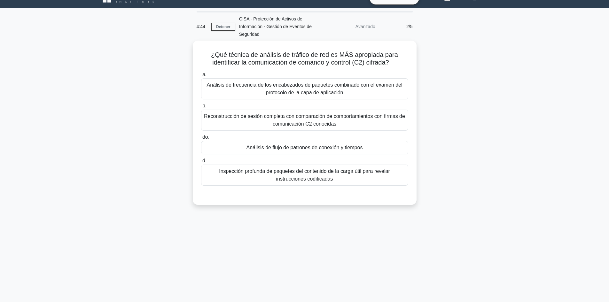
scroll to position [11, 0]
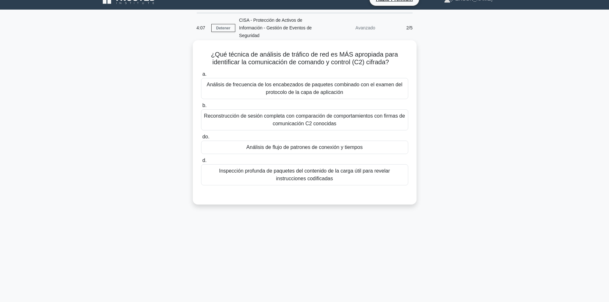
click at [355, 171] on font "Inspección profunda de paquetes del contenido de la carga útil para revelar ins…" at bounding box center [304, 174] width 171 height 13
click at [201, 163] on input "d. Inspección profunda de paquetes del contenido de la carga útil para revelar …" at bounding box center [201, 161] width 0 height 4
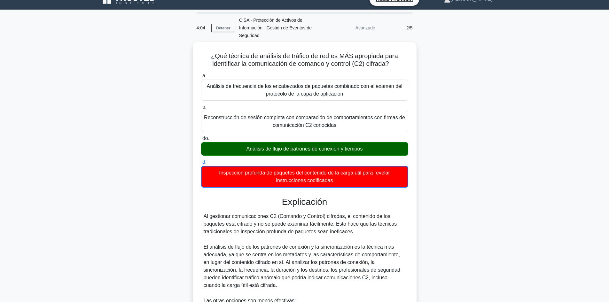
scroll to position [178, 0]
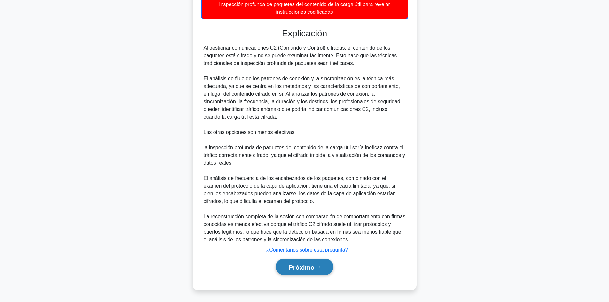
click at [303, 266] on font "Próximo" at bounding box center [302, 267] width 26 height 7
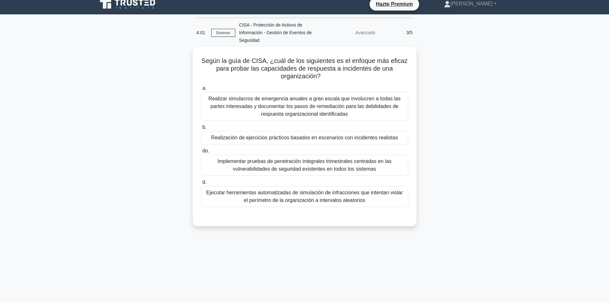
scroll to position [5, 0]
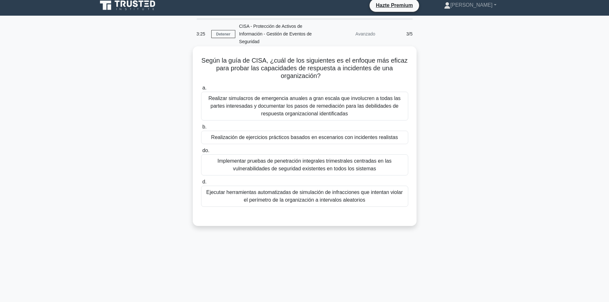
click at [394, 98] on font "Realizar simulacros de emergencia anuales a gran escala que involucren a todas …" at bounding box center [304, 106] width 192 height 21
click at [201, 90] on input "a. Realizar simulacros de emergencia anuales a gran escala que involucren a tod…" at bounding box center [201, 88] width 0 height 4
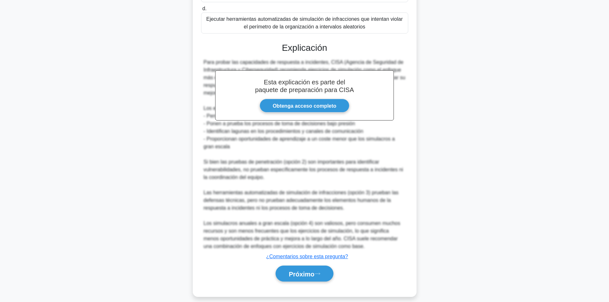
scroll to position [186, 0]
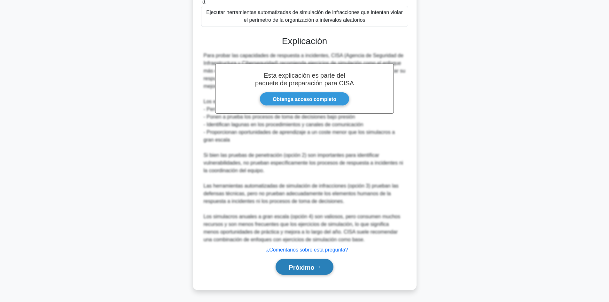
click at [308, 264] on font "Próximo" at bounding box center [302, 267] width 26 height 7
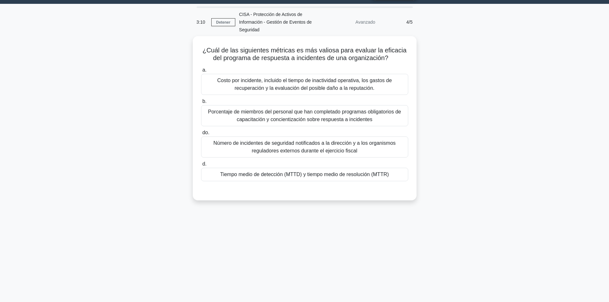
scroll to position [0, 0]
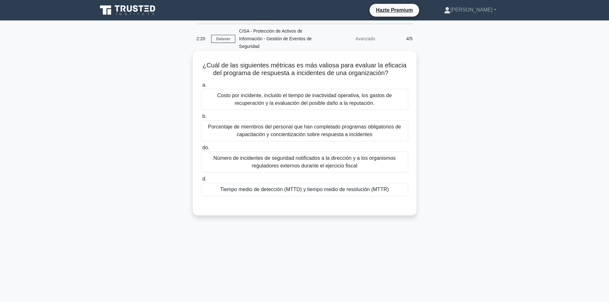
click at [386, 191] on font "Tiempo medio de detección (MTTD) y tiempo medio de resolución (MTTR)" at bounding box center [304, 189] width 169 height 5
click at [201, 181] on input "d. Tiempo medio de detección (MTTD) y tiempo medio de resolución (MTTR)" at bounding box center [201, 179] width 0 height 4
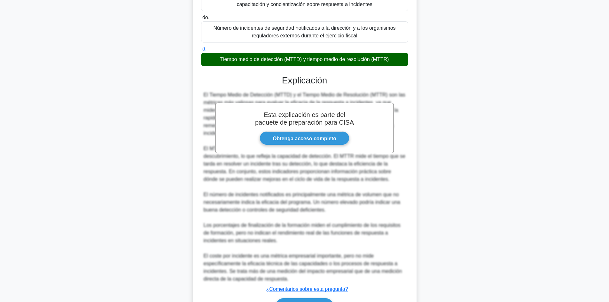
scroll to position [137, 0]
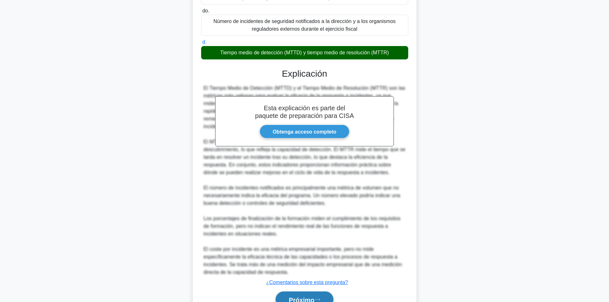
click at [293, 296] on font "Próximo" at bounding box center [302, 299] width 26 height 7
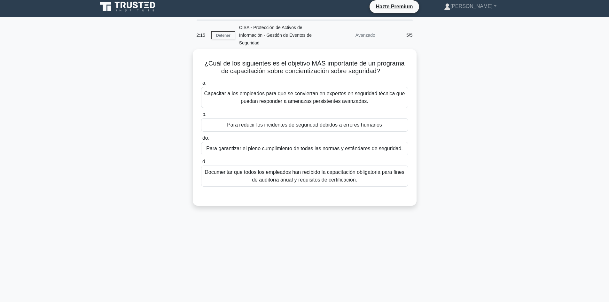
scroll to position [0, 0]
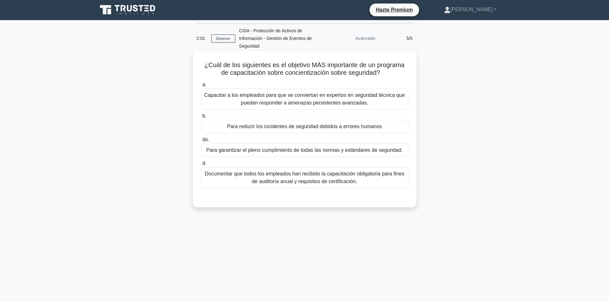
click at [376, 128] on font "Para reducir los incidentes de seguridad debidos a errores humanos" at bounding box center [304, 126] width 155 height 5
click at [201, 118] on input "b. Para reducir los incidentes de seguridad debidos a errores humanos" at bounding box center [201, 116] width 0 height 4
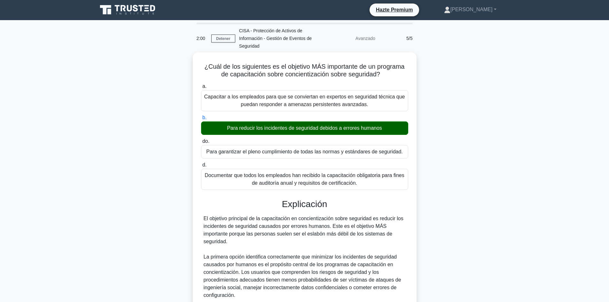
scroll to position [155, 0]
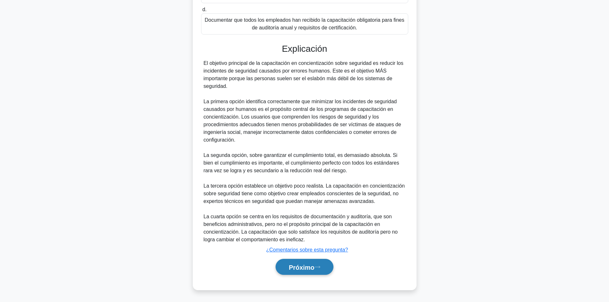
click at [302, 269] on font "Próximo" at bounding box center [302, 267] width 26 height 7
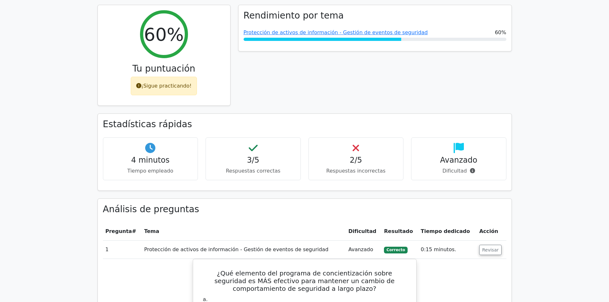
scroll to position [262, 0]
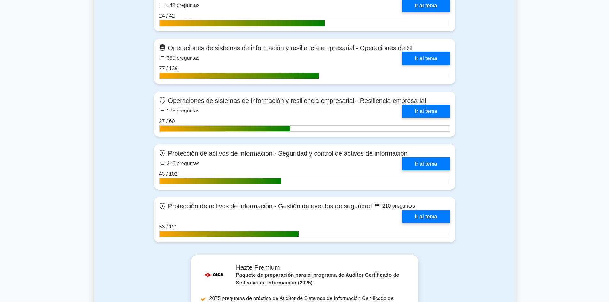
scroll to position [710, 0]
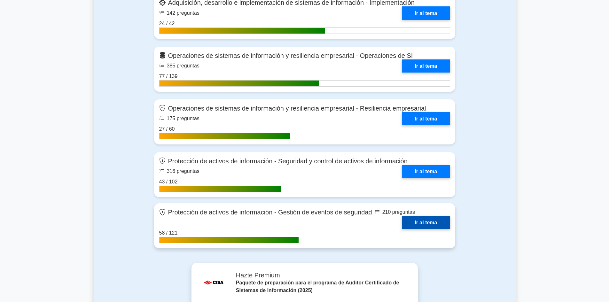
click at [428, 216] on link "Ir al tema" at bounding box center [426, 222] width 48 height 13
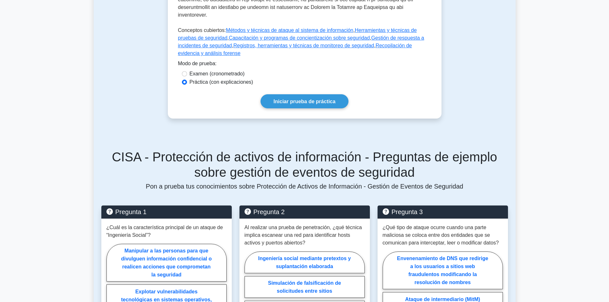
scroll to position [355, 0]
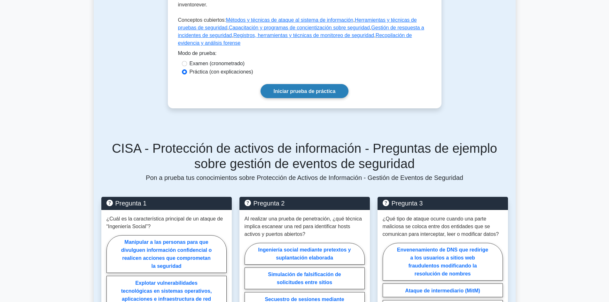
click at [330, 84] on link "Iniciar prueba de práctica" at bounding box center [305, 91] width 88 height 14
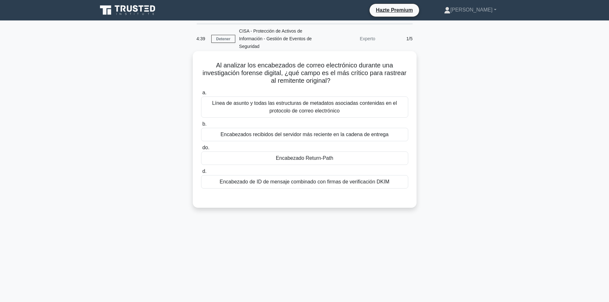
click at [245, 186] on font "Encabezado de ID de mensaje combinado con firmas de verificación DKIM" at bounding box center [305, 182] width 170 height 8
click at [201, 174] on input "d. Encabezado de ID de mensaje combinado con firmas de verificación DKIM" at bounding box center [201, 171] width 0 height 4
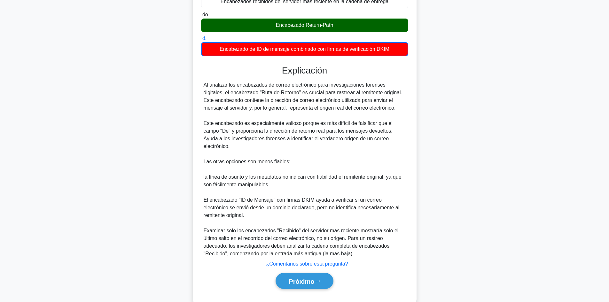
scroll to position [140, 0]
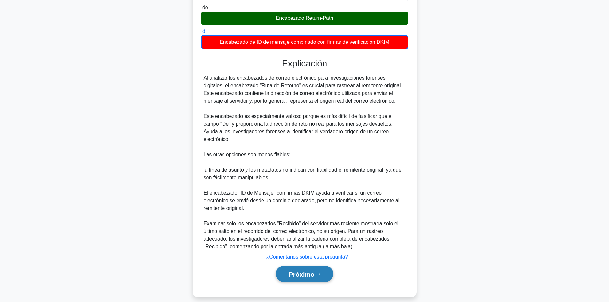
click at [308, 266] on button "Próximo" at bounding box center [305, 274] width 58 height 16
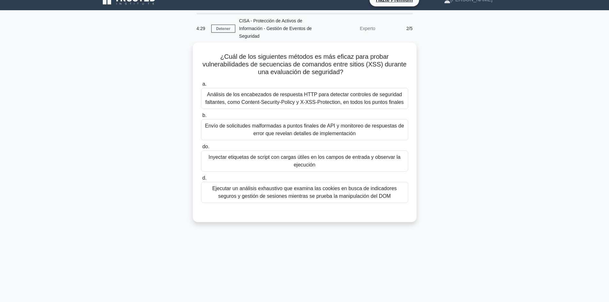
scroll to position [0, 0]
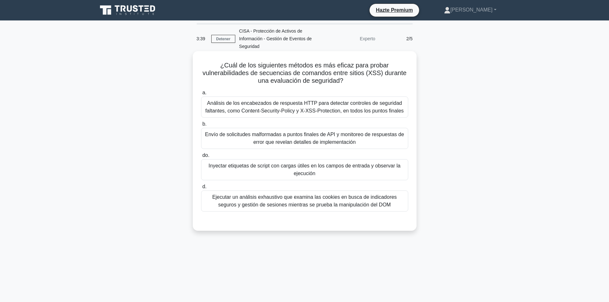
click at [350, 107] on font "Análisis de los encabezados de respuesta HTTP para detectar controles de seguri…" at bounding box center [304, 106] width 199 height 13
click at [201, 95] on input "a. Análisis de los encabezados de respuesta HTTP para detectar controles de seg…" at bounding box center [201, 93] width 0 height 4
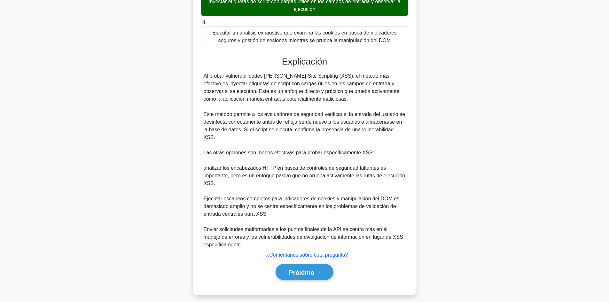
scroll to position [171, 0]
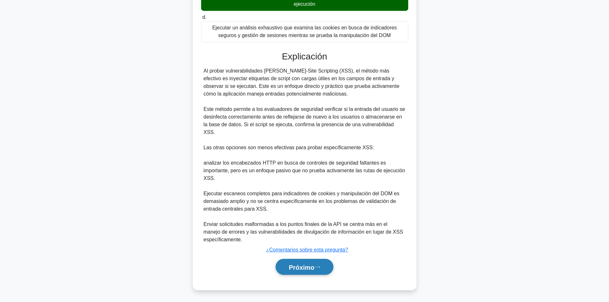
click at [293, 268] on font "Próximo" at bounding box center [302, 267] width 26 height 7
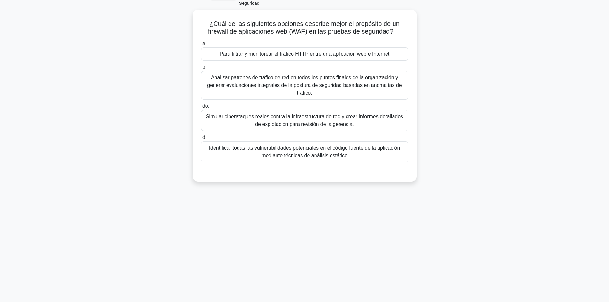
scroll to position [0, 0]
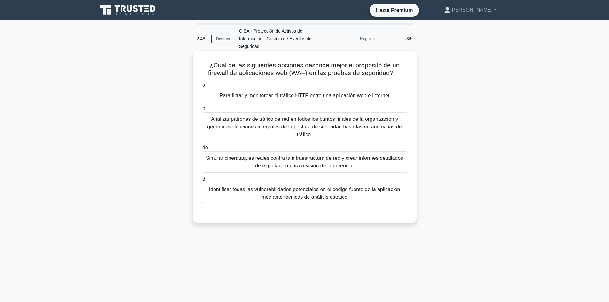
click at [328, 97] on font "Para filtrar y monitorear el tráfico HTTP entre una aplicación web e Internet" at bounding box center [305, 95] width 170 height 5
click at [201, 87] on input "a. Para filtrar y monitorear el tráfico HTTP entre una aplicación web e Internet" at bounding box center [201, 85] width 0 height 4
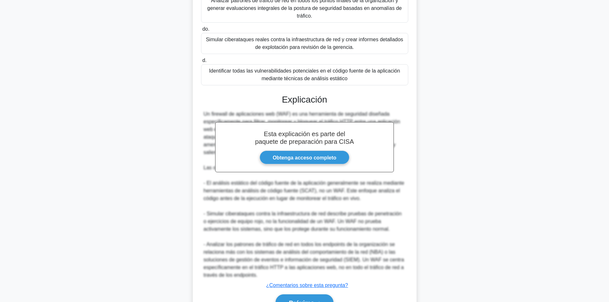
scroll to position [155, 0]
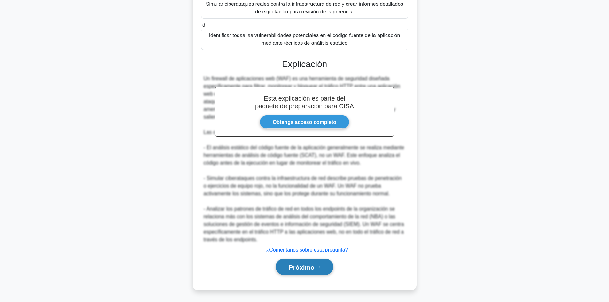
click at [318, 260] on button "Próximo" at bounding box center [305, 267] width 58 height 16
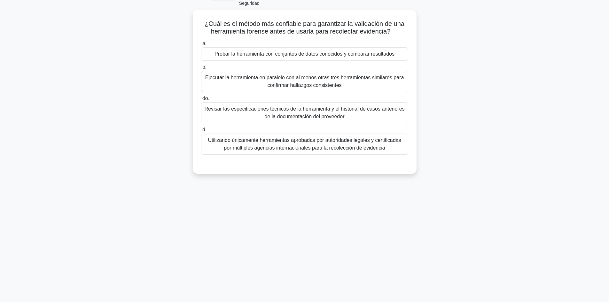
scroll to position [0, 0]
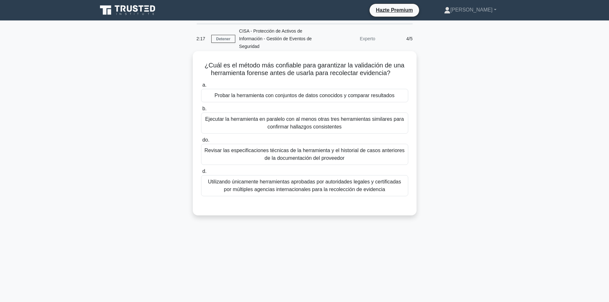
click at [389, 182] on font "Utilizando únicamente herramientas aprobadas por autoridades legales y certific…" at bounding box center [304, 185] width 193 height 13
click at [201, 174] on input "d. Utilizando únicamente herramientas aprobadas por autoridades legales y certi…" at bounding box center [201, 171] width 0 height 4
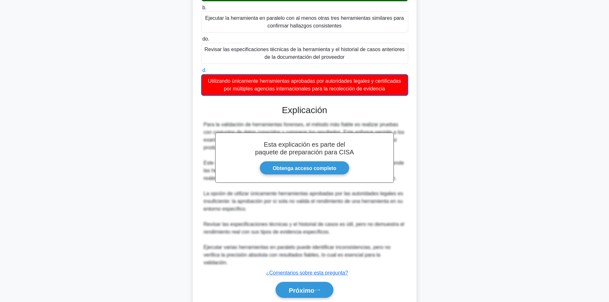
scroll to position [117, 0]
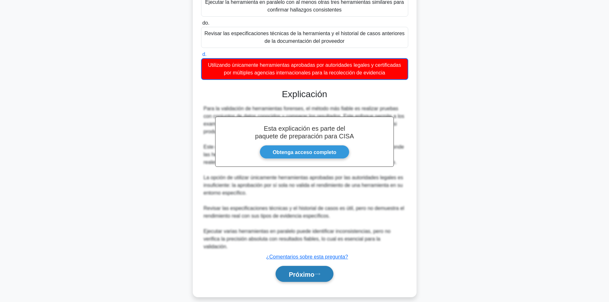
click at [315, 274] on button "Próximo" at bounding box center [305, 274] width 58 height 16
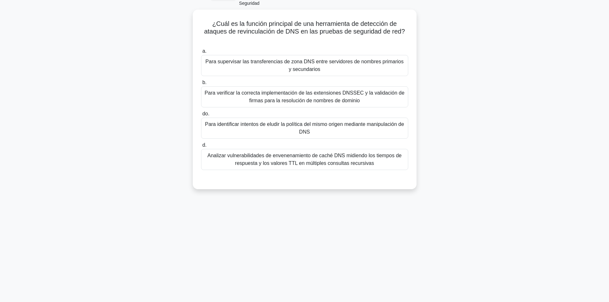
scroll to position [0, 0]
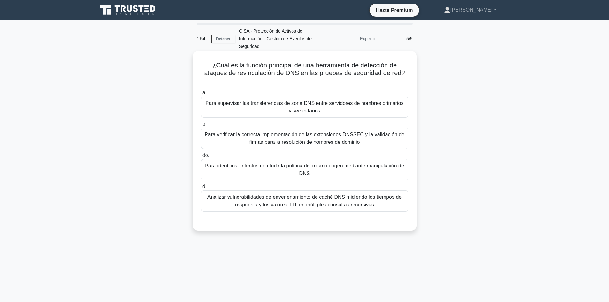
click at [313, 201] on font "Analizar vulnerabilidades de envenenamiento de caché DNS midiendo los tiempos d…" at bounding box center [304, 200] width 201 height 15
click at [201, 189] on input "d. Analizar vulnerabilidades de envenenamiento de caché DNS midiendo los tiempo…" at bounding box center [201, 187] width 0 height 4
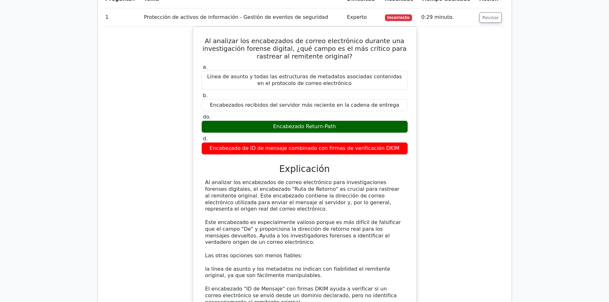
scroll to position [487, 0]
